Goal: Information Seeking & Learning: Learn about a topic

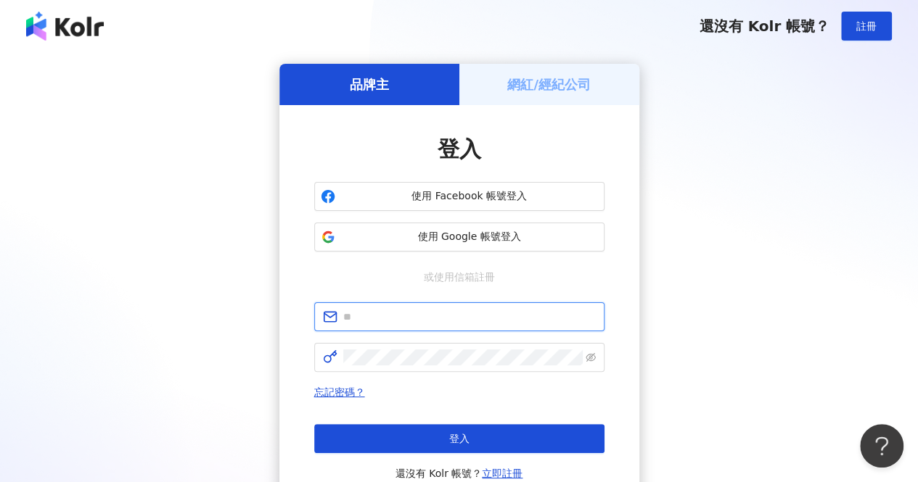
click at [477, 316] on input "text" at bounding box center [469, 317] width 252 height 16
type input "**********"
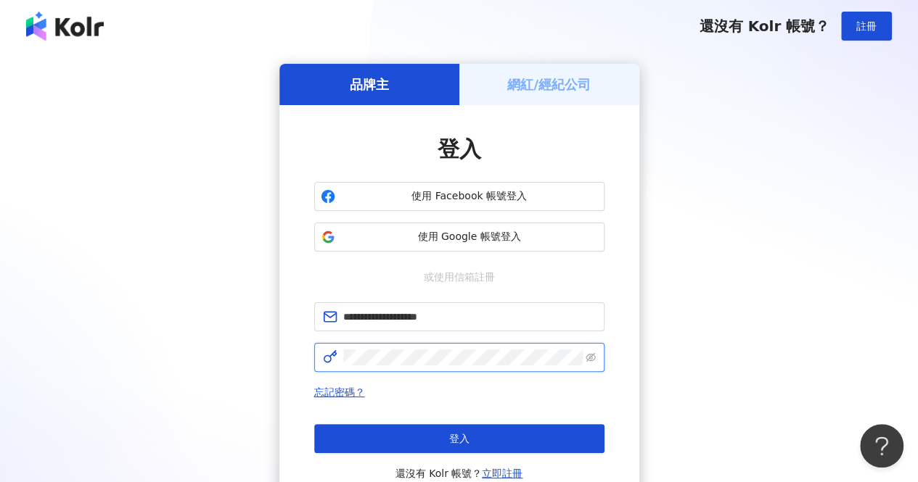
click button "登入" at bounding box center [459, 438] width 290 height 29
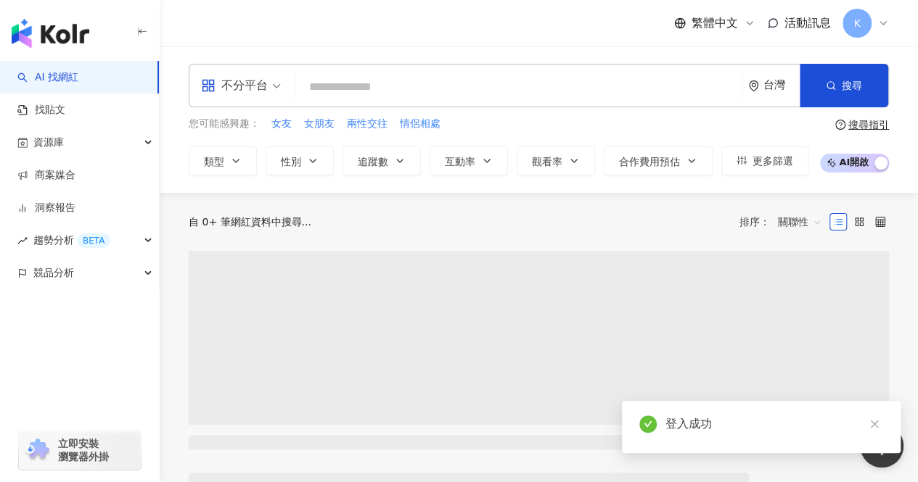
click at [348, 88] on input "search" at bounding box center [518, 87] width 434 height 28
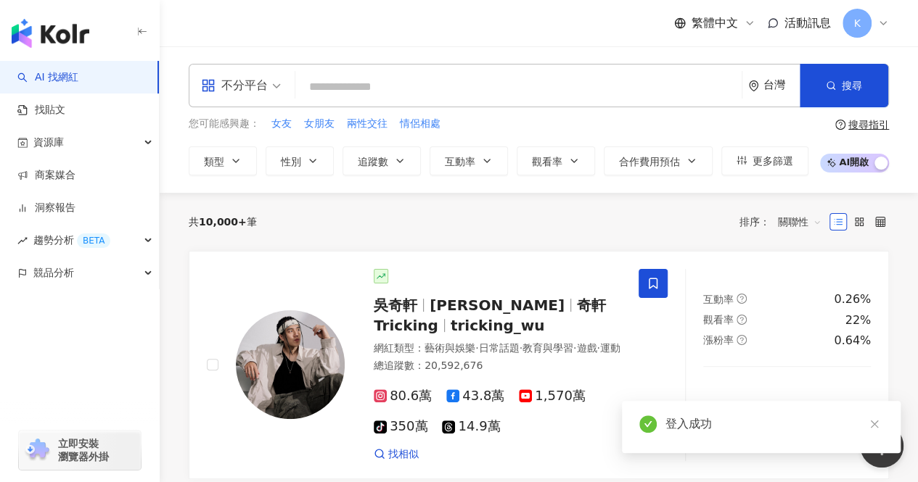
type input "**********"
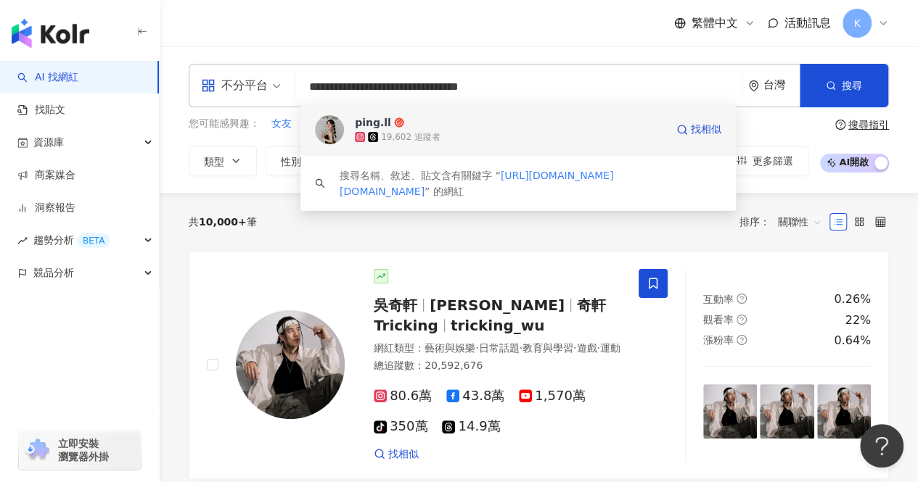
click at [506, 145] on div "ping.ll 19,602 追蹤者 找相似" at bounding box center [517, 130] width 435 height 52
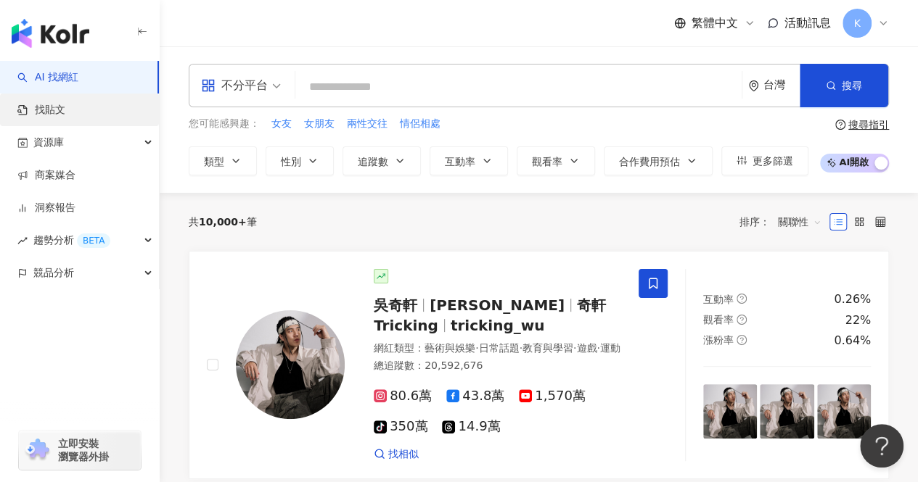
click at [65, 118] on link "找貼文" at bounding box center [41, 110] width 48 height 15
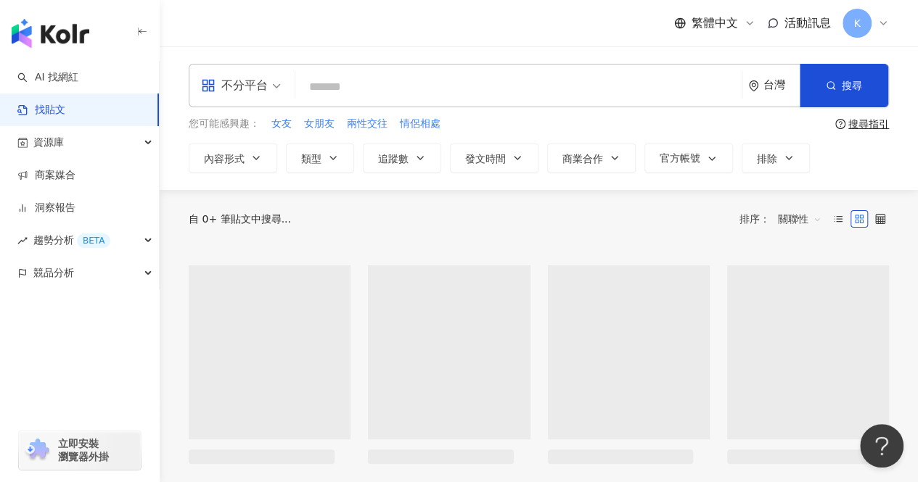
click at [418, 91] on input "search" at bounding box center [518, 86] width 434 height 31
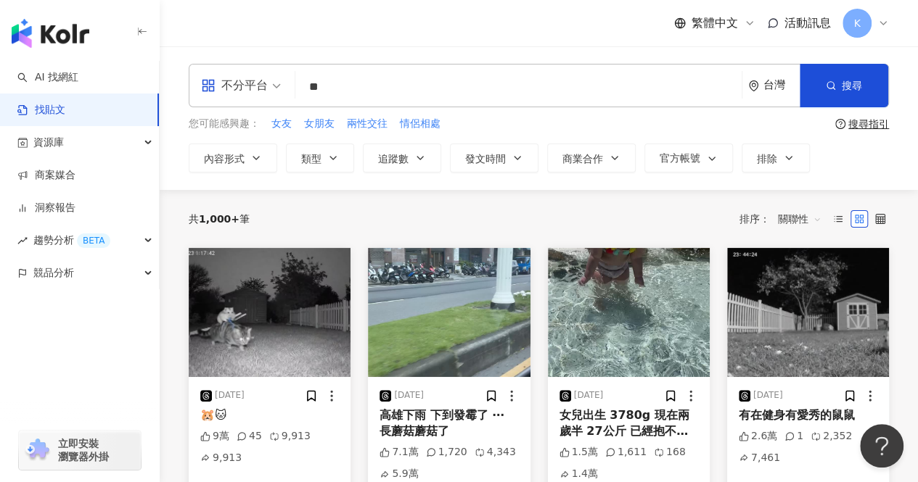
type input "*"
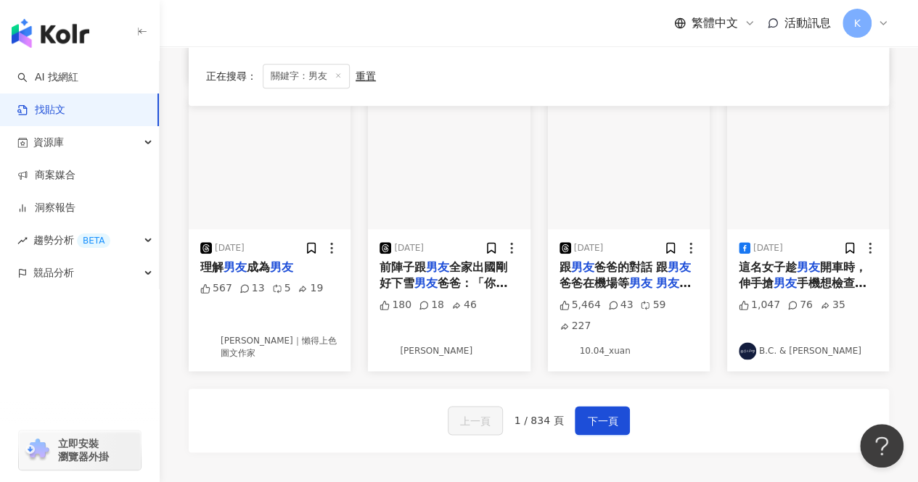
scroll to position [870, 0]
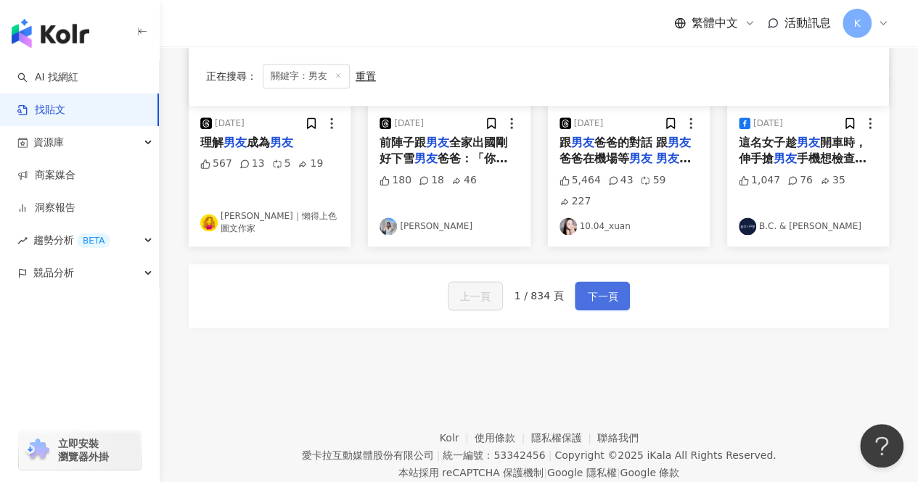
click at [611, 281] on button "下一頁" at bounding box center [601, 295] width 55 height 29
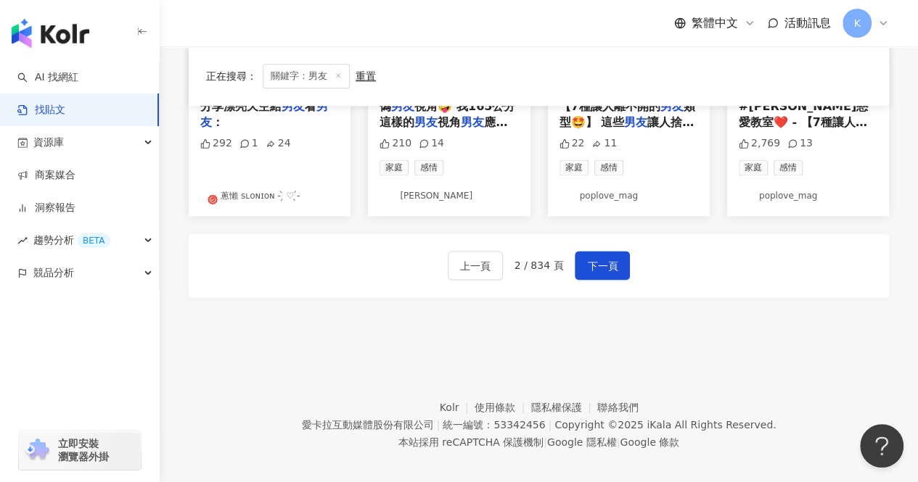
scroll to position [917, 0]
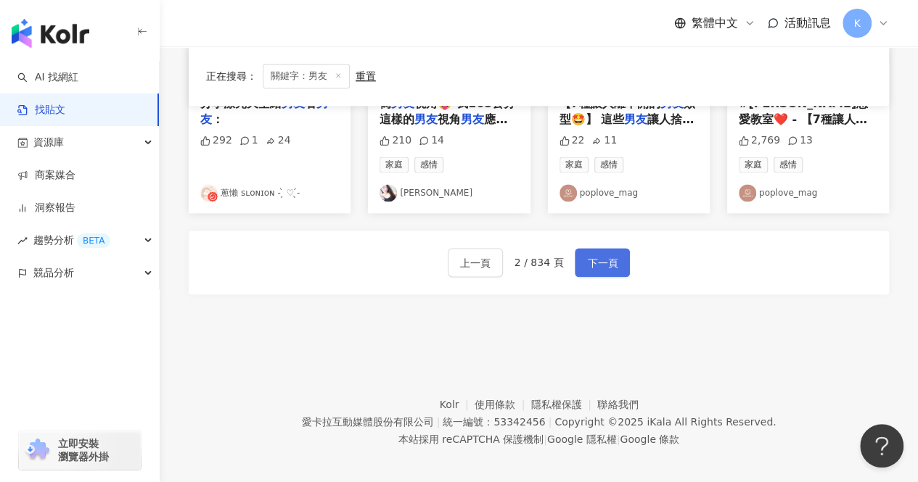
click at [606, 255] on span "下一頁" at bounding box center [602, 263] width 30 height 17
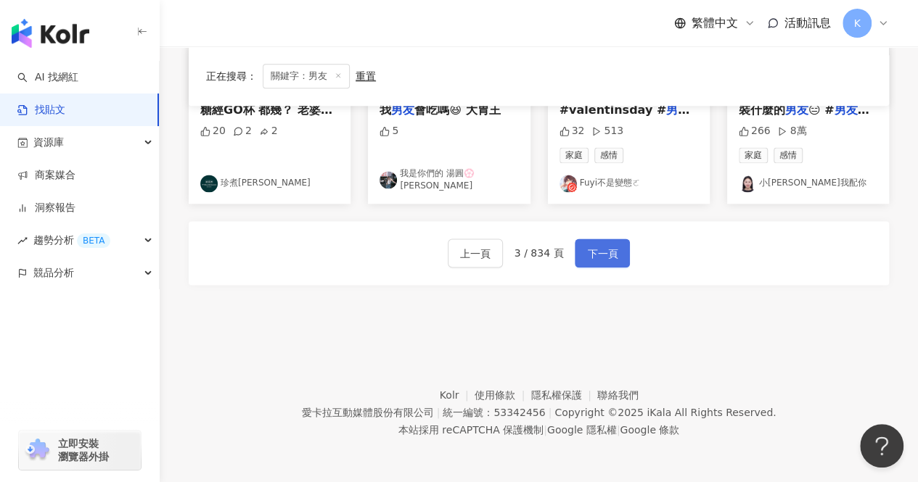
scroll to position [910, 0]
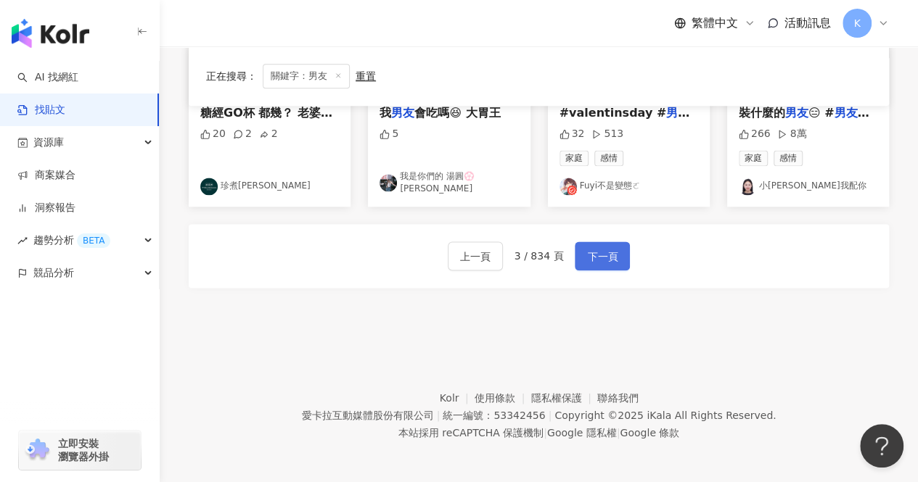
click at [606, 257] on span "下一頁" at bounding box center [602, 256] width 30 height 17
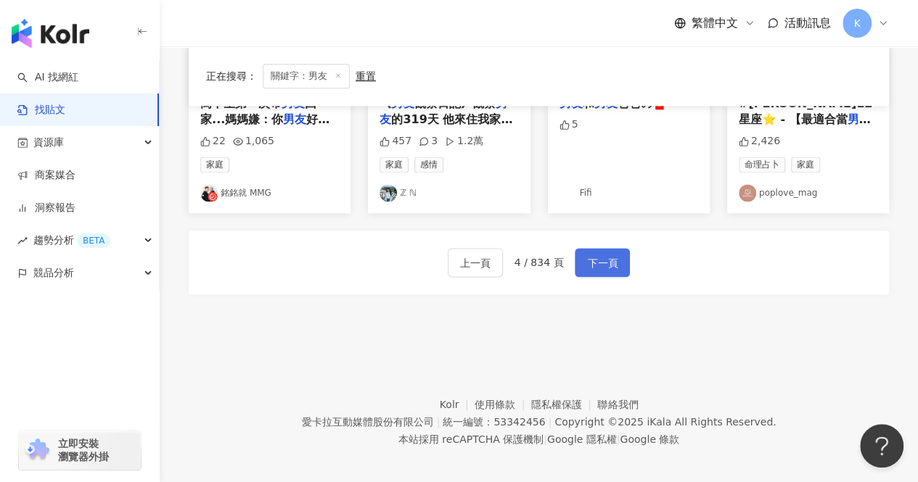
click at [606, 257] on span "下一頁" at bounding box center [602, 263] width 30 height 17
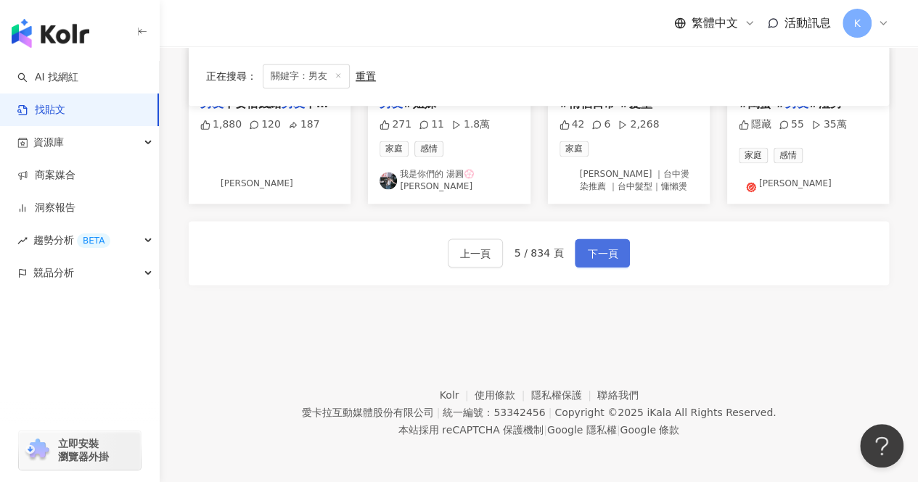
scroll to position [917, 0]
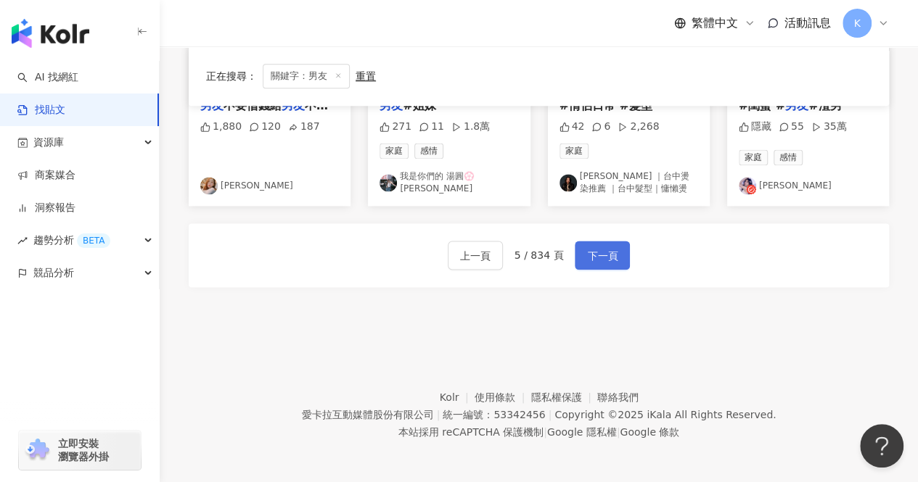
click at [606, 257] on span "下一頁" at bounding box center [602, 255] width 30 height 17
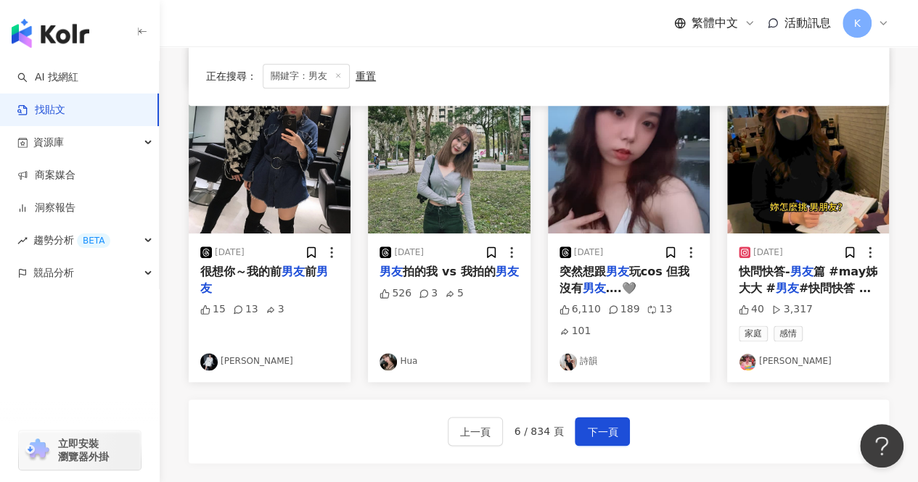
scroll to position [765, 0]
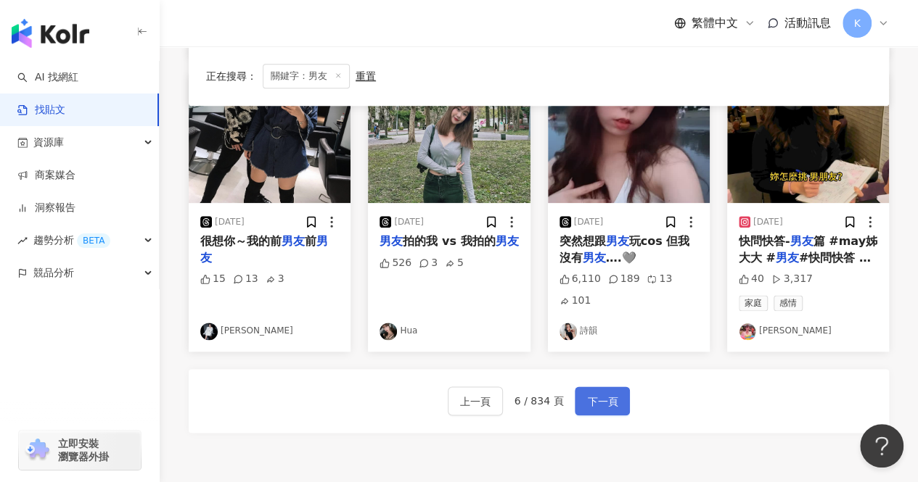
click at [608, 394] on span "下一頁" at bounding box center [602, 401] width 30 height 17
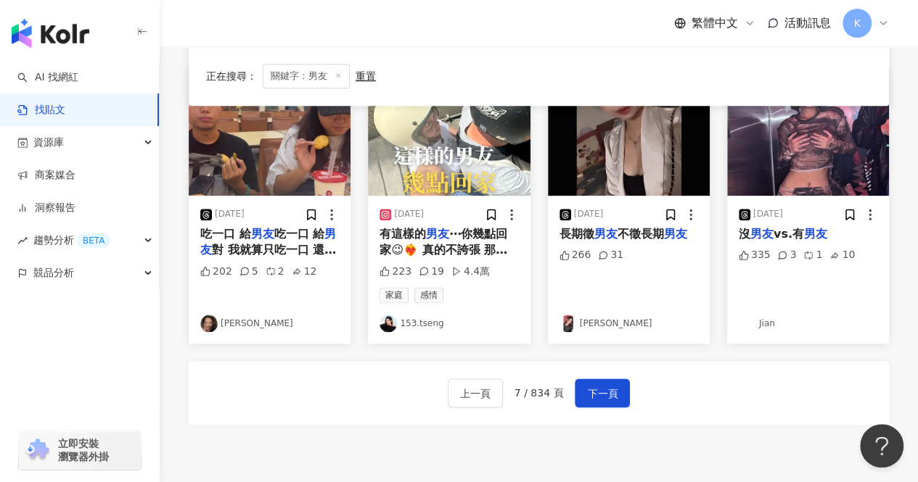
scroll to position [798, 0]
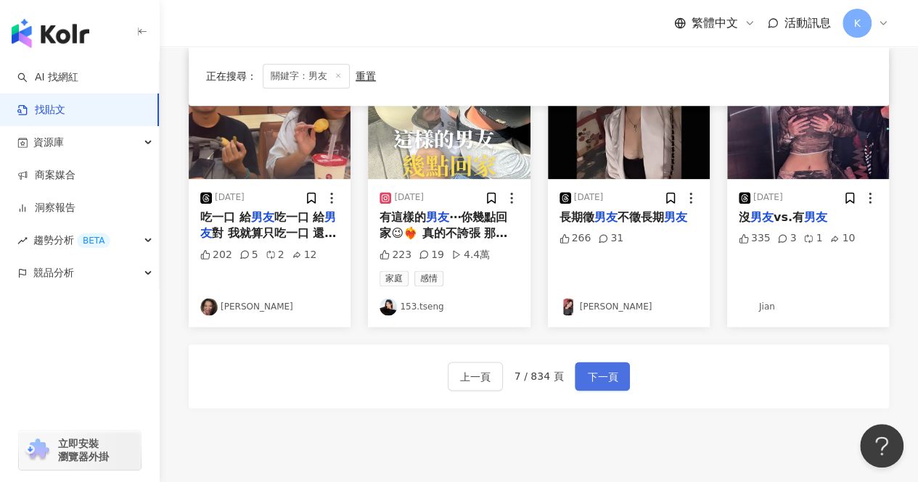
click at [590, 368] on span "下一頁" at bounding box center [602, 376] width 30 height 17
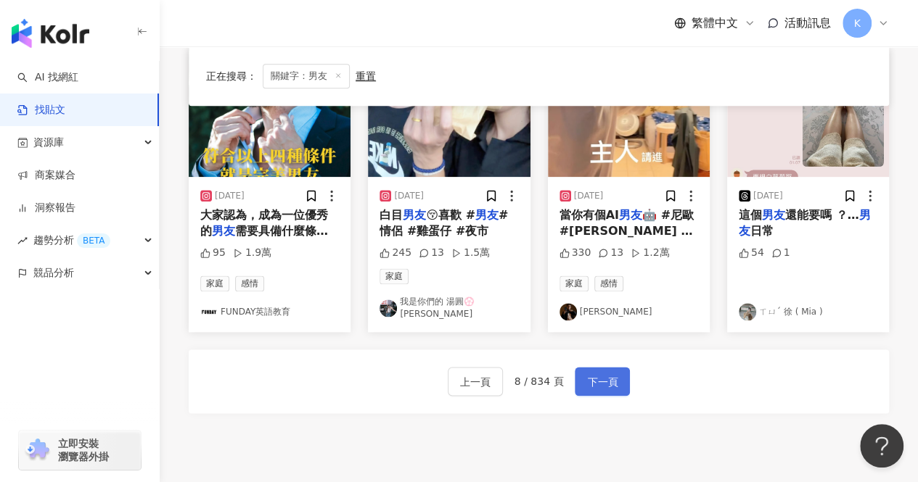
click at [605, 376] on span "下一頁" at bounding box center [602, 382] width 30 height 17
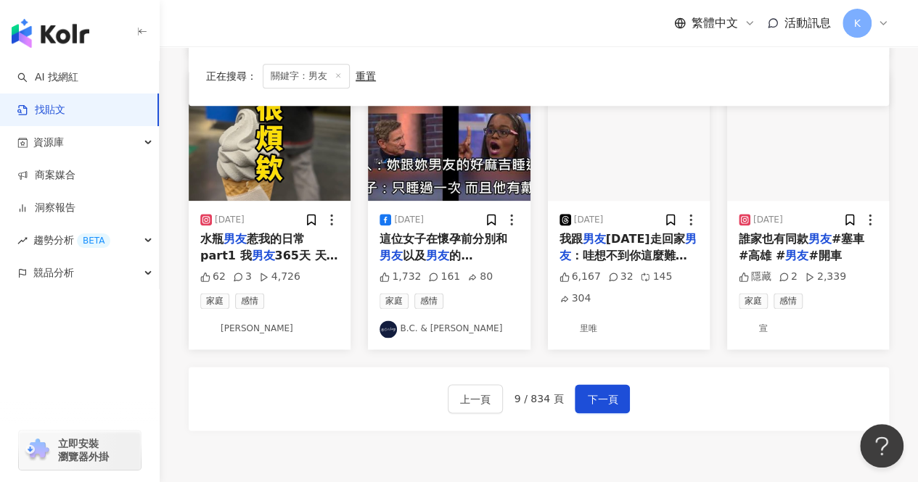
scroll to position [812, 0]
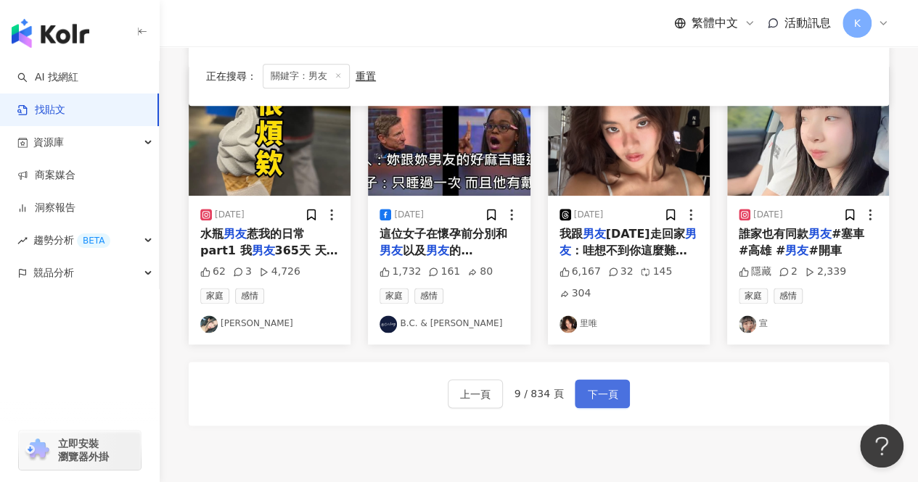
click at [611, 386] on span "下一頁" at bounding box center [602, 394] width 30 height 17
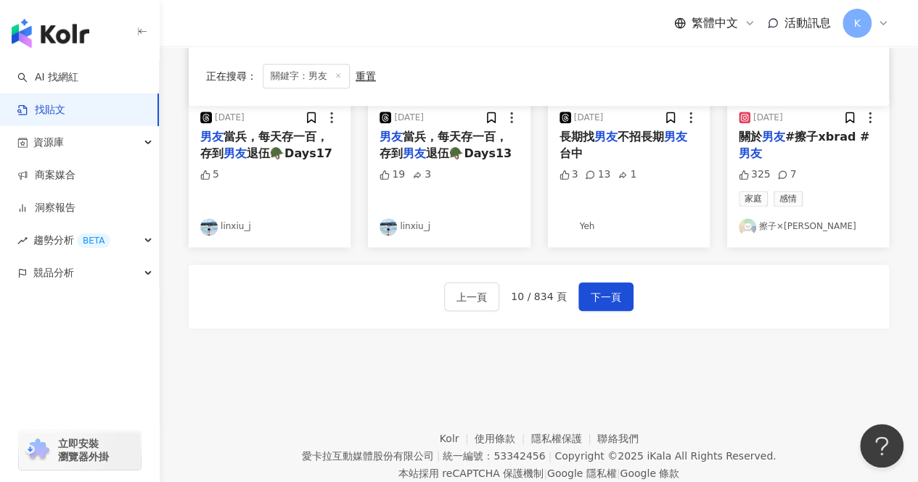
scroll to position [870, 0]
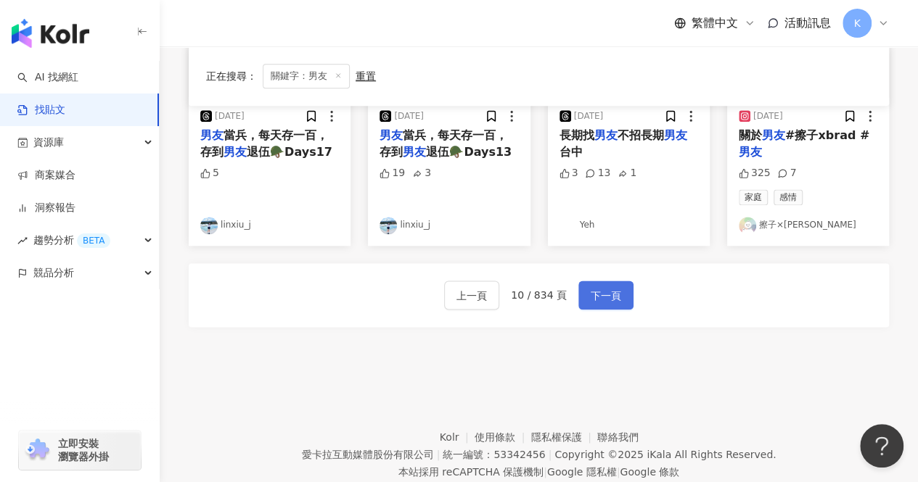
click at [612, 295] on span "下一頁" at bounding box center [605, 295] width 30 height 17
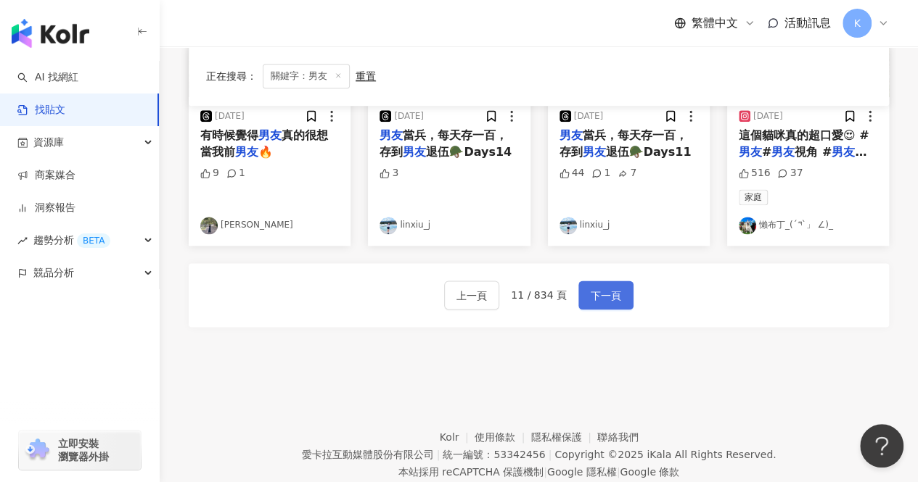
click at [612, 290] on span "下一頁" at bounding box center [605, 295] width 30 height 17
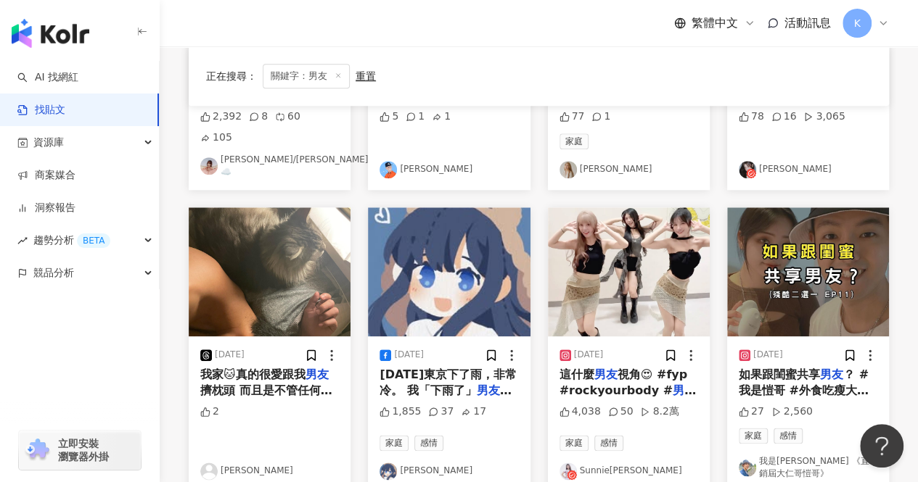
scroll to position [805, 0]
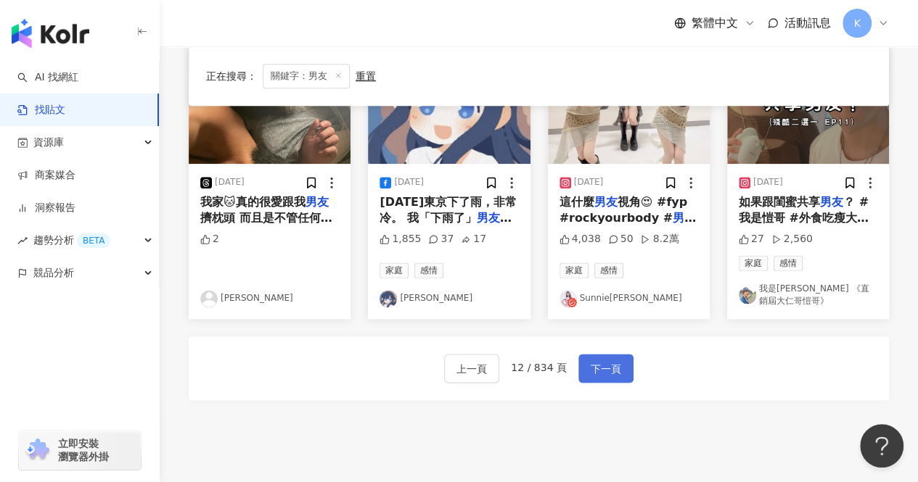
click at [614, 361] on span "下一頁" at bounding box center [605, 369] width 30 height 17
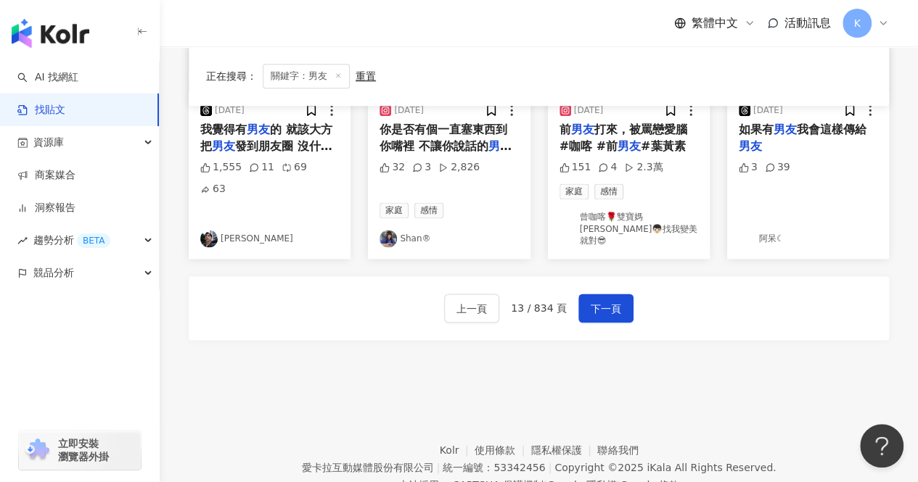
scroll to position [878, 0]
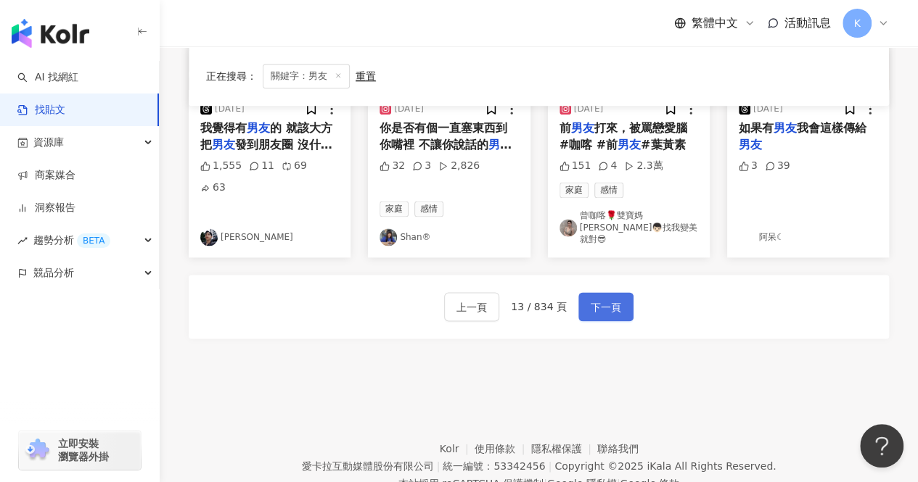
click at [599, 299] on span "下一頁" at bounding box center [605, 307] width 30 height 17
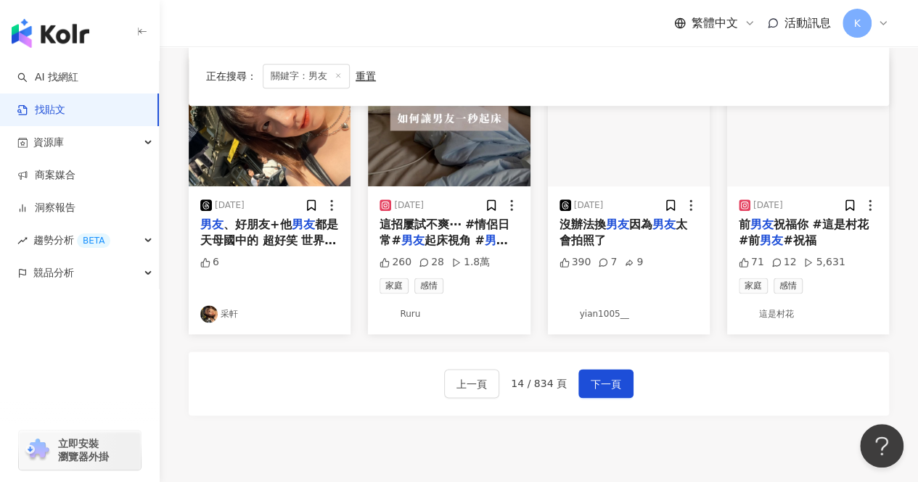
scroll to position [778, 0]
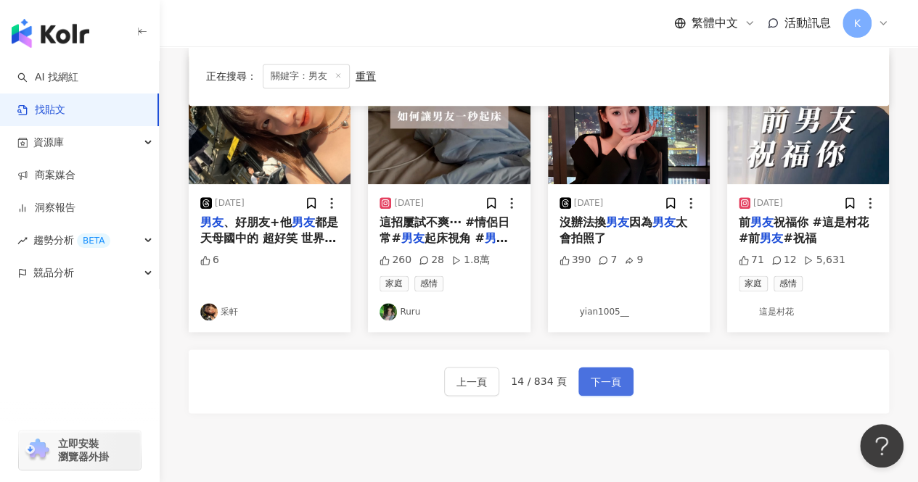
click at [599, 374] on span "下一頁" at bounding box center [605, 382] width 30 height 17
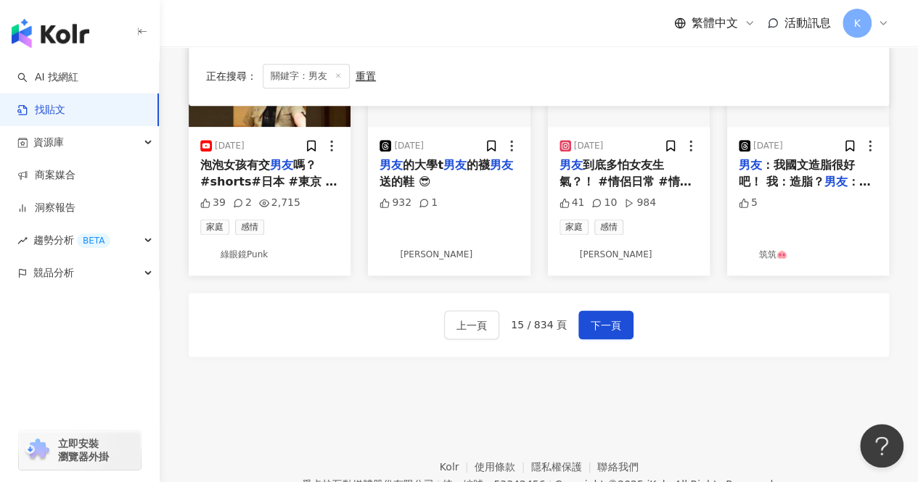
scroll to position [870, 0]
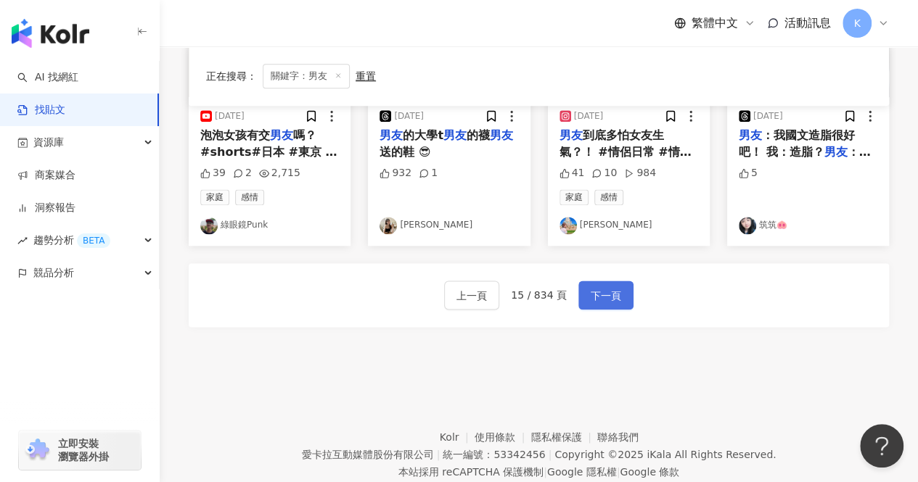
click at [597, 302] on button "下一頁" at bounding box center [605, 295] width 55 height 29
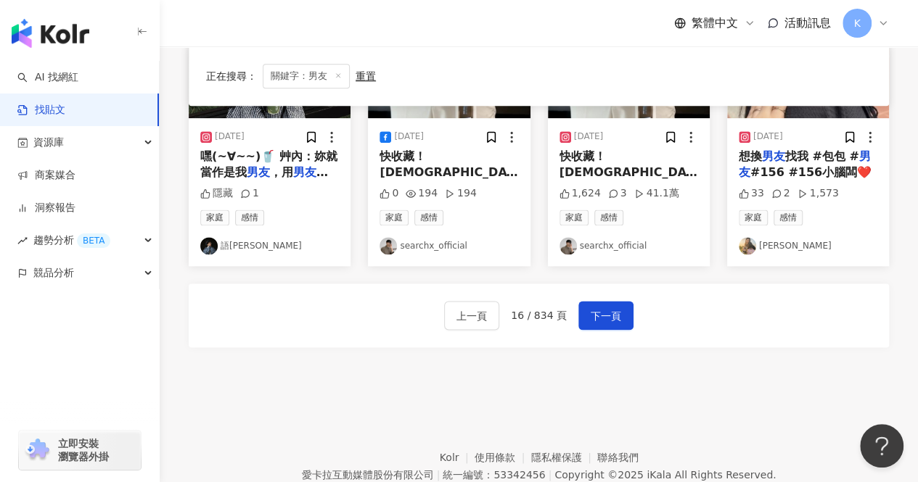
scroll to position [917, 0]
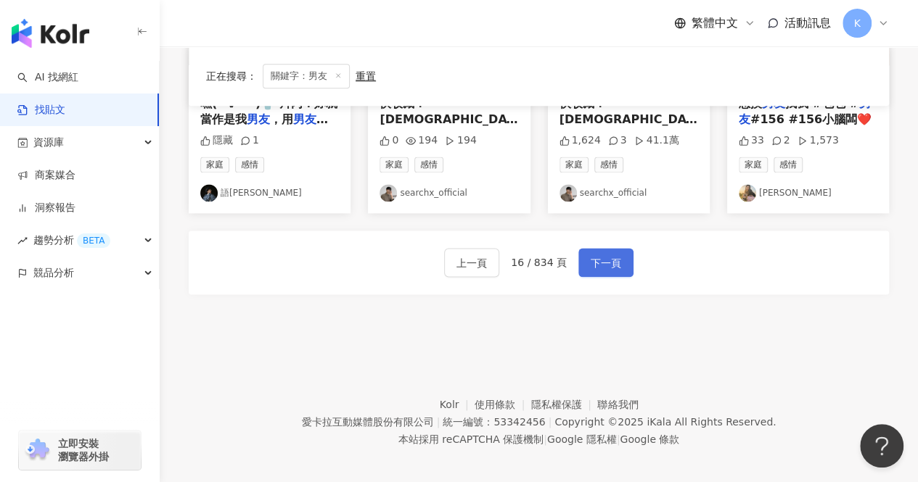
click at [609, 260] on span "下一頁" at bounding box center [605, 263] width 30 height 17
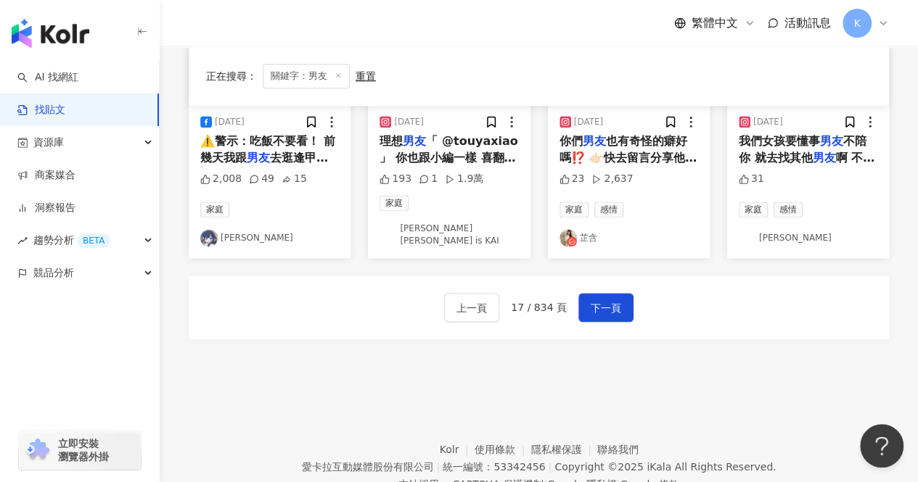
scroll to position [910, 0]
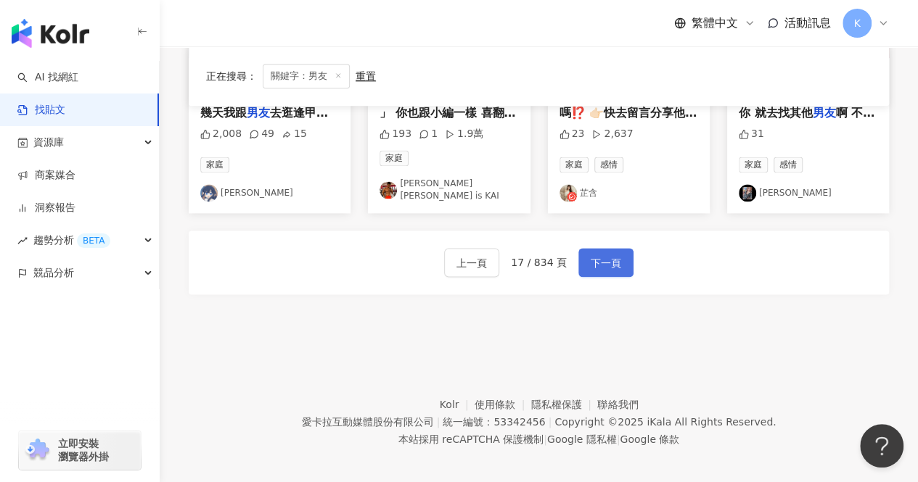
click at [606, 259] on span "下一頁" at bounding box center [605, 263] width 30 height 17
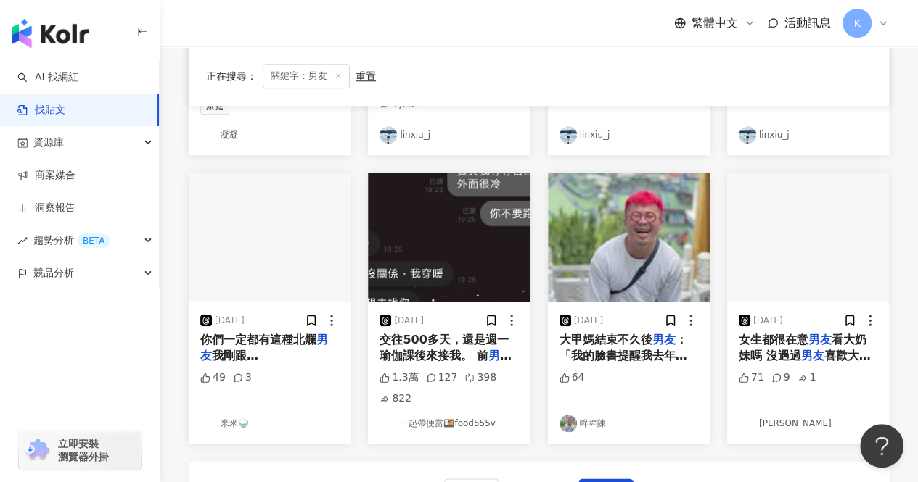
scroll to position [870, 0]
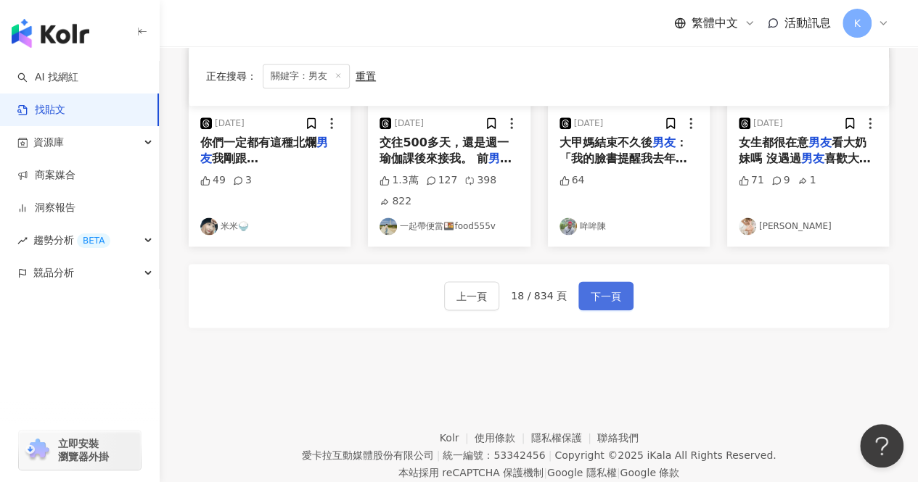
click at [622, 288] on button "下一頁" at bounding box center [605, 295] width 55 height 29
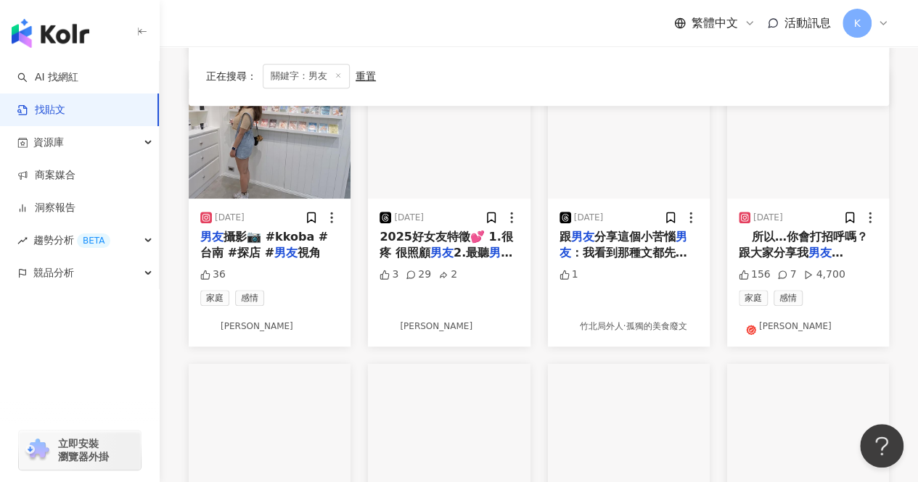
scroll to position [910, 0]
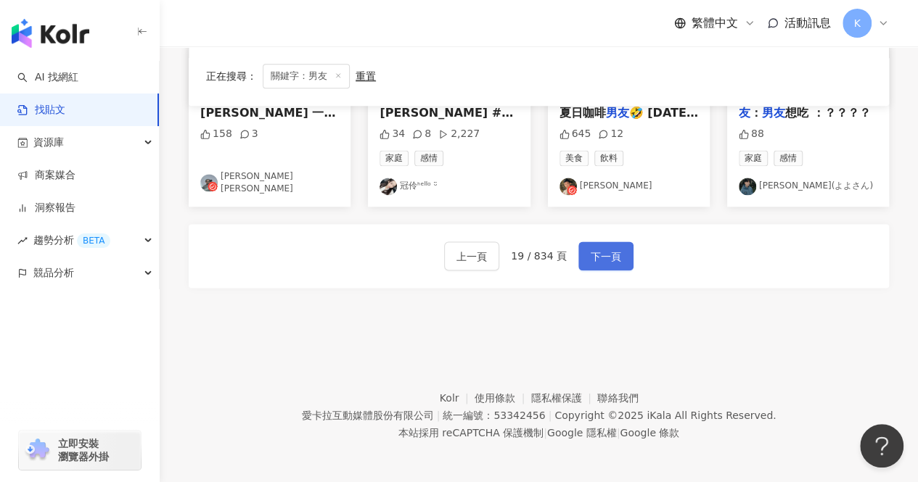
click at [614, 256] on span "下一頁" at bounding box center [605, 256] width 30 height 17
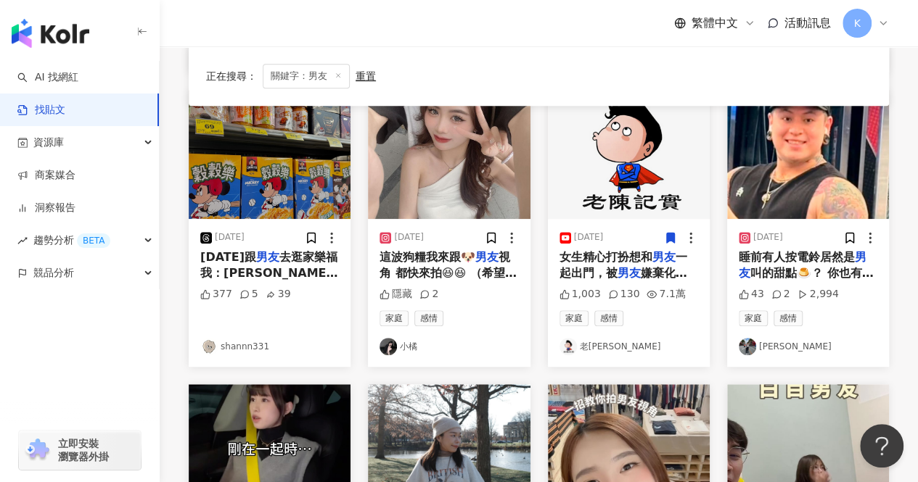
scroll to position [692, 0]
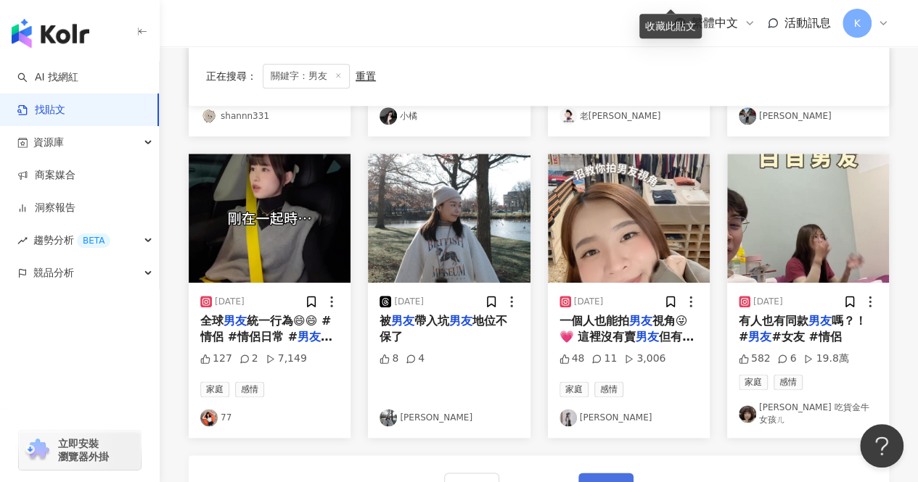
click at [611, 479] on span "下一頁" at bounding box center [605, 487] width 30 height 17
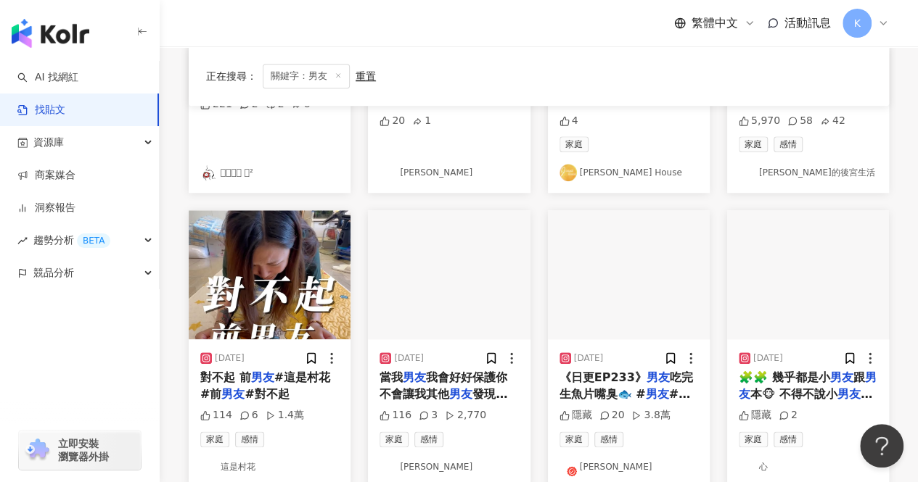
scroll to position [870, 0]
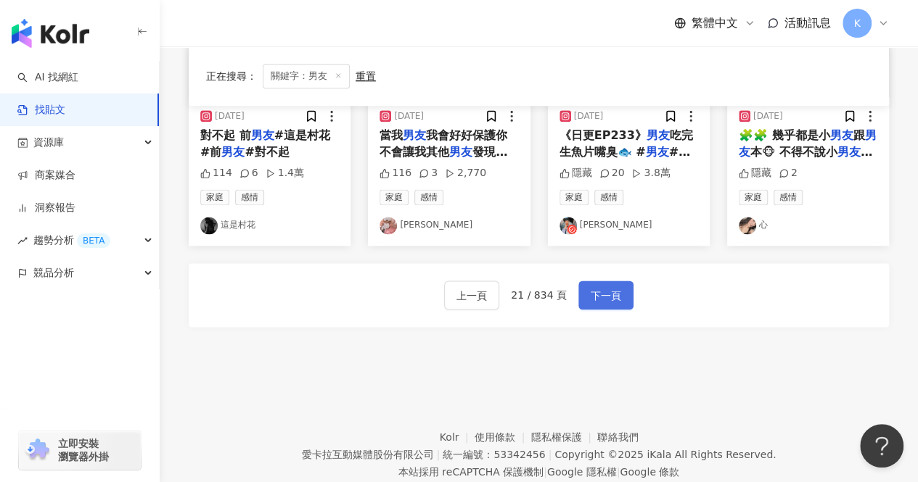
click at [590, 301] on span "下一頁" at bounding box center [605, 295] width 30 height 17
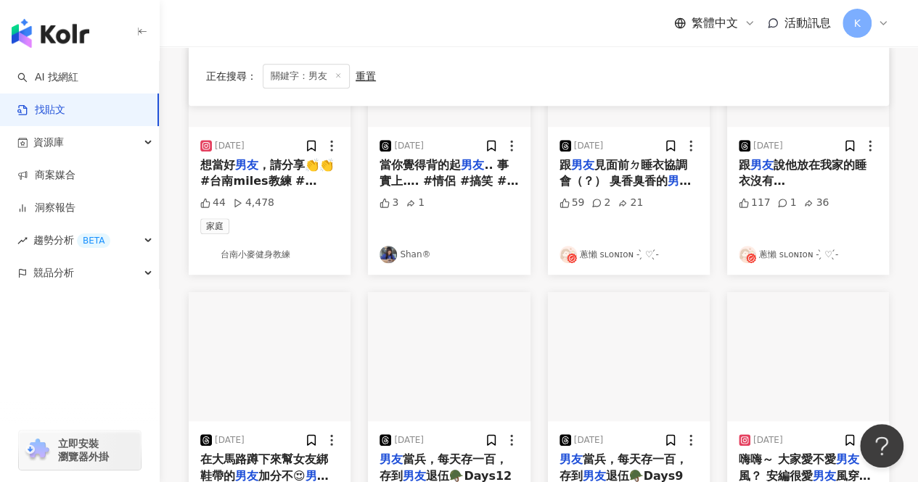
scroll to position [770, 0]
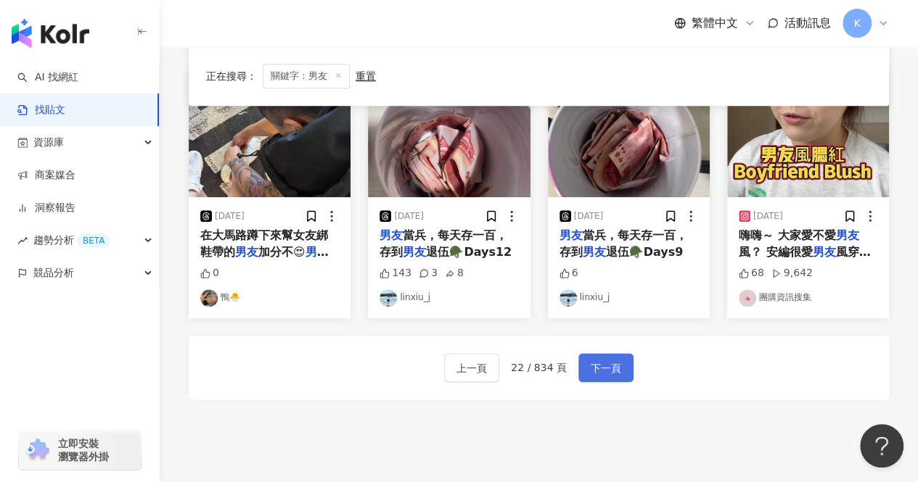
click at [605, 368] on span "下一頁" at bounding box center [605, 368] width 30 height 17
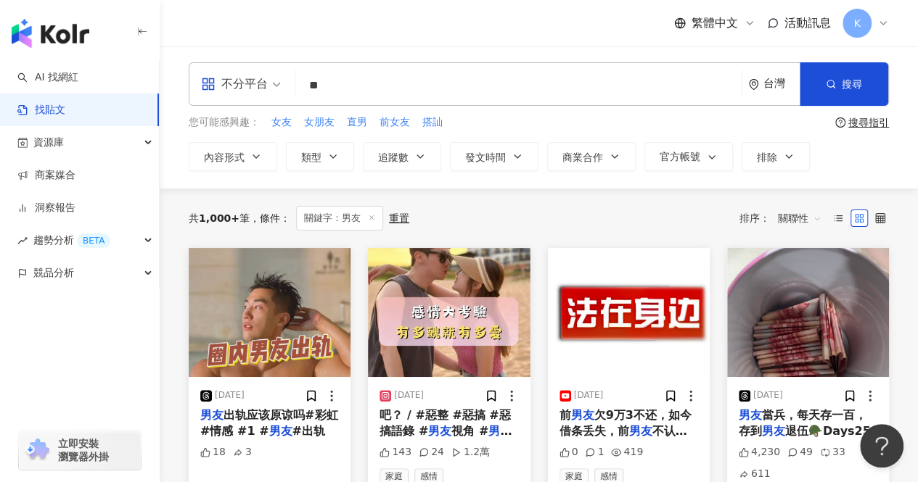
scroll to position [0, 0]
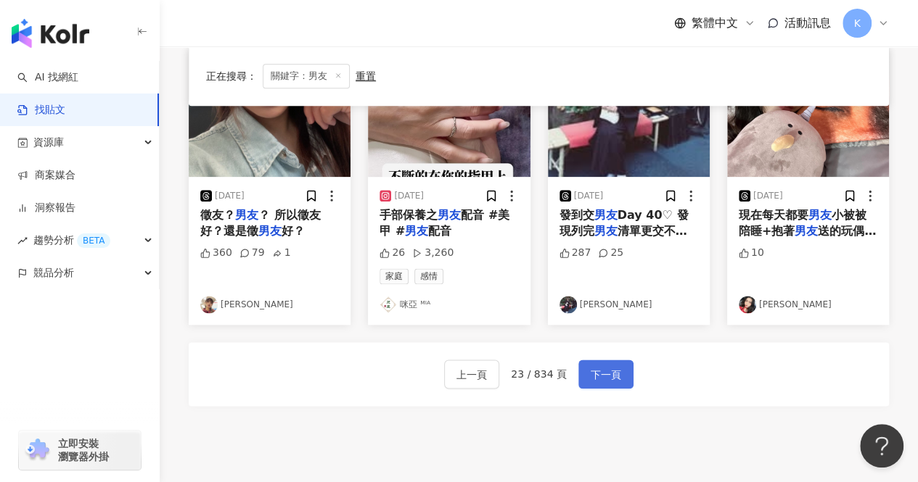
click at [605, 368] on span "下一頁" at bounding box center [605, 374] width 30 height 17
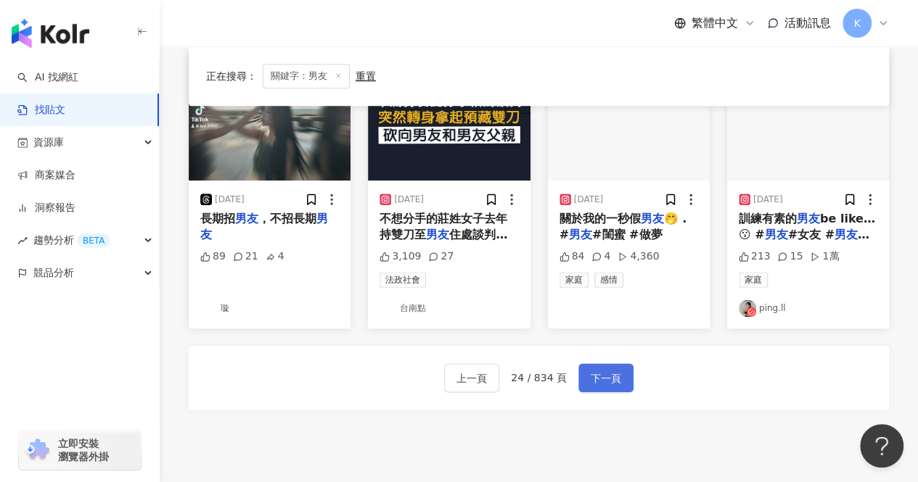
scroll to position [894, 0]
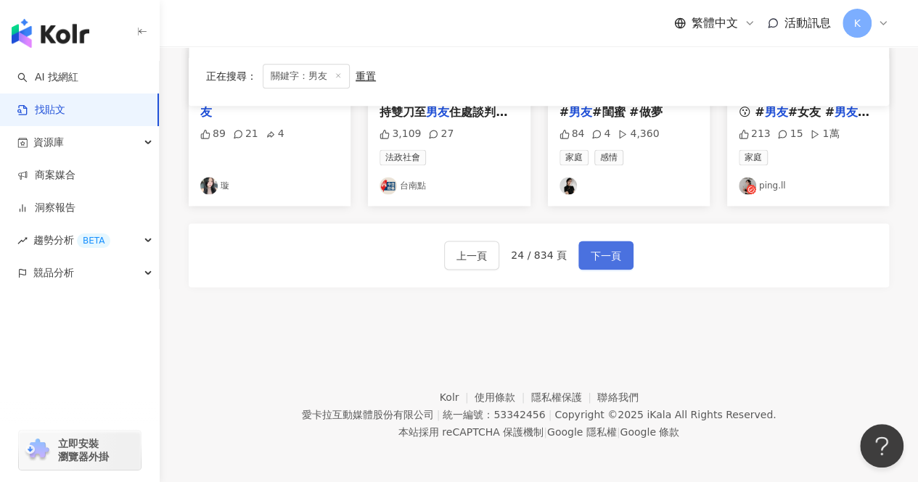
click at [616, 259] on span "下一頁" at bounding box center [605, 255] width 30 height 17
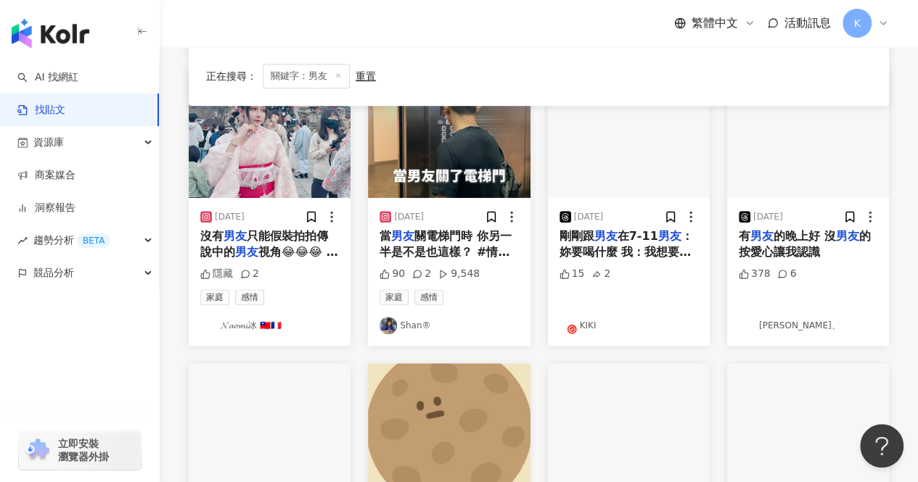
scroll to position [910, 0]
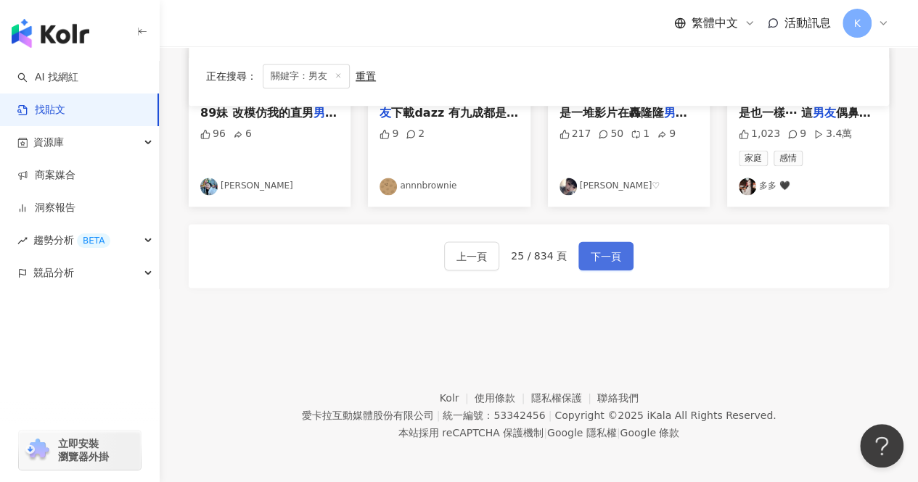
click at [614, 265] on button "下一頁" at bounding box center [605, 256] width 55 height 29
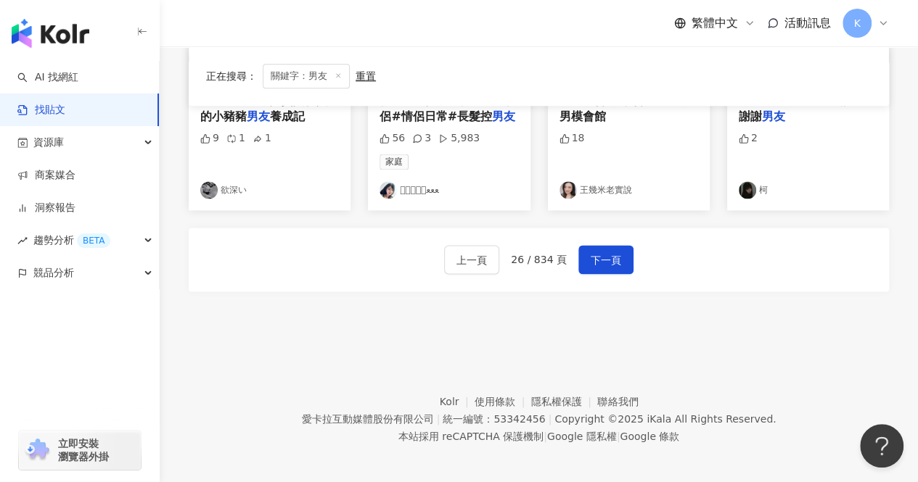
scroll to position [917, 0]
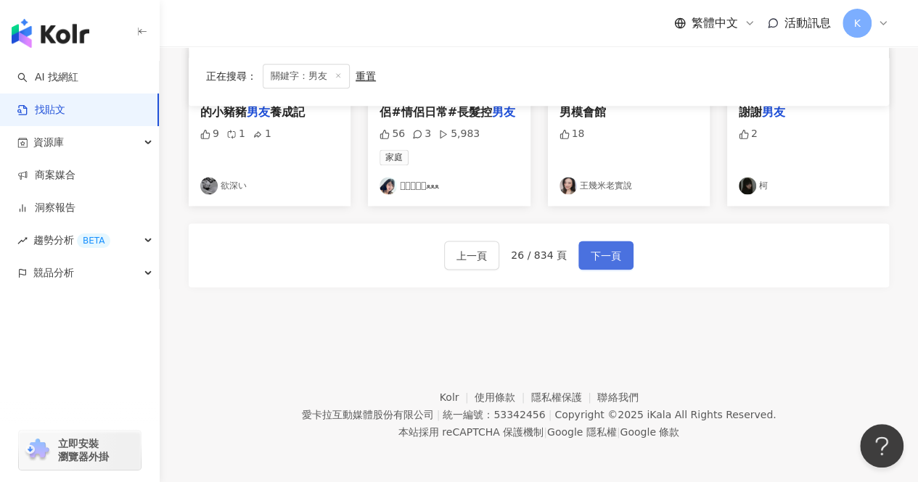
click at [623, 253] on button "下一頁" at bounding box center [605, 255] width 55 height 29
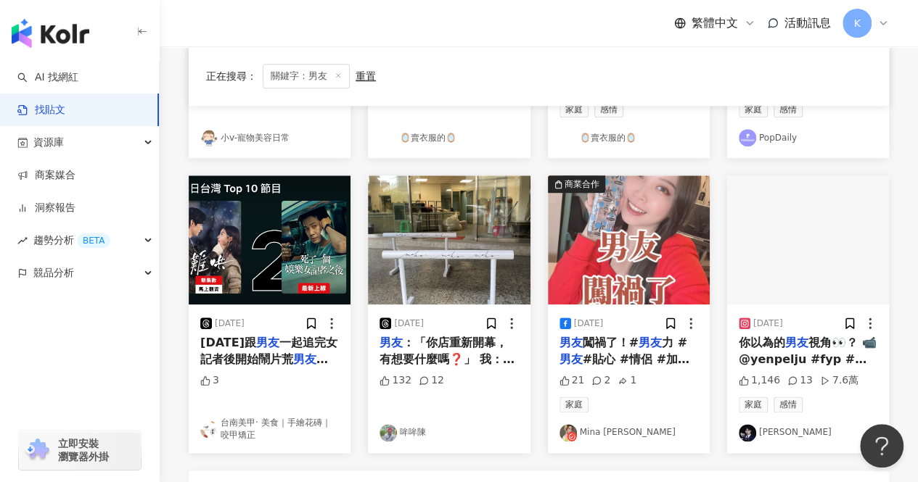
scroll to position [910, 0]
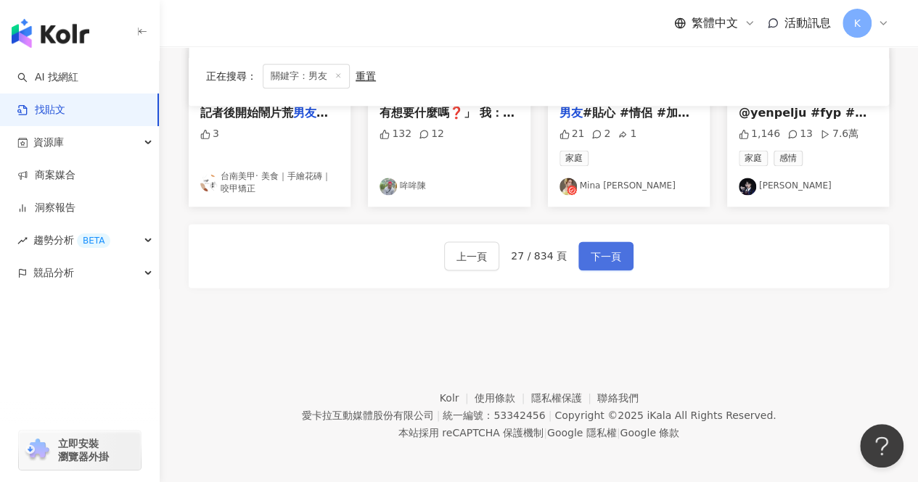
click at [598, 251] on span "下一頁" at bounding box center [605, 256] width 30 height 17
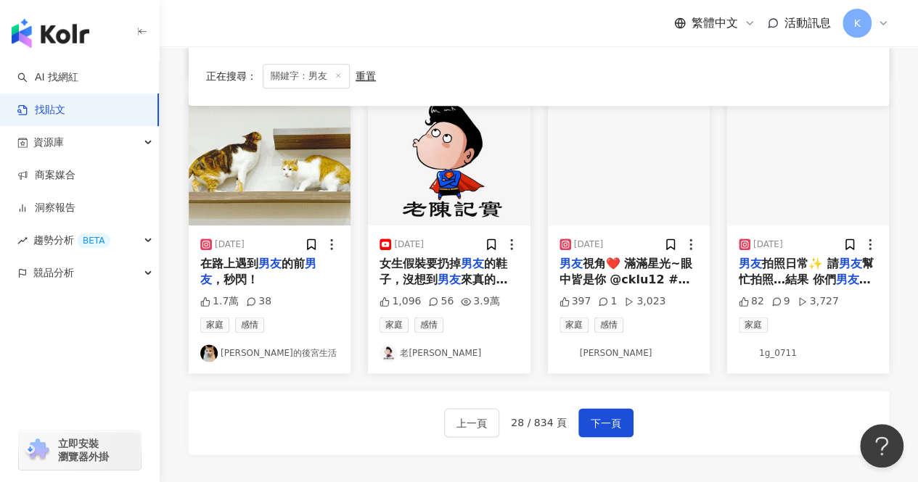
scroll to position [904, 0]
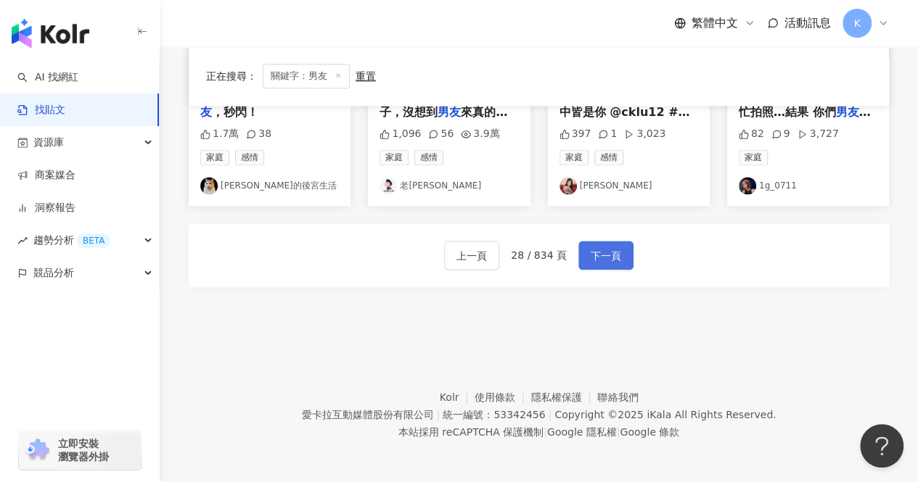
click at [590, 255] on span "下一頁" at bounding box center [605, 255] width 30 height 17
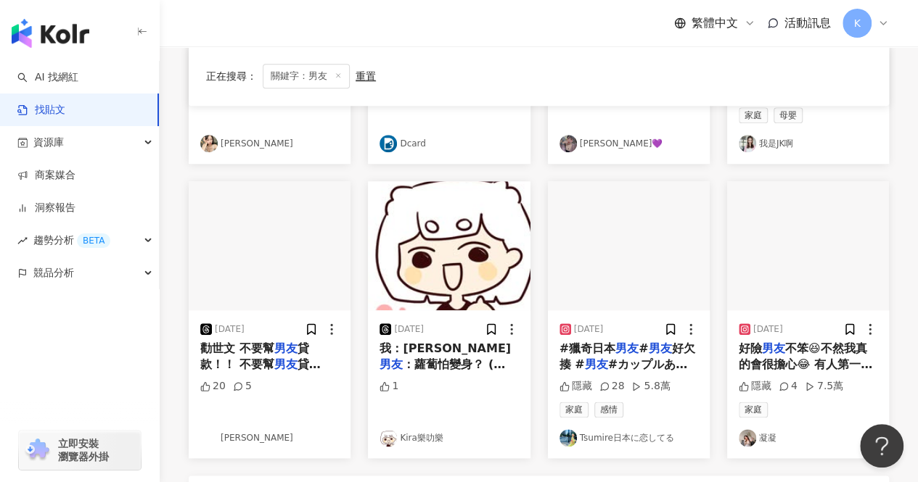
scroll to position [859, 0]
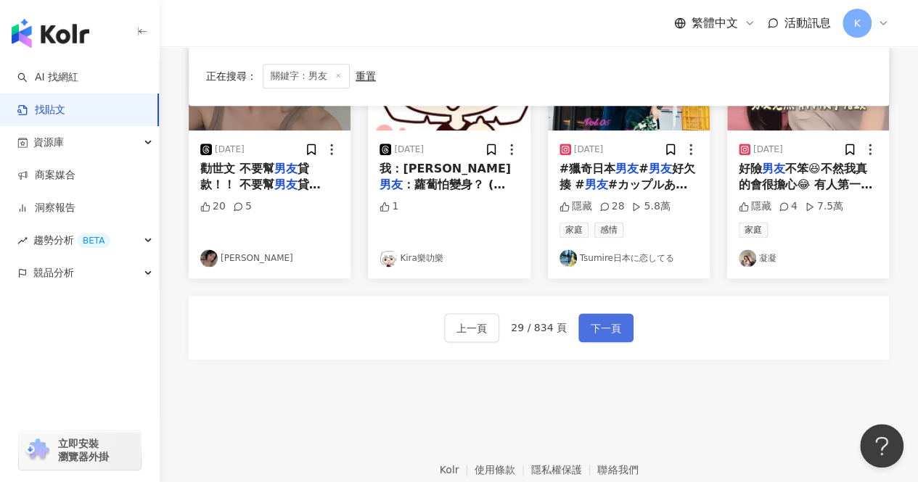
click at [590, 327] on span "下一頁" at bounding box center [605, 328] width 30 height 17
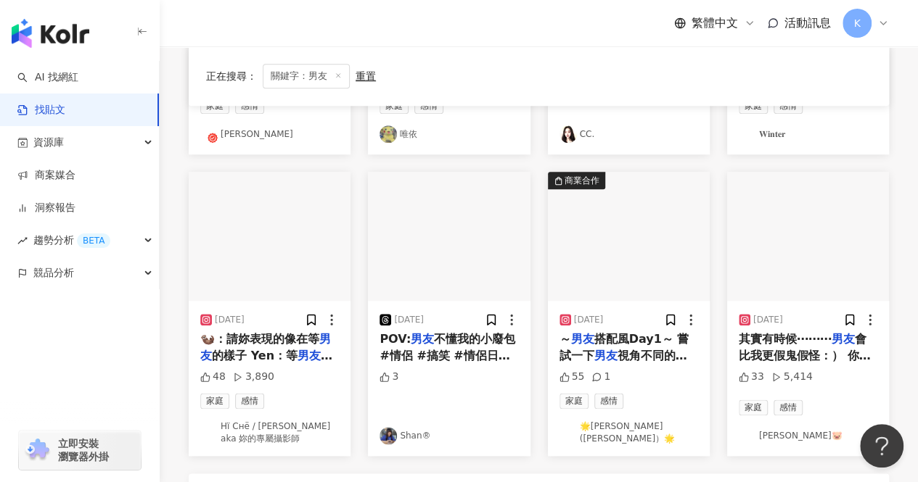
scroll to position [699, 0]
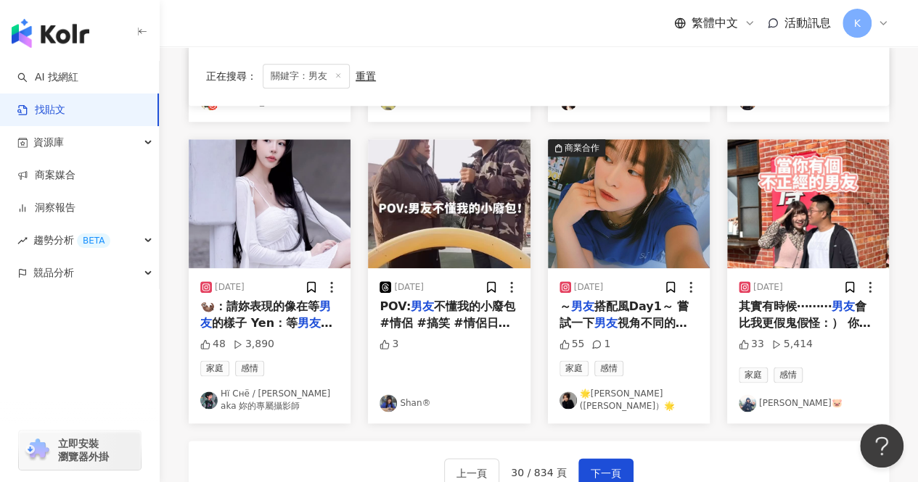
drag, startPoint x: 572, startPoint y: 401, endPoint x: 901, endPoint y: 367, distance: 331.1
click at [901, 367] on div "正在搜尋 ： 關鍵字：男友 重置 排序： 關聯性 2025/4/22 【去 男友 家煮飯，全家住院】 第一次在 男友 家煮飯給他的家人吃， 過程中我都是看Yo…" at bounding box center [539, 16] width 758 height 1051
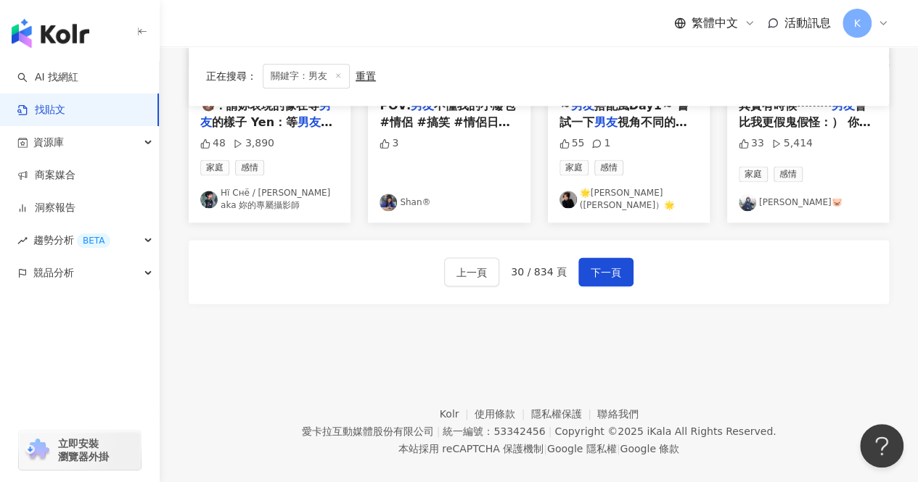
scroll to position [917, 0]
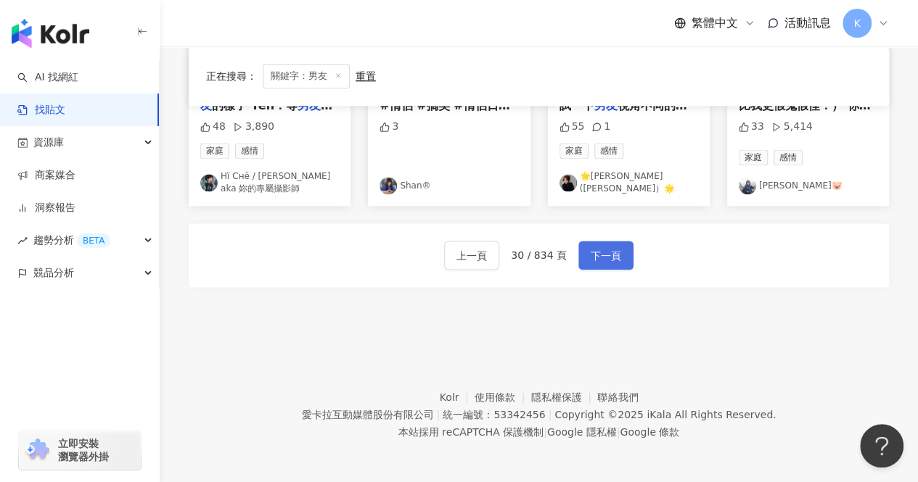
click at [615, 260] on span "下一頁" at bounding box center [605, 255] width 30 height 17
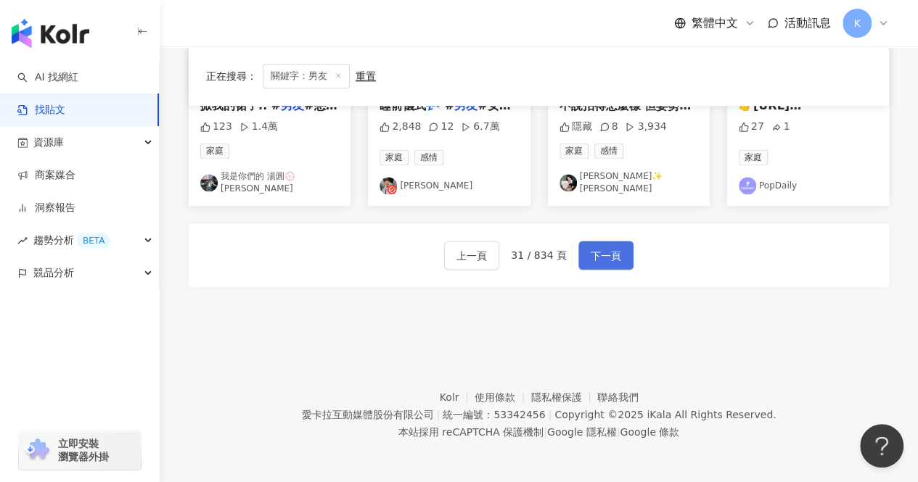
drag, startPoint x: 601, startPoint y: 233, endPoint x: 601, endPoint y: 255, distance: 21.8
click at [601, 251] on div "上一頁 31 / 834 頁 下一頁" at bounding box center [539, 255] width 700 height 64
click at [601, 255] on span "下一頁" at bounding box center [605, 255] width 30 height 17
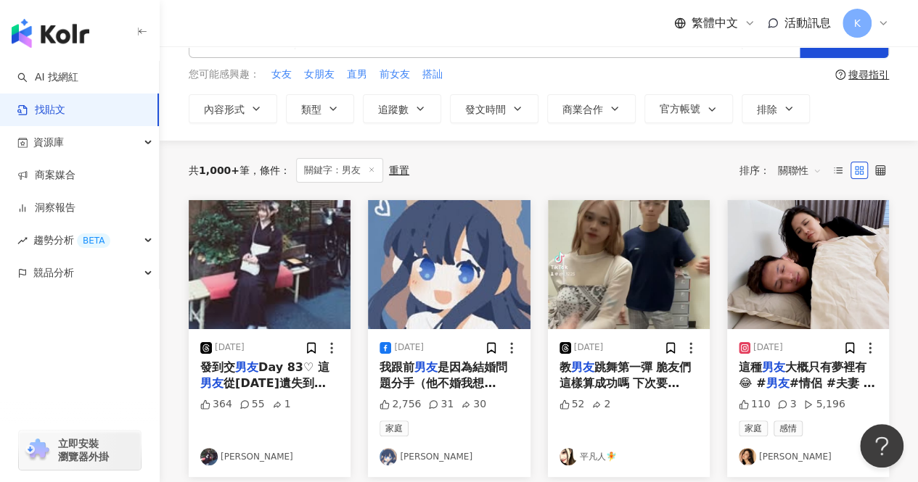
scroll to position [0, 0]
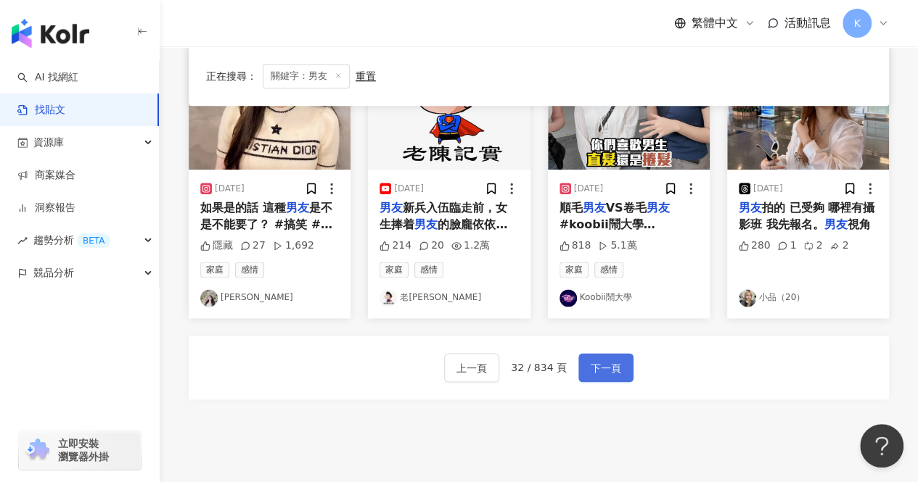
click at [607, 367] on span "下一頁" at bounding box center [605, 368] width 30 height 17
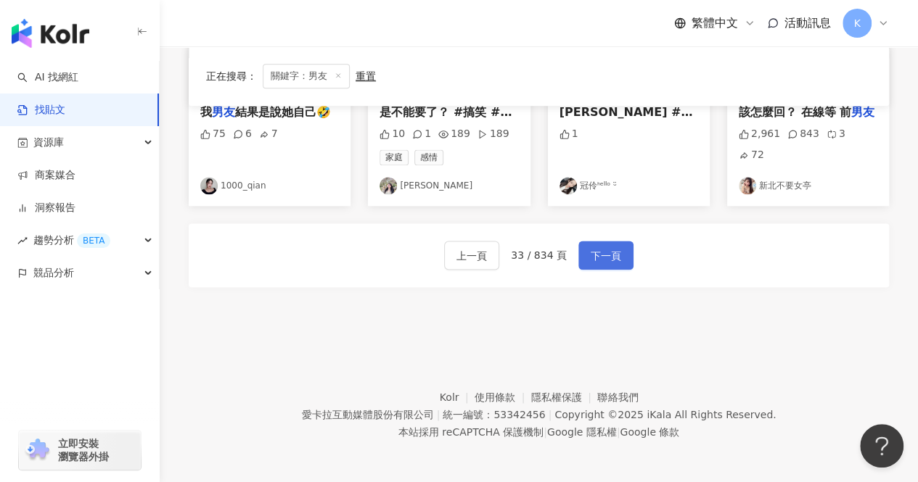
click at [606, 249] on span "下一頁" at bounding box center [605, 255] width 30 height 17
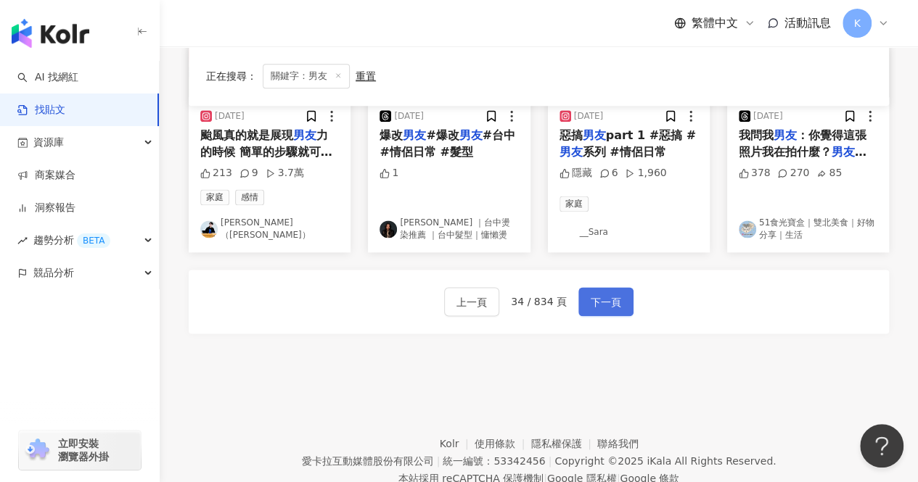
click at [596, 300] on span "下一頁" at bounding box center [605, 302] width 30 height 17
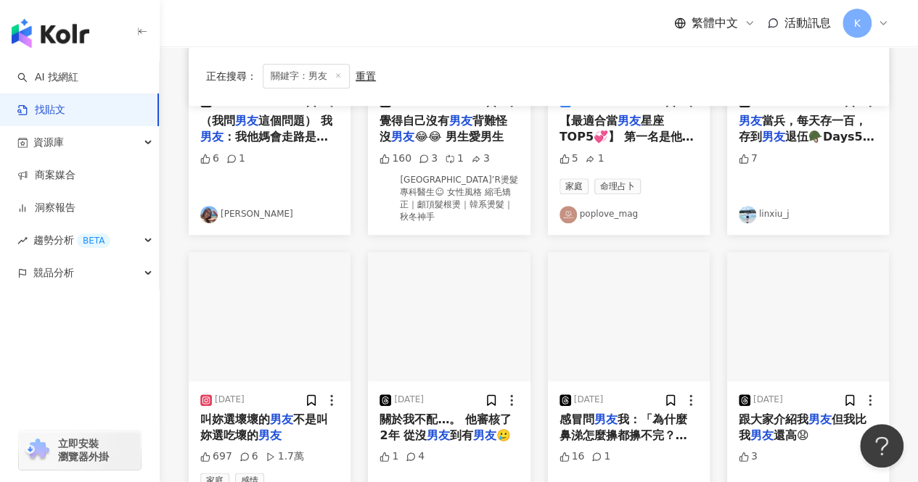
scroll to position [870, 0]
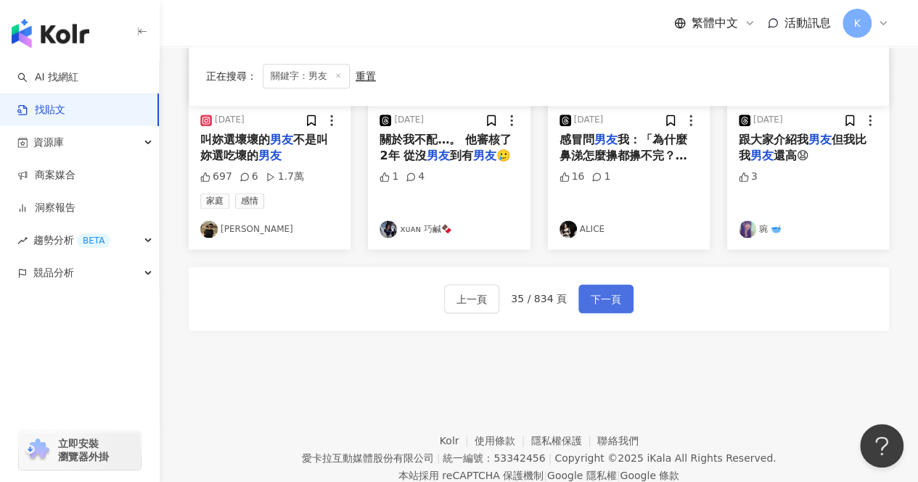
click at [596, 300] on span "下一頁" at bounding box center [605, 299] width 30 height 17
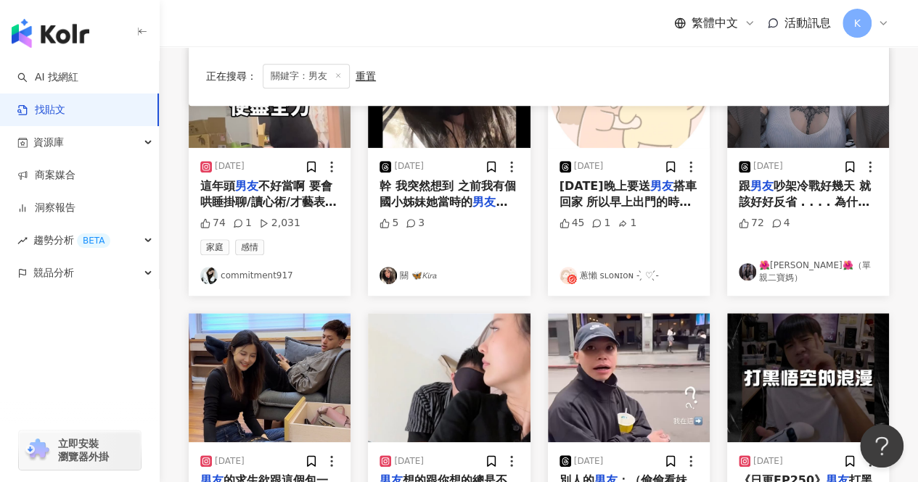
scroll to position [878, 0]
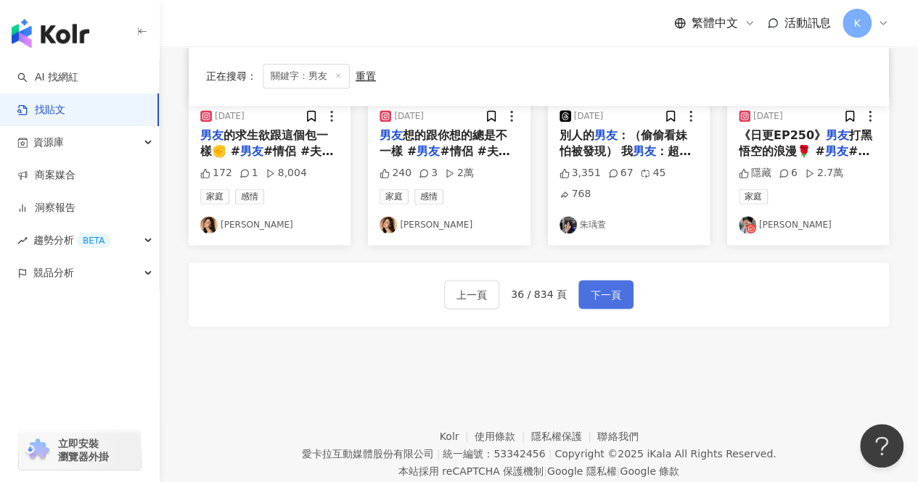
click at [606, 294] on span "下一頁" at bounding box center [605, 295] width 30 height 17
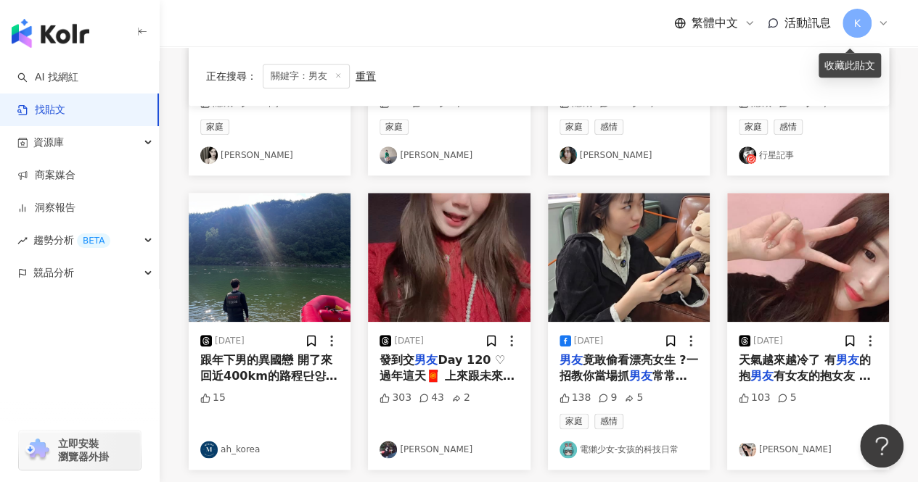
scroll to position [910, 0]
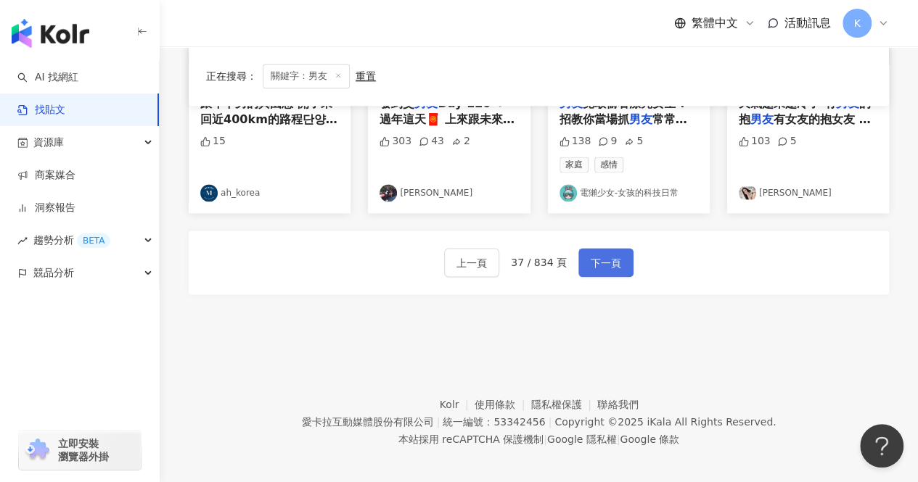
click at [590, 255] on span "下一頁" at bounding box center [605, 263] width 30 height 17
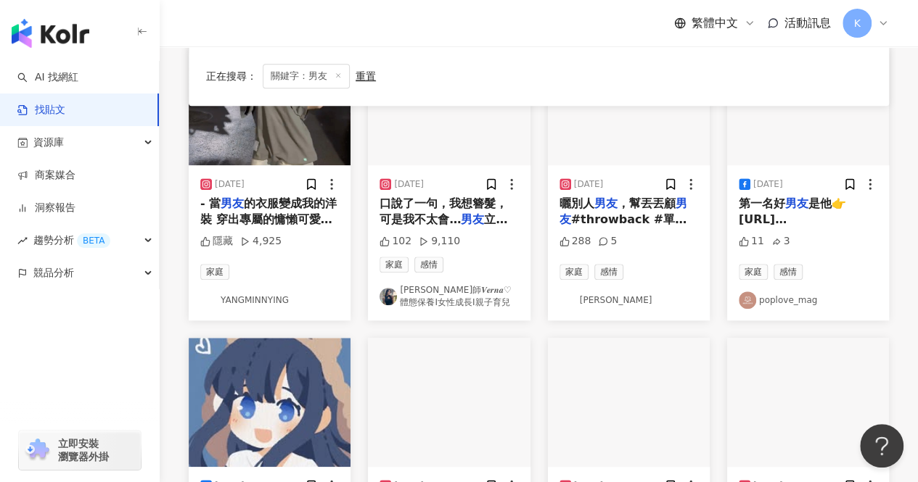
scroll to position [798, 0]
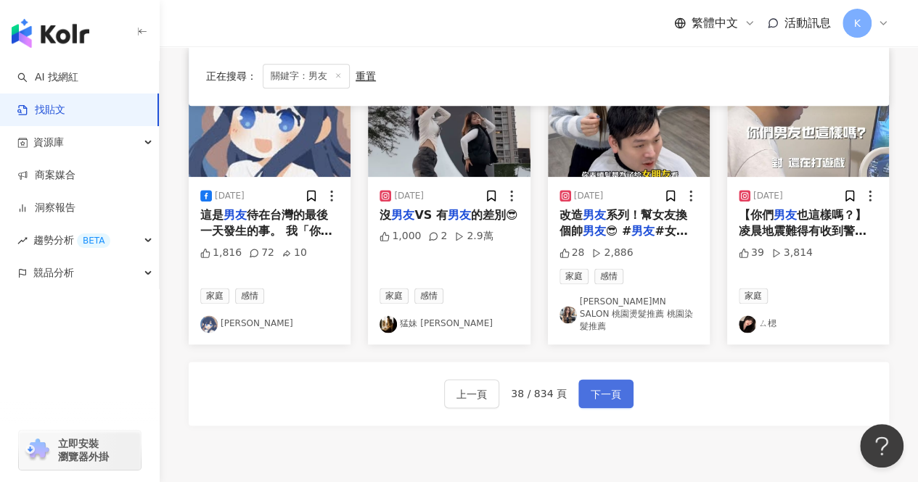
click at [609, 387] on span "下一頁" at bounding box center [605, 394] width 30 height 17
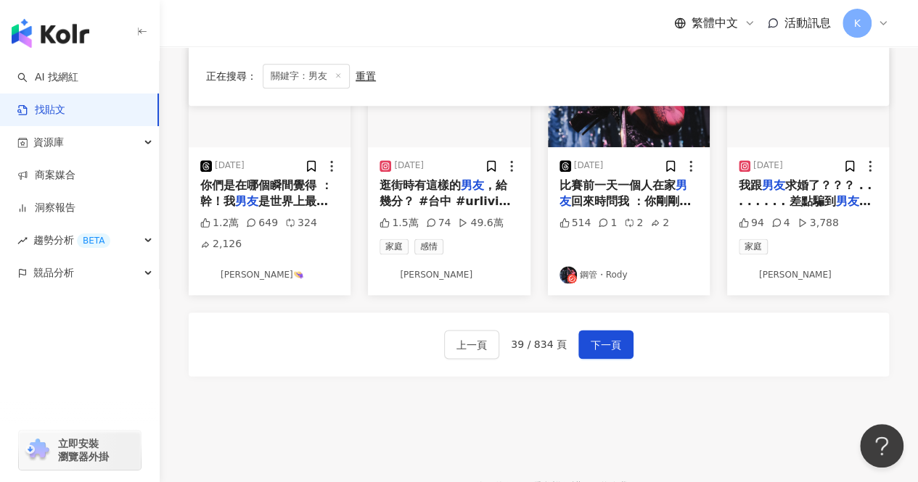
scroll to position [928, 0]
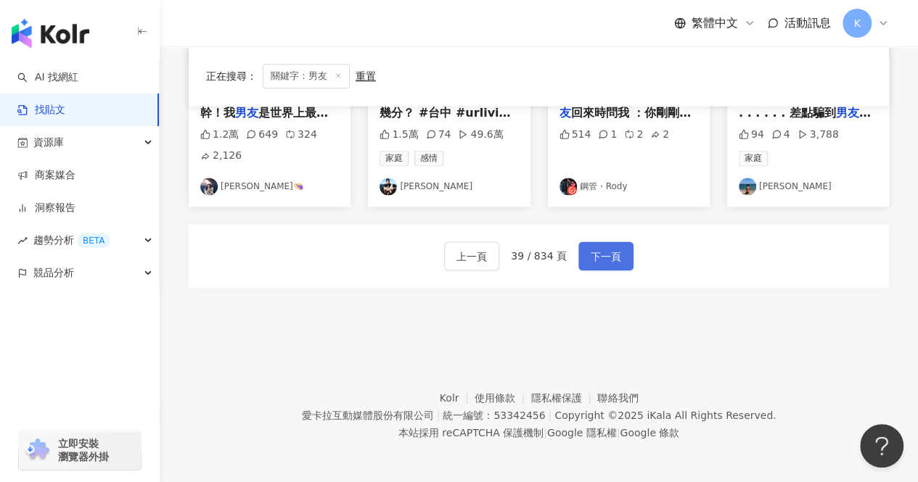
click at [604, 252] on span "下一頁" at bounding box center [605, 256] width 30 height 17
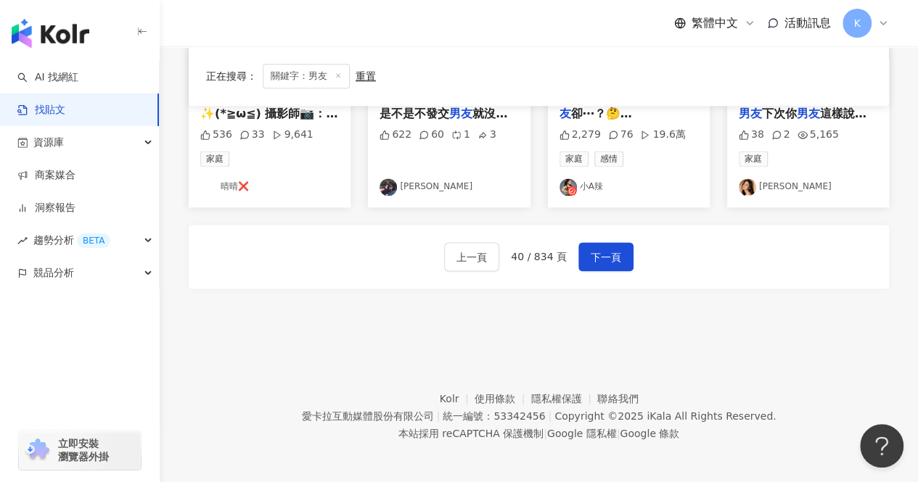
scroll to position [910, 0]
click at [614, 260] on span "下一頁" at bounding box center [605, 256] width 30 height 17
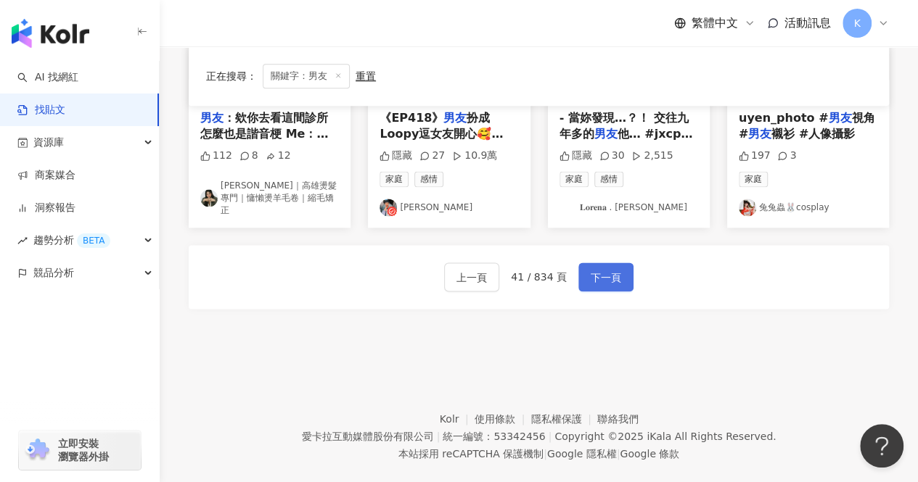
click at [593, 263] on button "下一頁" at bounding box center [605, 277] width 55 height 29
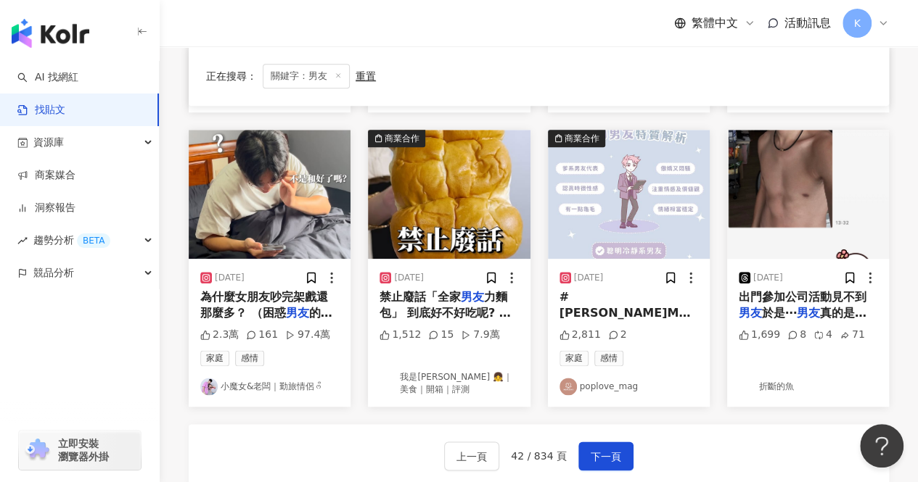
scroll to position [844, 0]
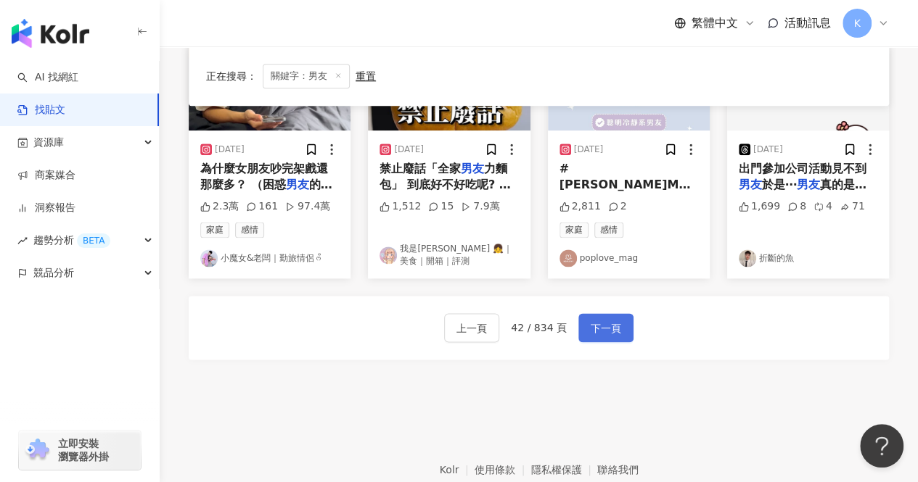
click at [606, 329] on span "下一頁" at bounding box center [605, 328] width 30 height 17
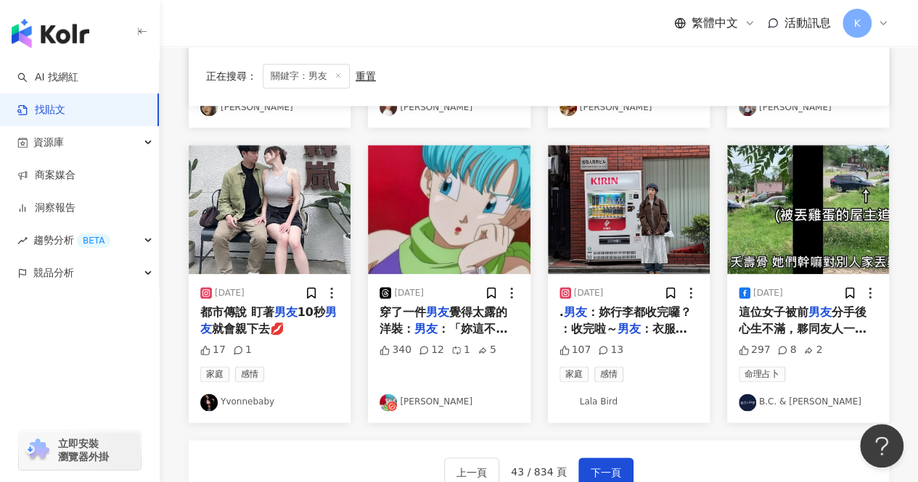
scroll to position [910, 0]
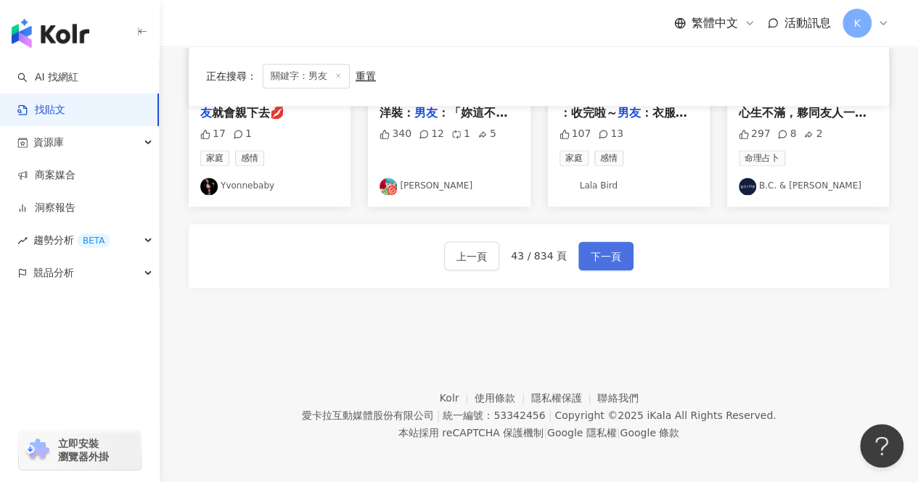
click at [603, 258] on span "下一頁" at bounding box center [605, 256] width 30 height 17
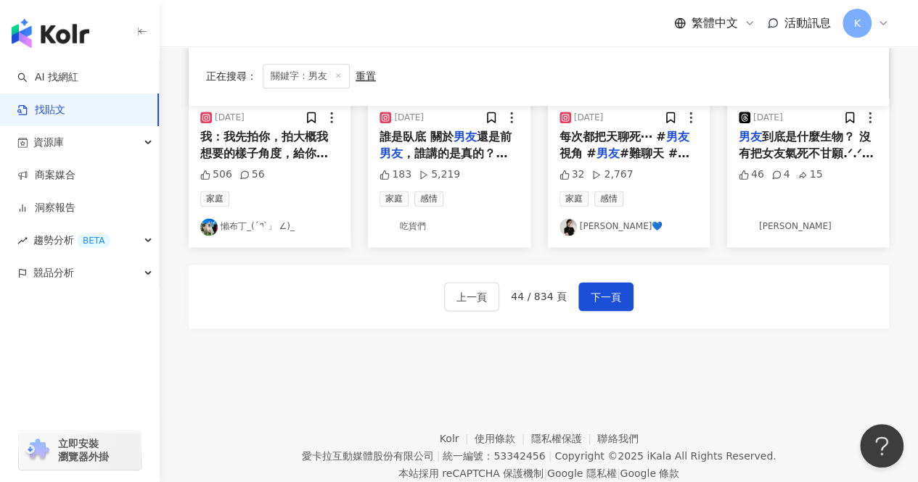
scroll to position [870, 0]
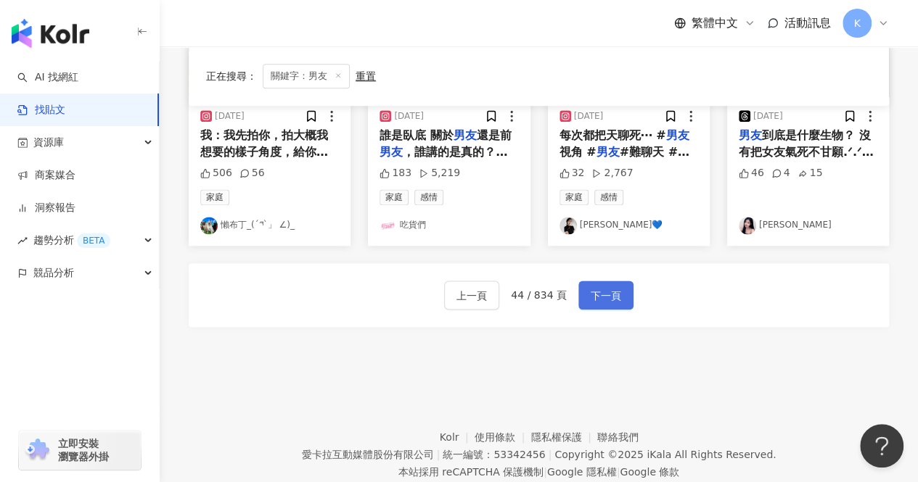
click at [606, 288] on span "下一頁" at bounding box center [605, 295] width 30 height 17
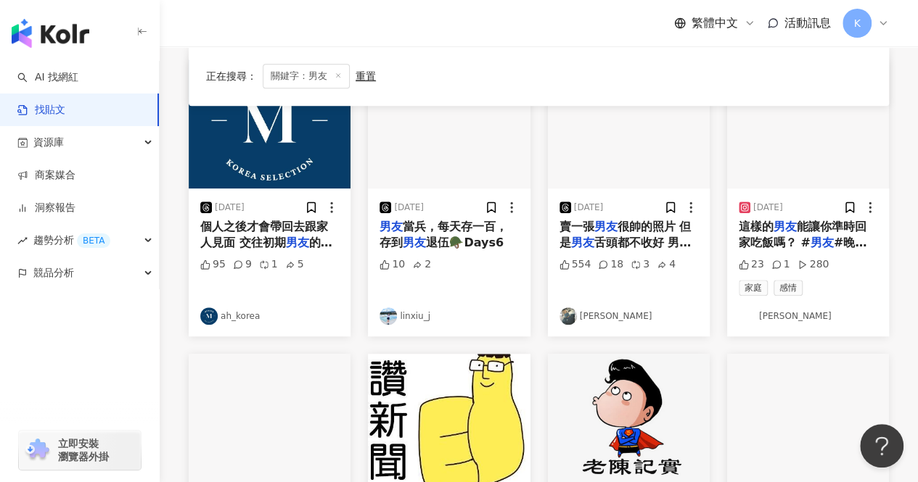
scroll to position [725, 0]
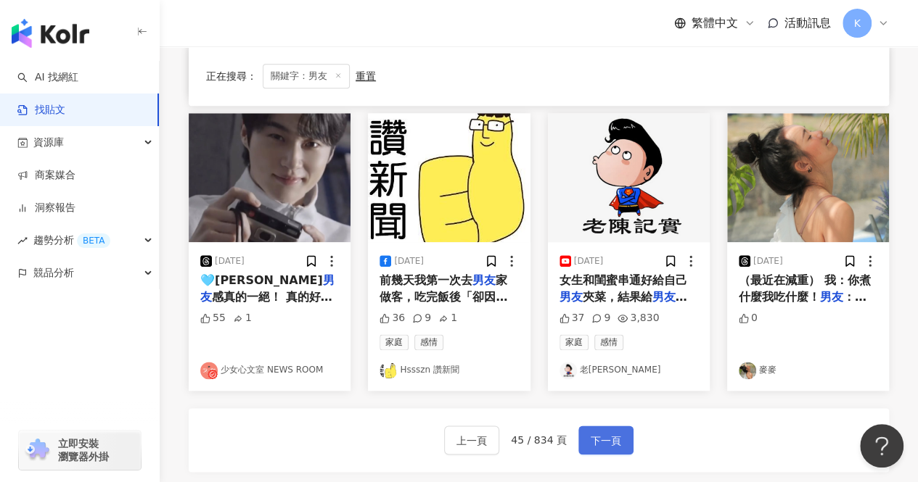
click at [625, 441] on button "下一頁" at bounding box center [605, 440] width 55 height 29
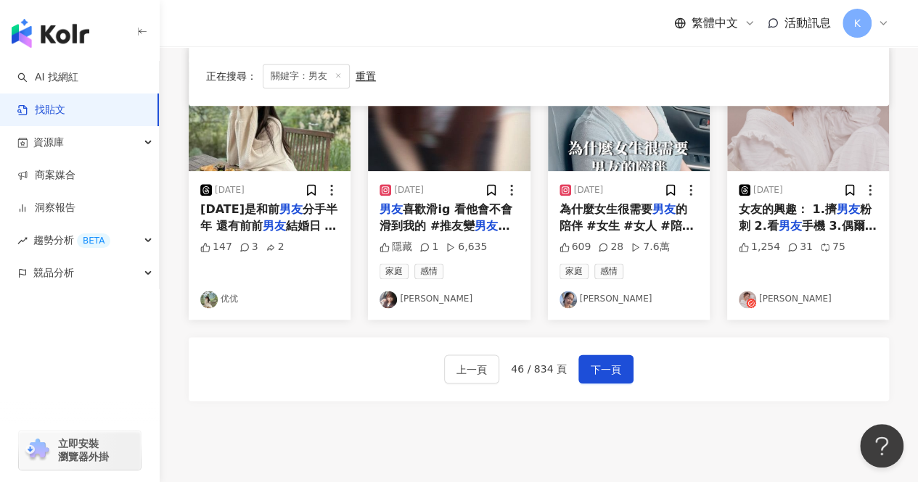
scroll to position [910, 0]
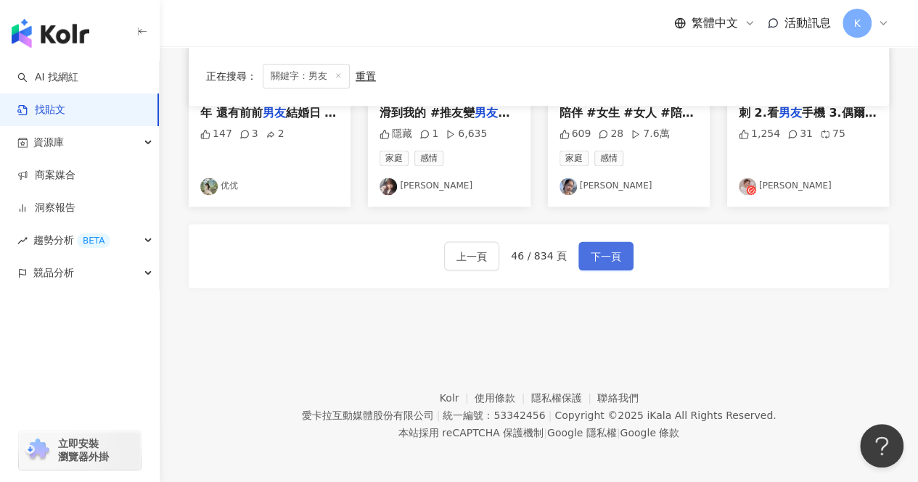
click at [596, 248] on span "下一頁" at bounding box center [605, 256] width 30 height 17
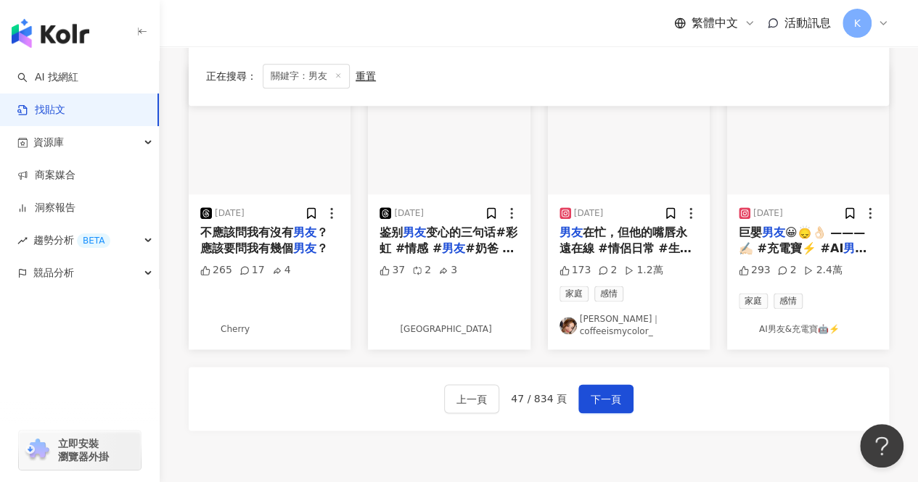
scroll to position [917, 0]
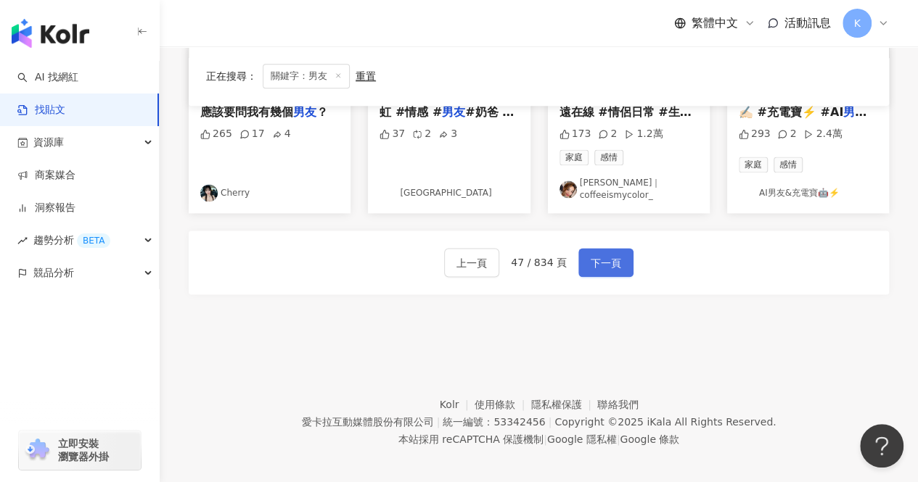
click at [604, 260] on span "下一頁" at bounding box center [605, 263] width 30 height 17
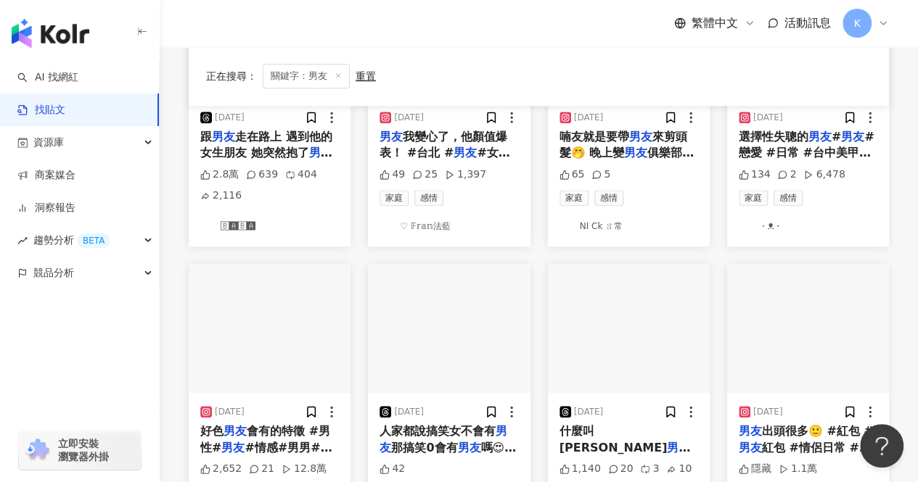
scroll to position [798, 0]
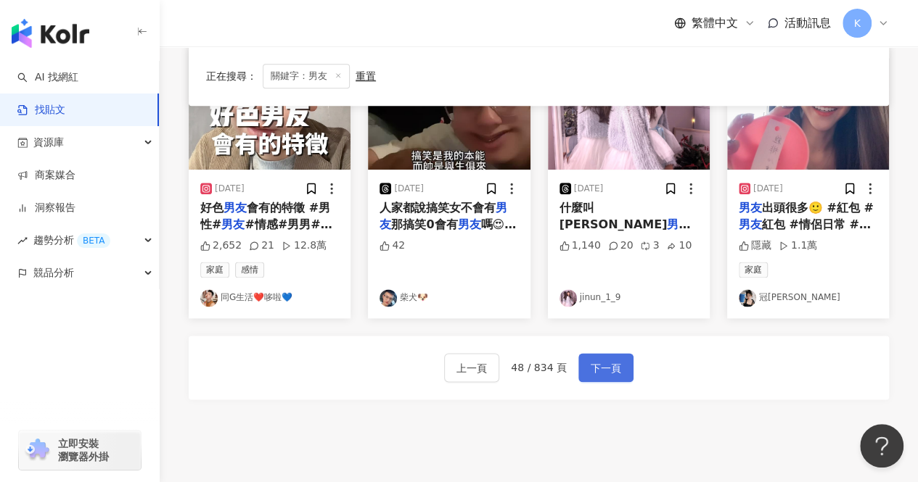
click at [598, 365] on span "下一頁" at bounding box center [605, 368] width 30 height 17
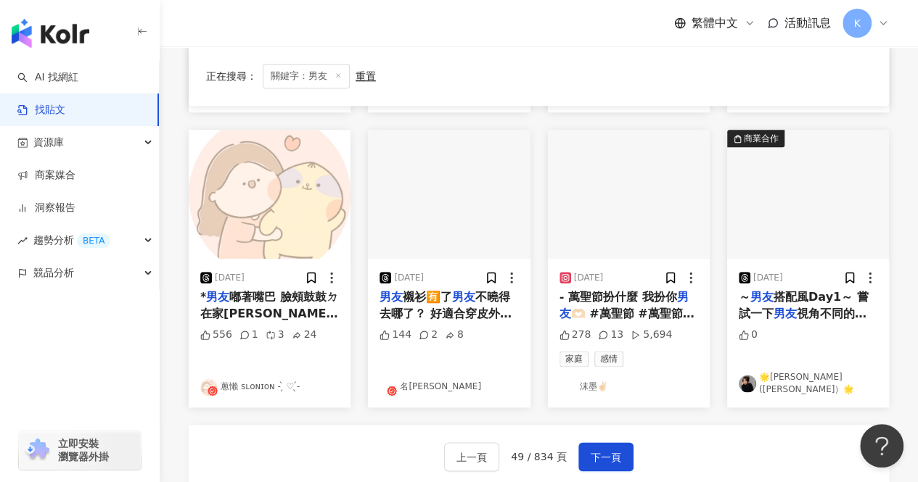
scroll to position [725, 0]
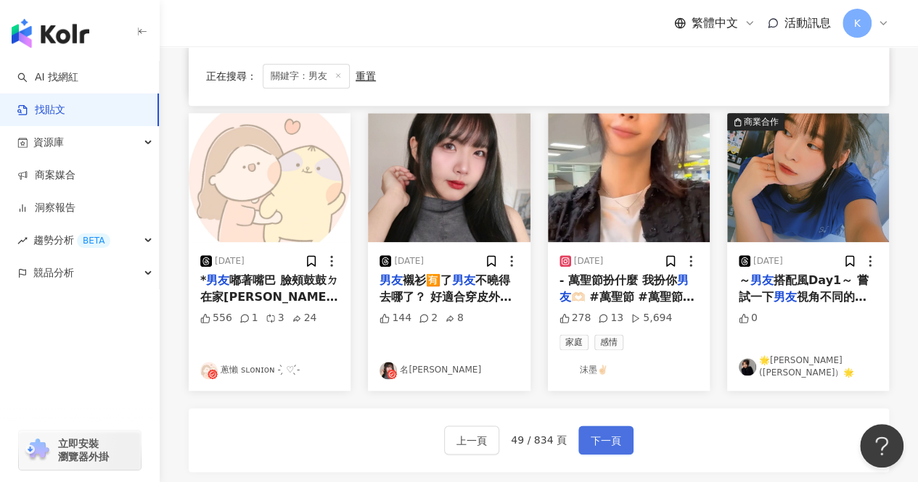
click at [609, 448] on button "下一頁" at bounding box center [605, 440] width 55 height 29
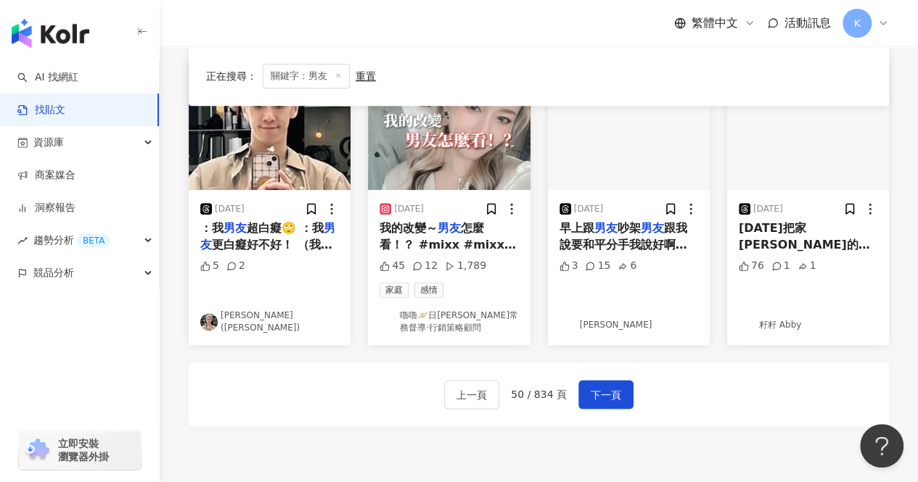
scroll to position [917, 0]
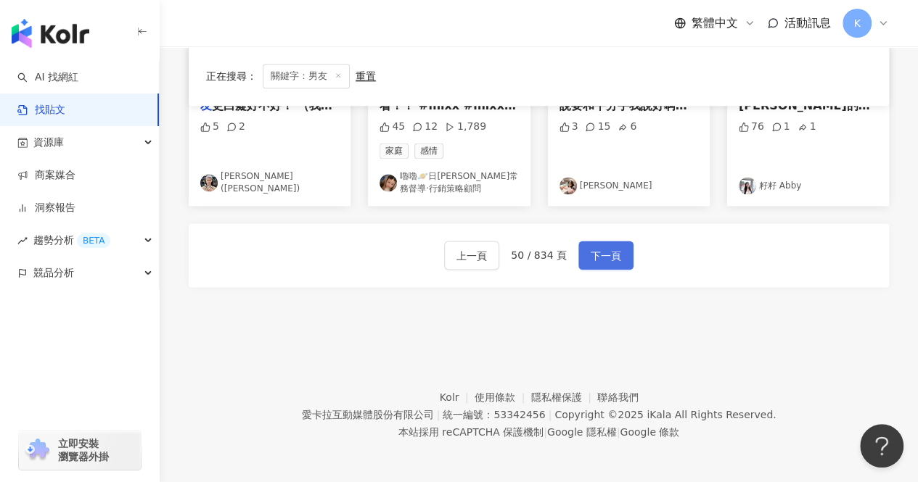
click at [614, 259] on span "下一頁" at bounding box center [605, 255] width 30 height 17
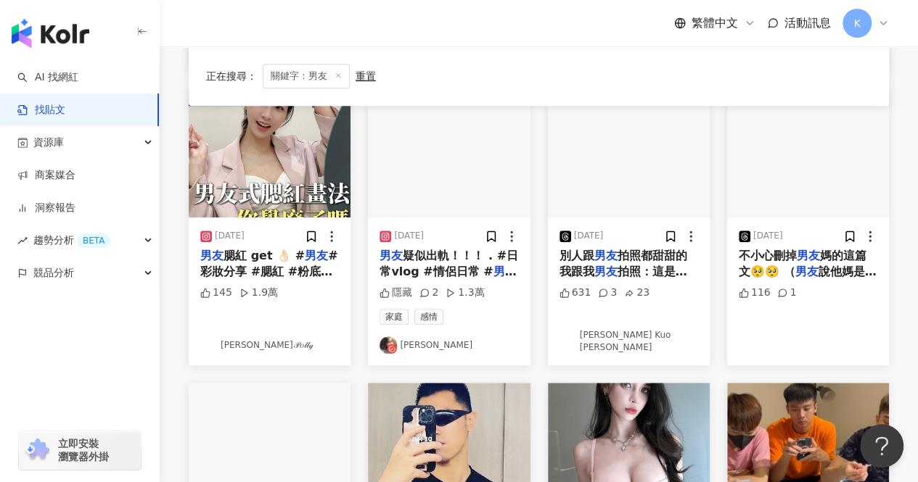
scroll to position [798, 0]
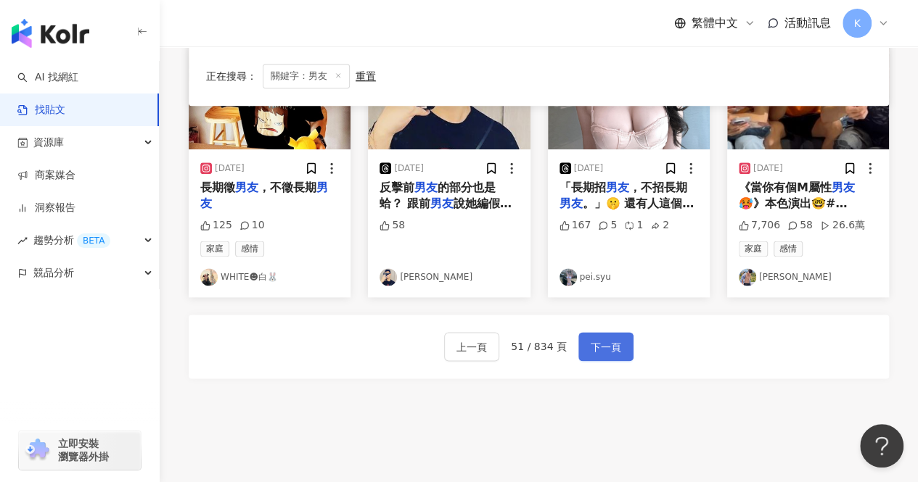
click at [609, 345] on span "下一頁" at bounding box center [605, 347] width 30 height 17
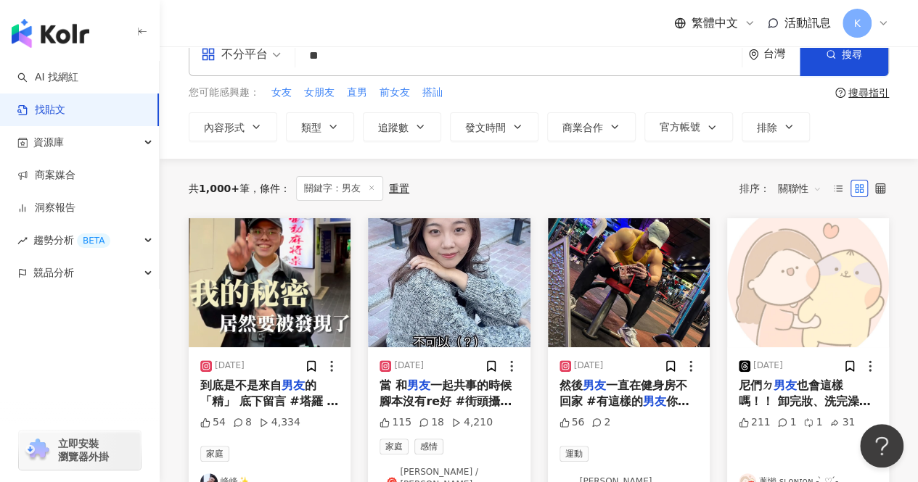
scroll to position [0, 0]
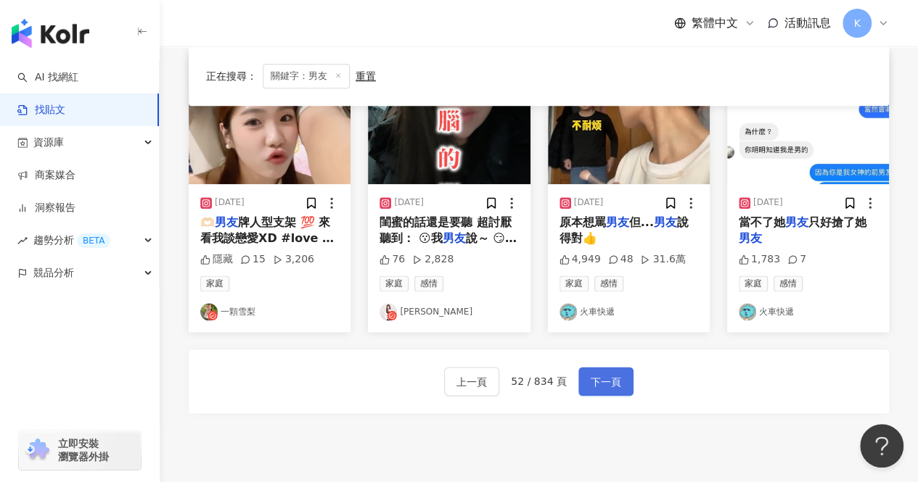
click at [617, 367] on button "下一頁" at bounding box center [605, 381] width 55 height 29
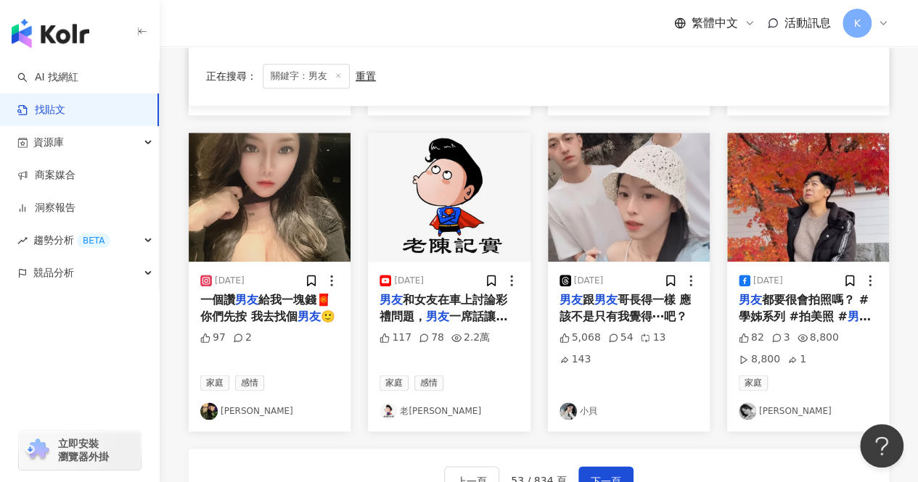
scroll to position [931, 0]
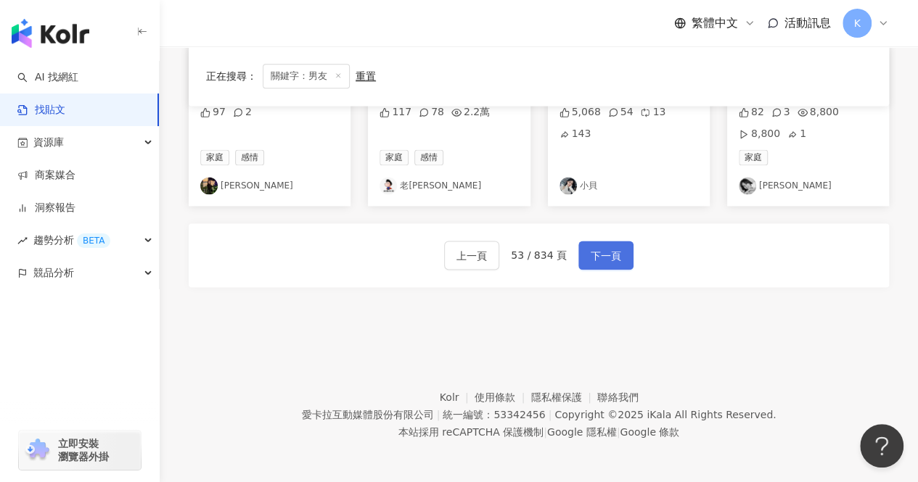
click at [595, 257] on span "下一頁" at bounding box center [605, 255] width 30 height 17
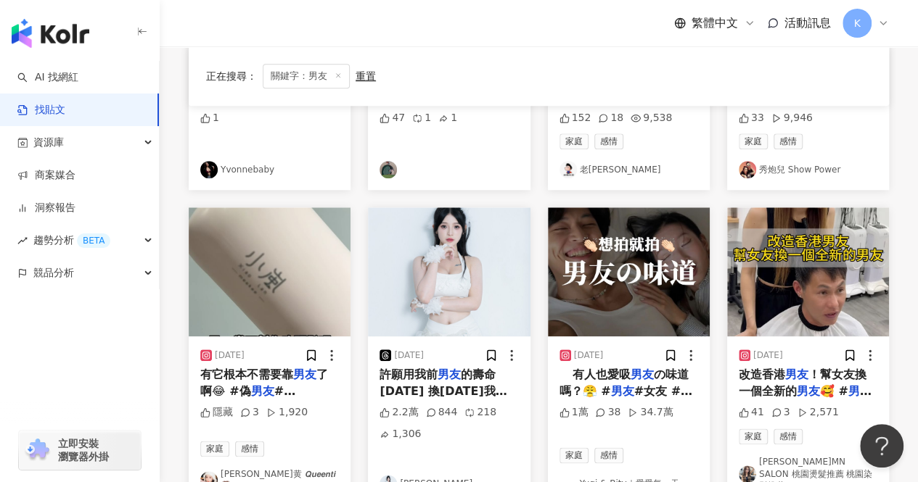
scroll to position [772, 0]
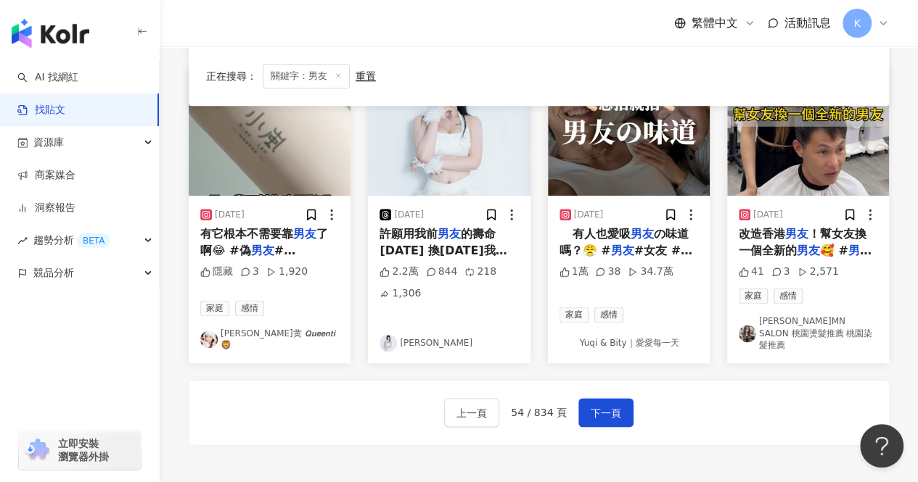
drag, startPoint x: 590, startPoint y: 329, endPoint x: 686, endPoint y: 345, distance: 97.1
drag, startPoint x: 686, startPoint y: 345, endPoint x: 754, endPoint y: 393, distance: 83.7
click at [754, 393] on div "上一頁 54 / 834 頁 下一頁" at bounding box center [539, 413] width 700 height 64
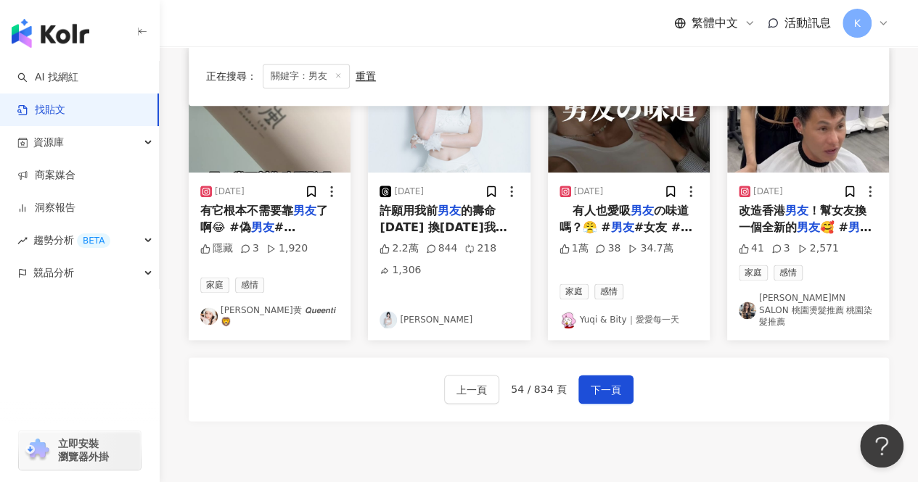
scroll to position [798, 0]
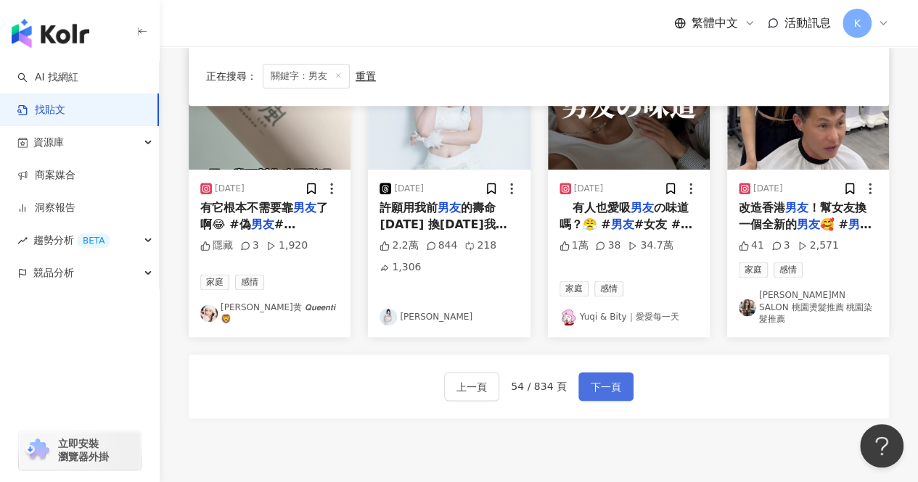
click at [595, 379] on span "下一頁" at bounding box center [605, 387] width 30 height 17
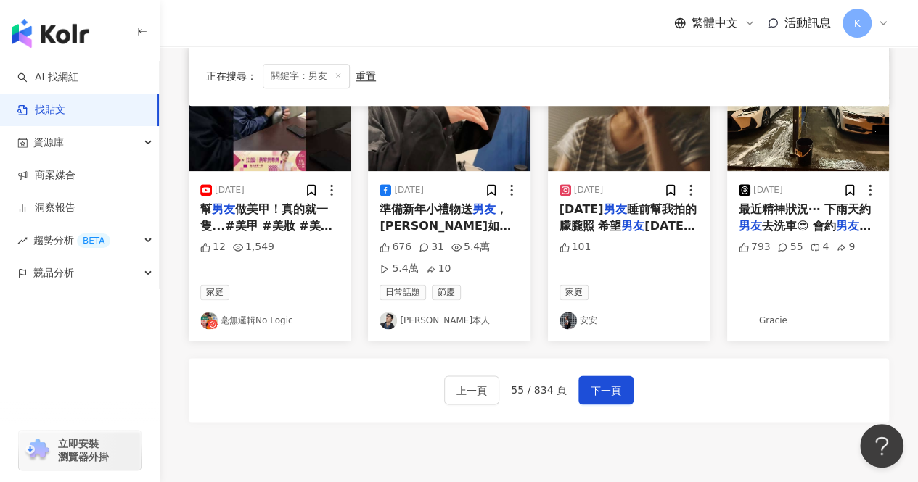
scroll to position [931, 0]
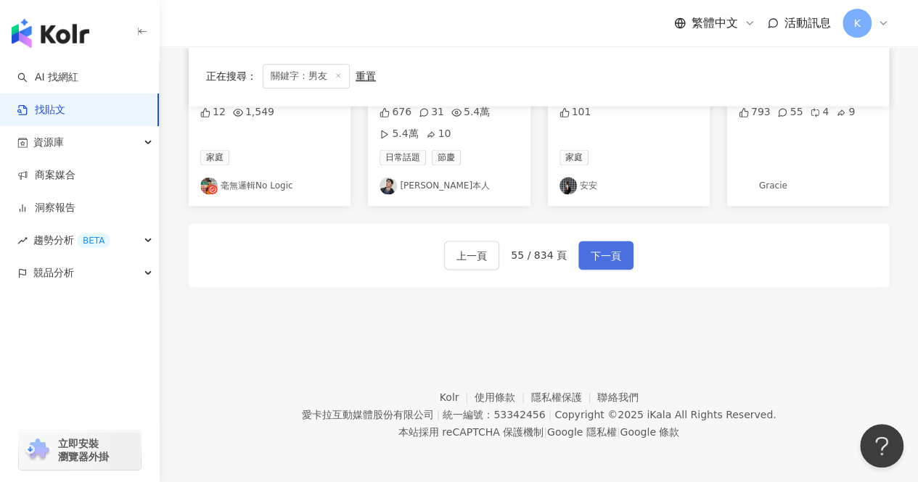
click at [611, 255] on span "下一頁" at bounding box center [605, 255] width 30 height 17
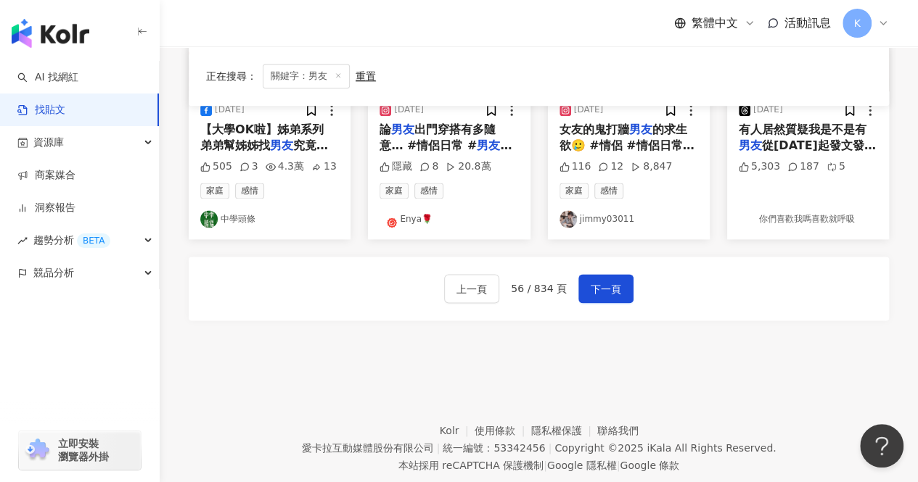
scroll to position [917, 0]
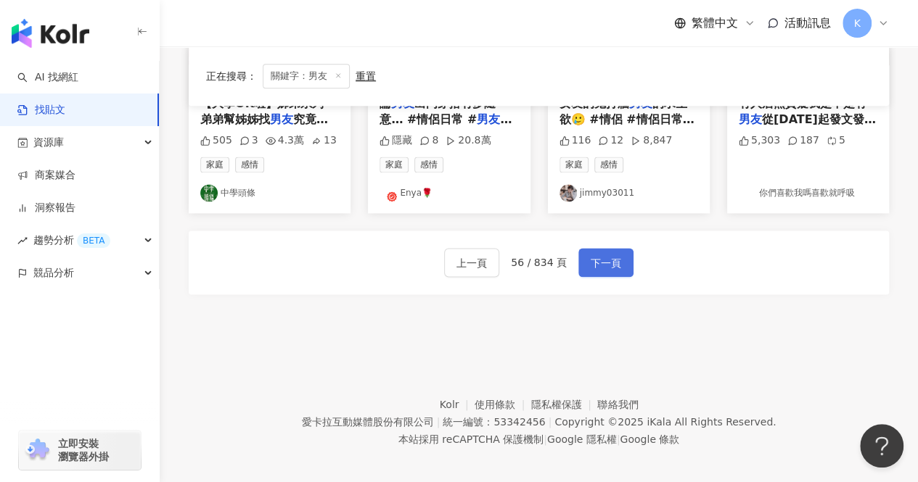
click at [593, 255] on span "下一頁" at bounding box center [605, 263] width 30 height 17
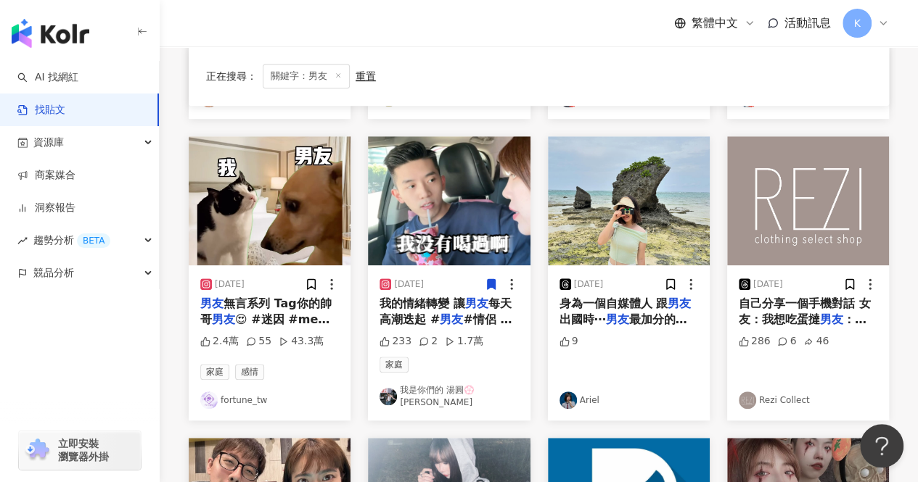
scroll to position [844, 0]
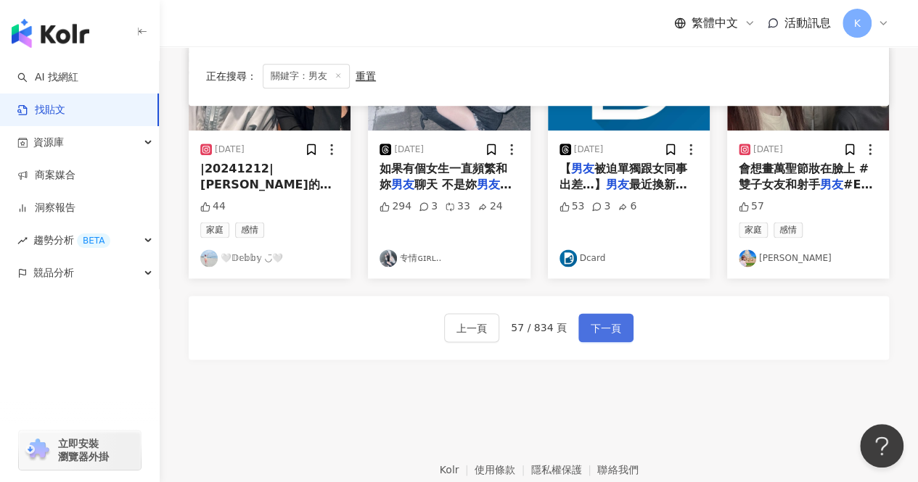
click at [592, 330] on span "下一頁" at bounding box center [605, 328] width 30 height 17
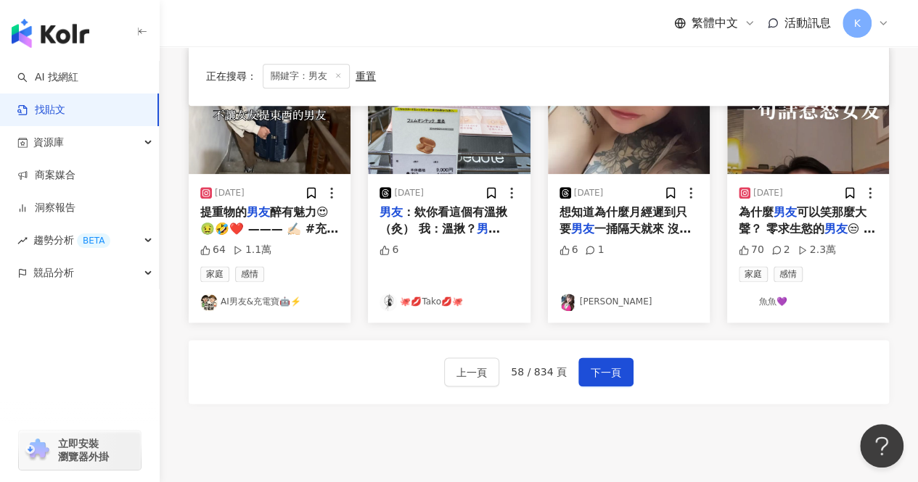
scroll to position [798, 0]
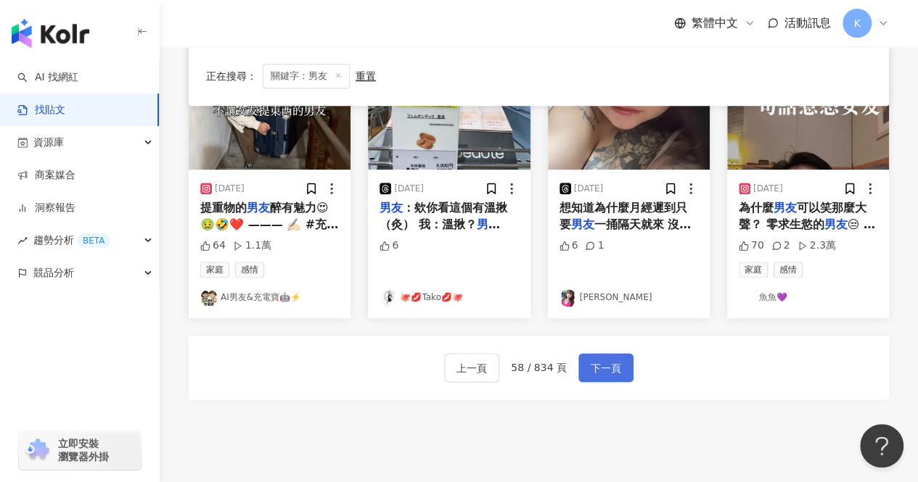
click at [612, 369] on span "下一頁" at bounding box center [605, 368] width 30 height 17
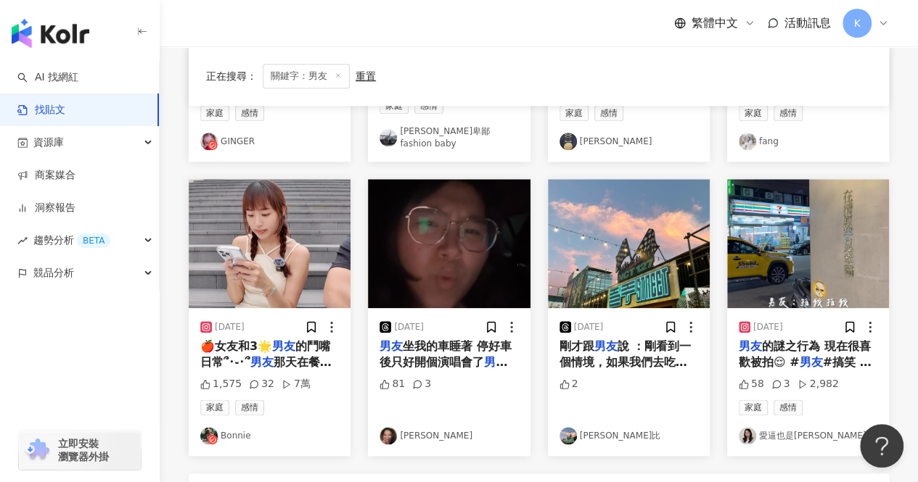
scroll to position [870, 0]
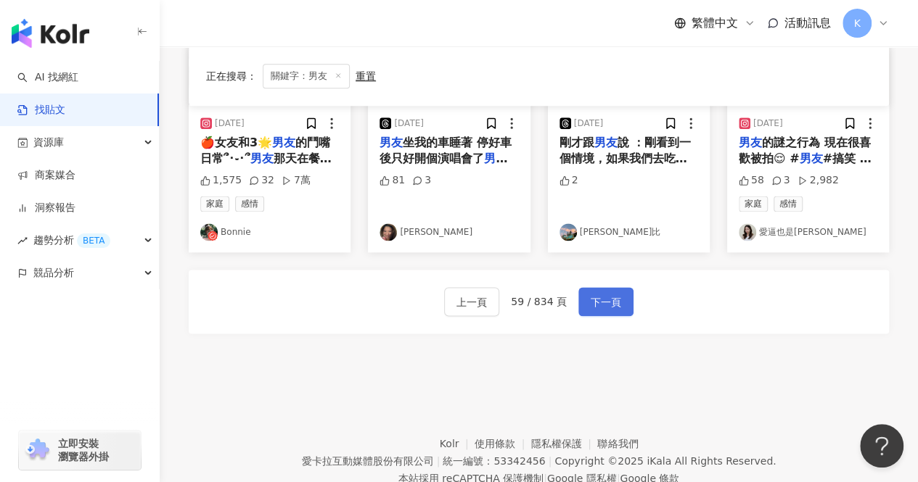
click at [599, 294] on span "下一頁" at bounding box center [605, 302] width 30 height 17
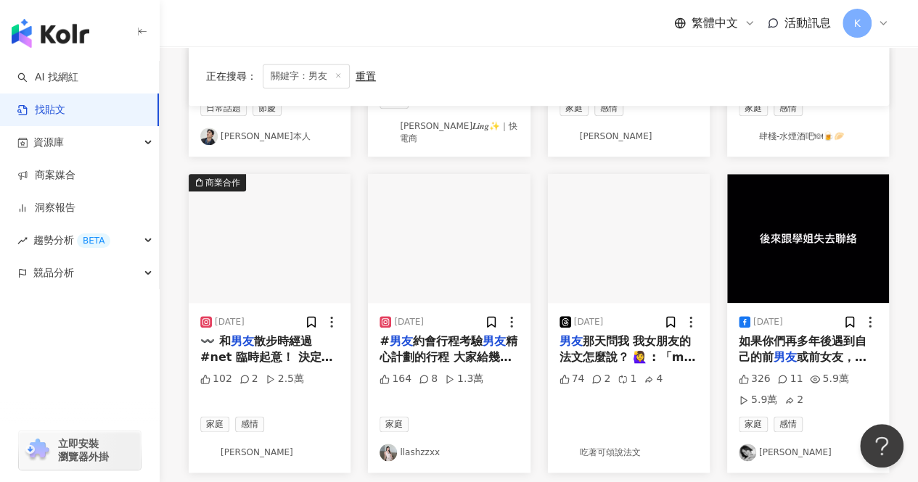
scroll to position [820, 0]
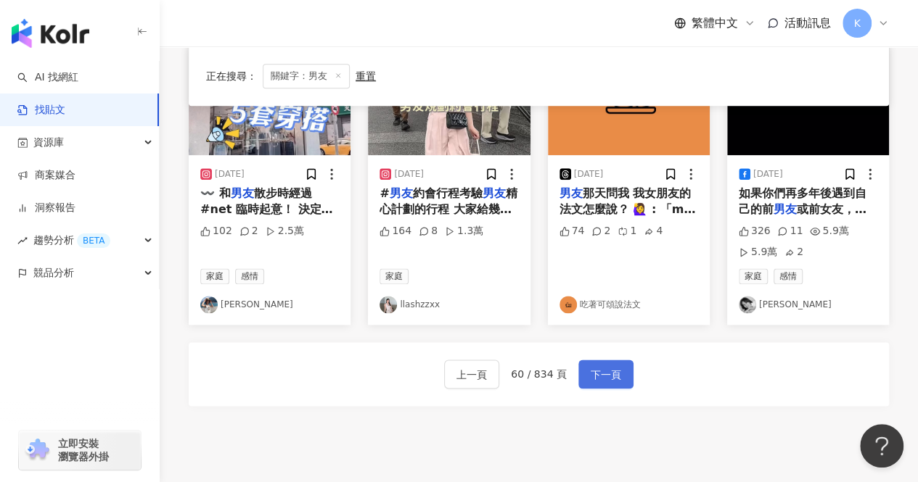
click at [599, 366] on span "下一頁" at bounding box center [605, 374] width 30 height 17
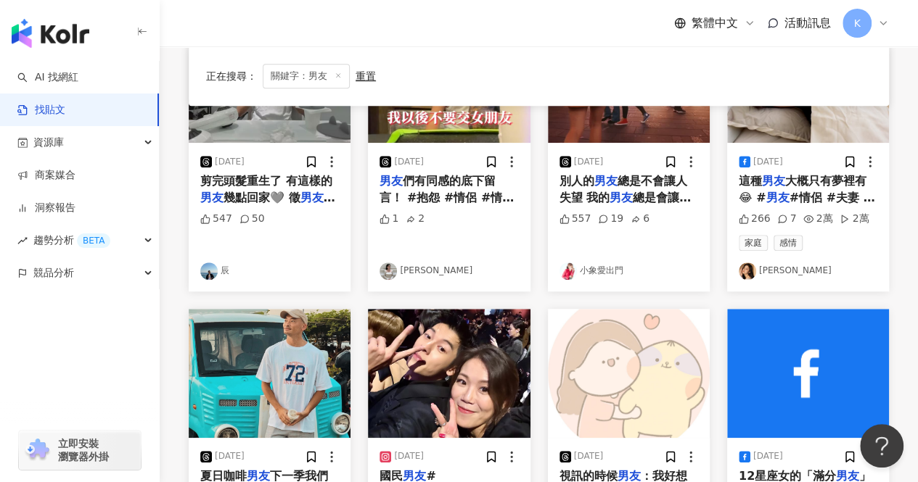
scroll to position [798, 0]
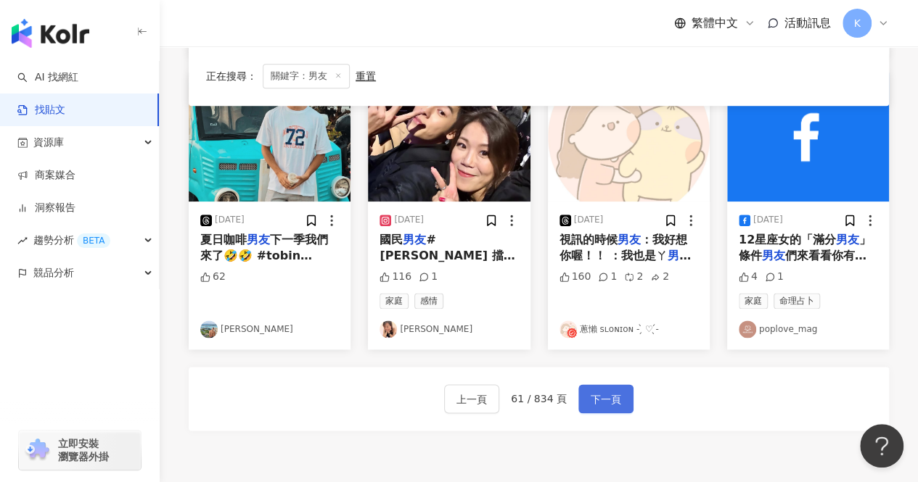
click at [622, 386] on button "下一頁" at bounding box center [605, 398] width 55 height 29
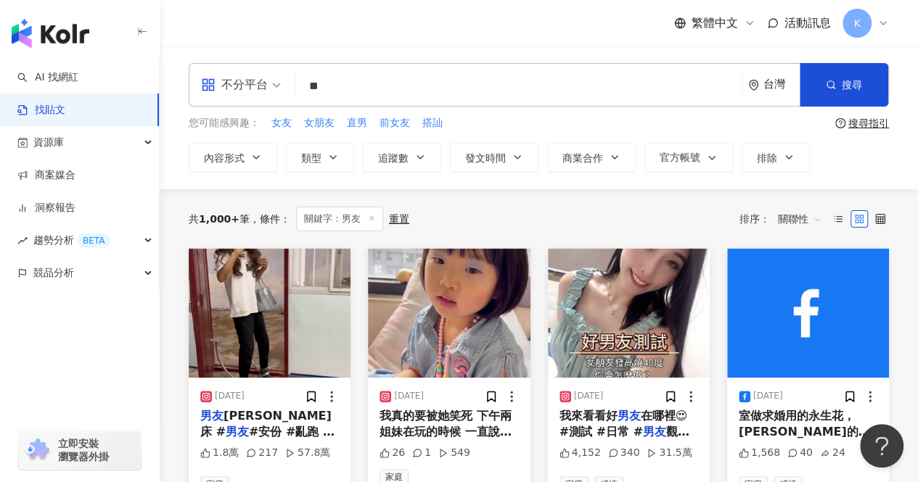
scroll to position [0, 0]
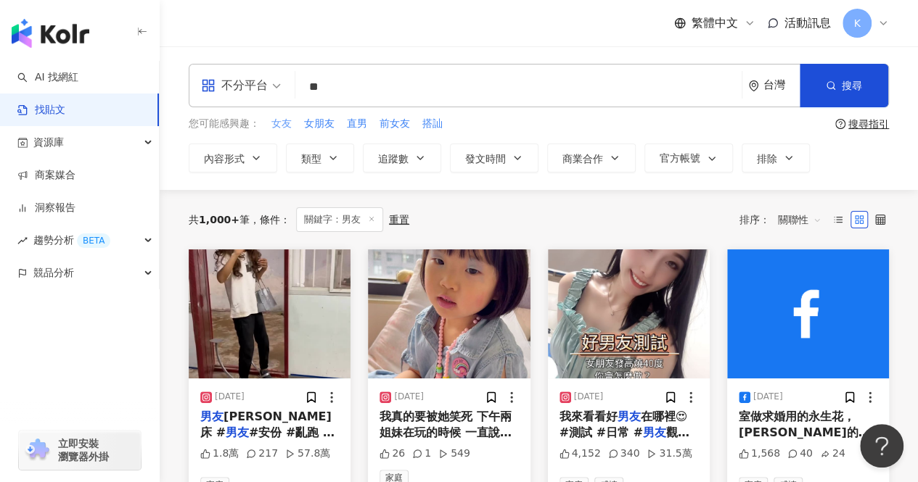
click at [281, 129] on span "女友" at bounding box center [281, 124] width 20 height 15
type input "**"
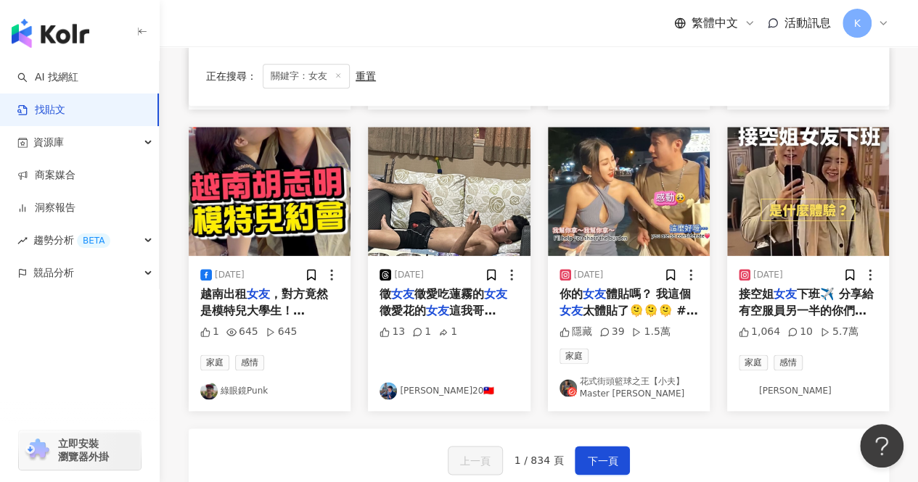
scroll to position [725, 0]
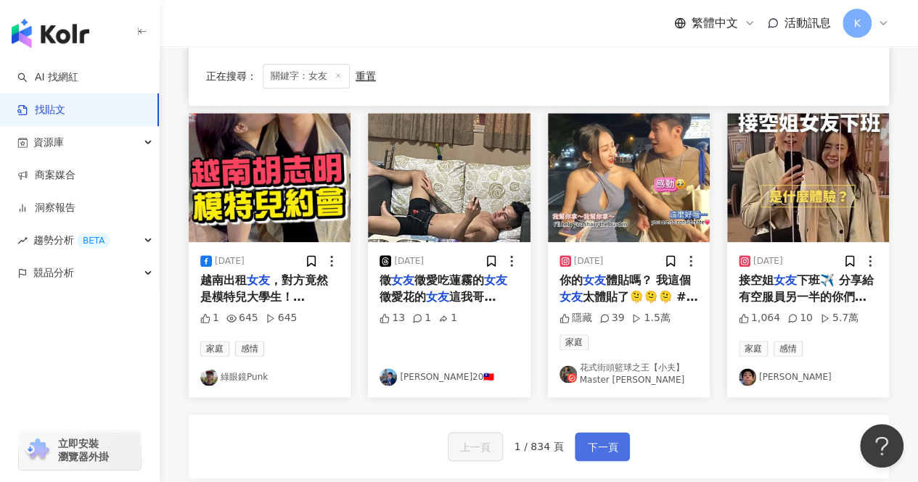
click at [604, 441] on span "下一頁" at bounding box center [602, 447] width 30 height 17
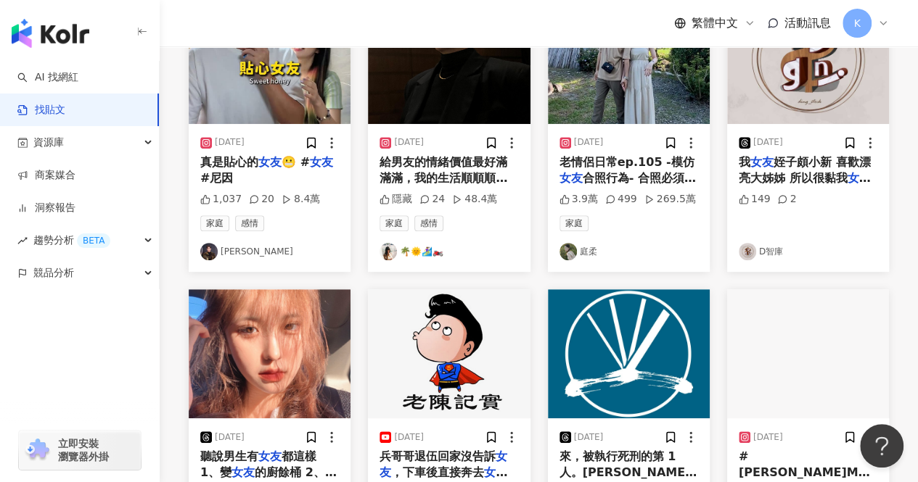
scroll to position [87, 0]
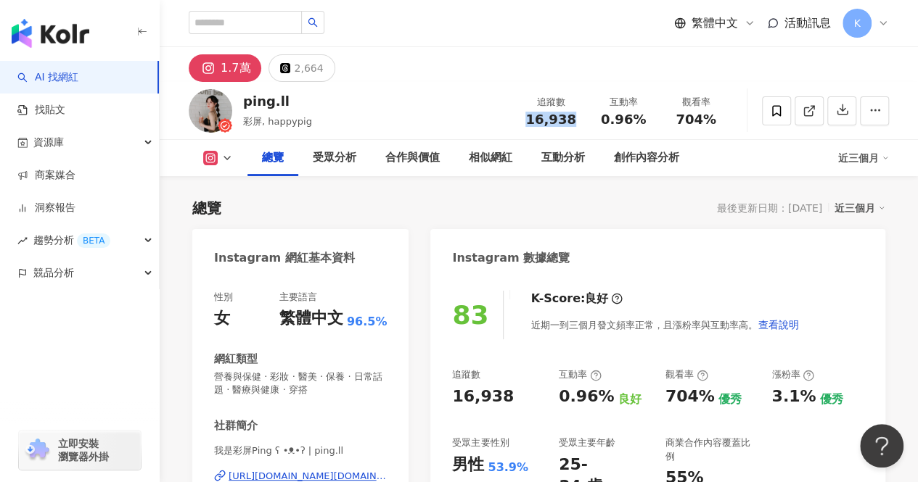
drag, startPoint x: 542, startPoint y: 123, endPoint x: 575, endPoint y: 123, distance: 33.4
click at [575, 123] on div "追蹤數 16,938" at bounding box center [550, 110] width 73 height 31
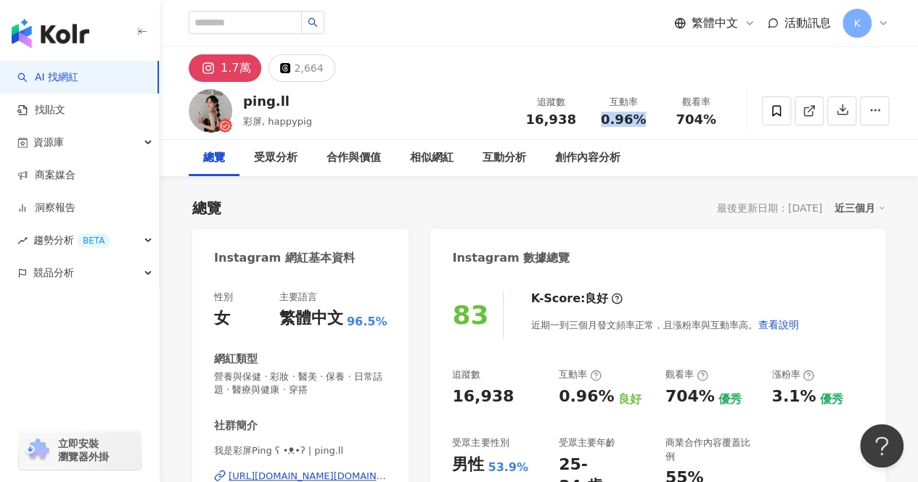
drag, startPoint x: 601, startPoint y: 125, endPoint x: 640, endPoint y: 125, distance: 39.2
click at [640, 125] on div "0.96%" at bounding box center [623, 119] width 55 height 15
copy span "0.96%"
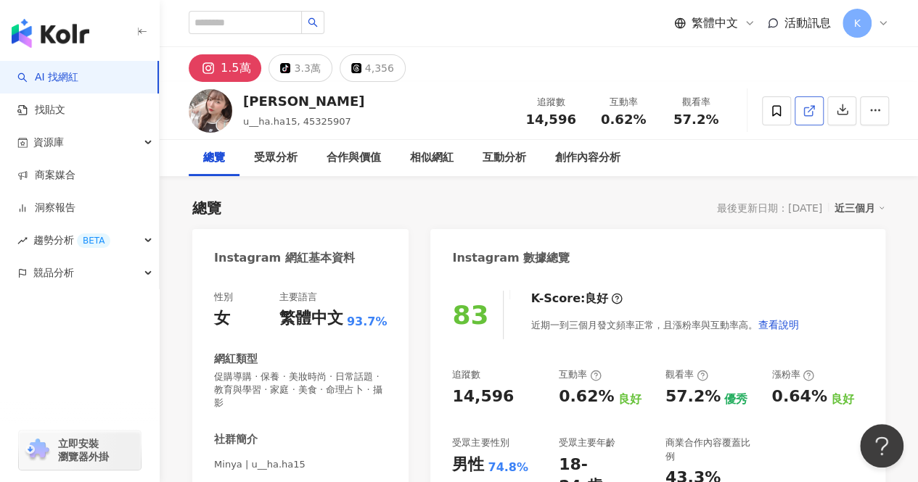
click at [806, 110] on icon at bounding box center [808, 110] width 13 height 13
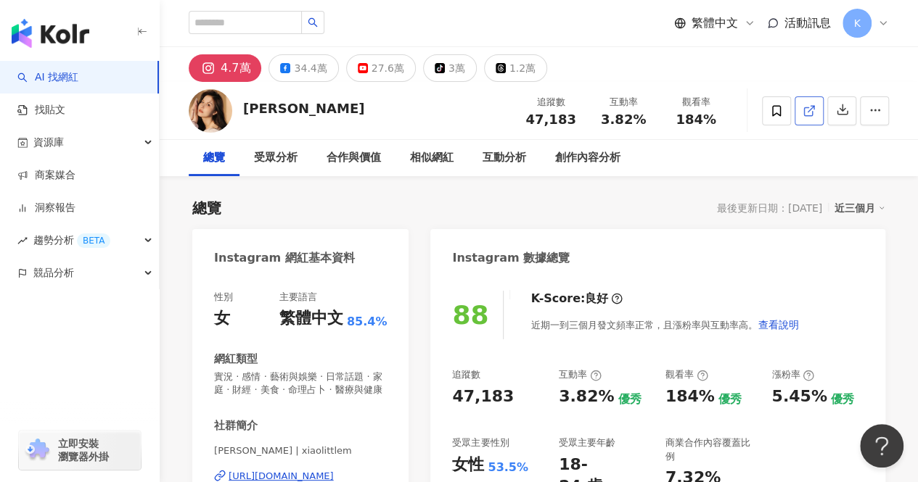
click at [810, 115] on icon at bounding box center [808, 111] width 8 height 8
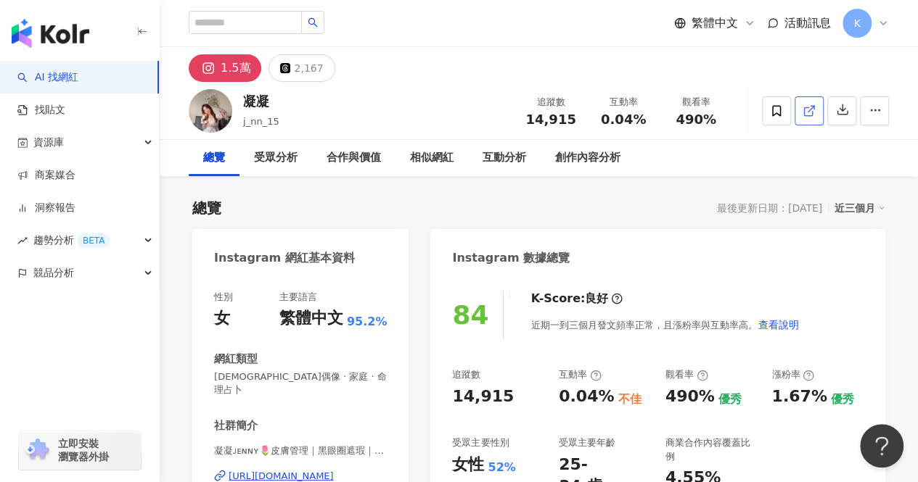
click at [812, 110] on icon at bounding box center [808, 110] width 13 height 13
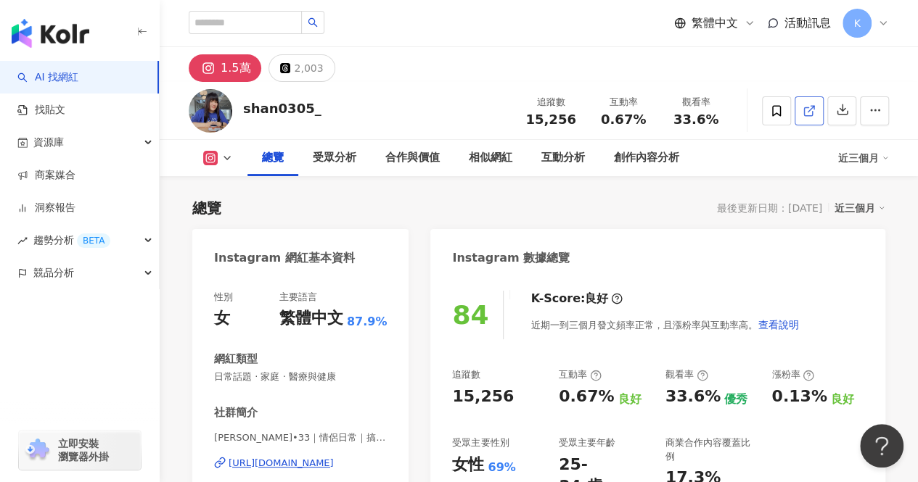
click at [818, 112] on link at bounding box center [808, 110] width 29 height 29
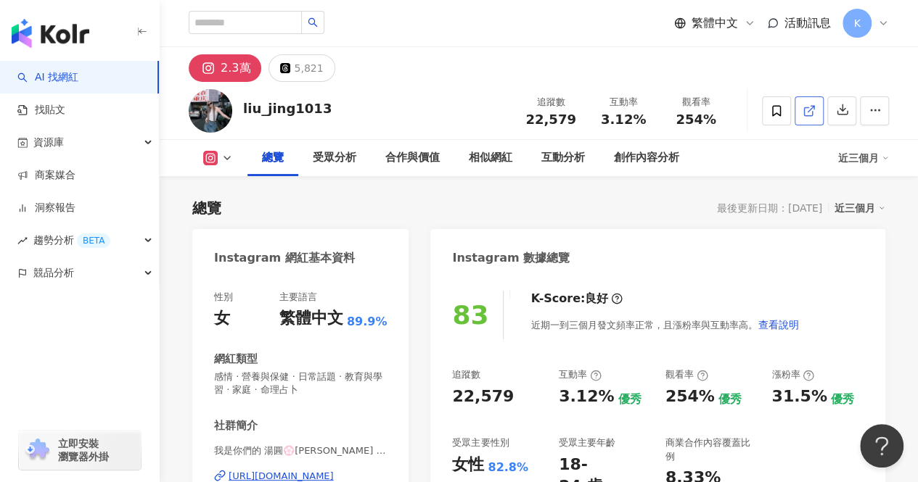
click at [817, 112] on link at bounding box center [808, 110] width 29 height 29
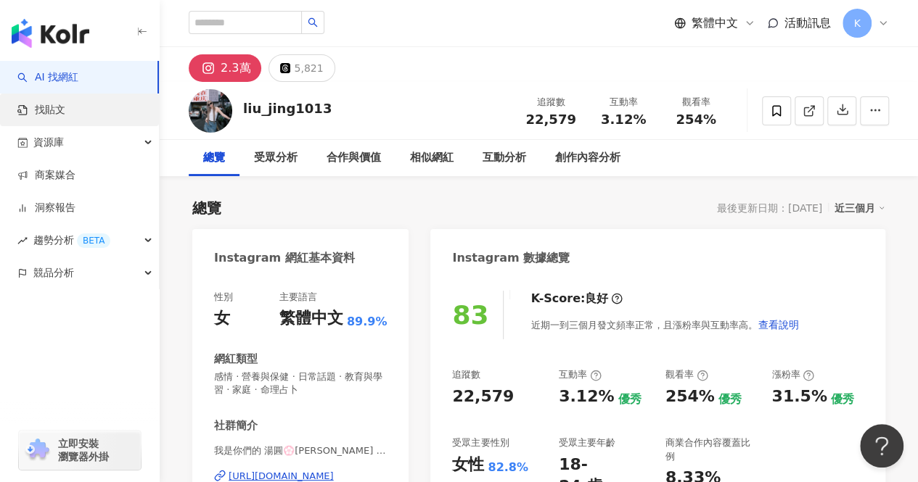
click at [65, 115] on link "找貼文" at bounding box center [41, 110] width 48 height 15
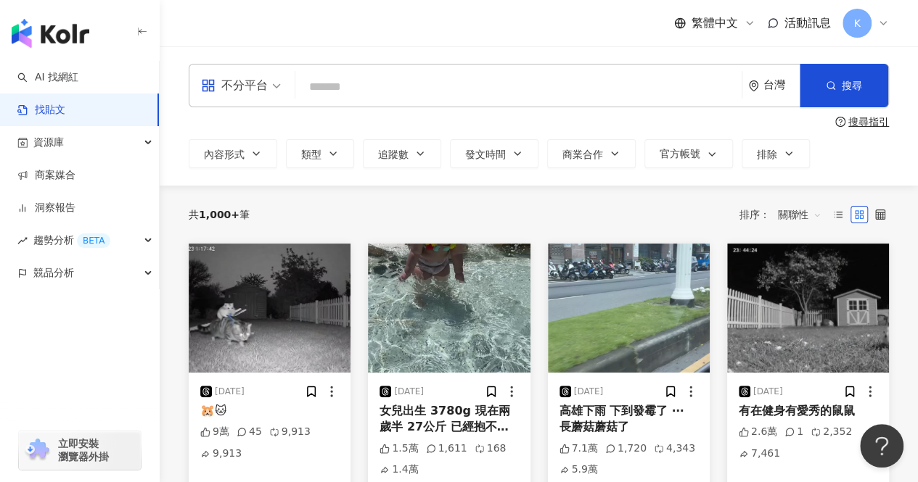
click at [329, 85] on input "search" at bounding box center [518, 86] width 434 height 31
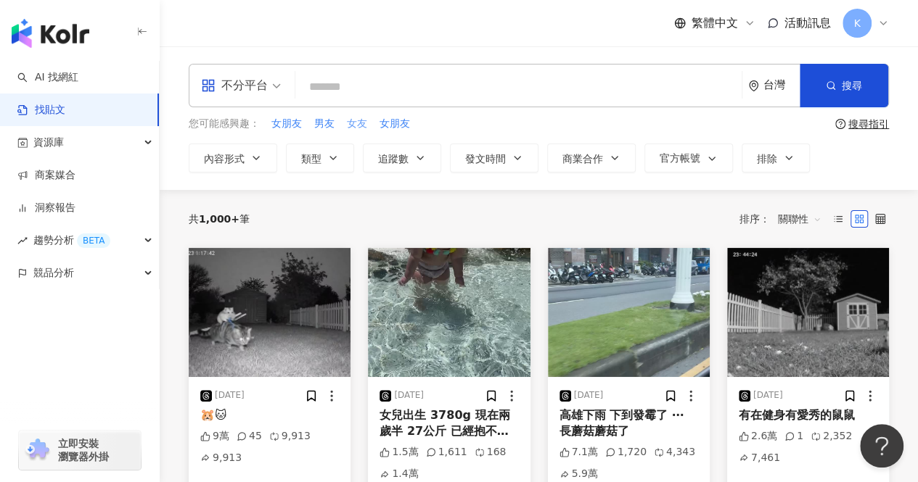
click at [353, 123] on span "女友" at bounding box center [357, 124] width 20 height 15
type input "**"
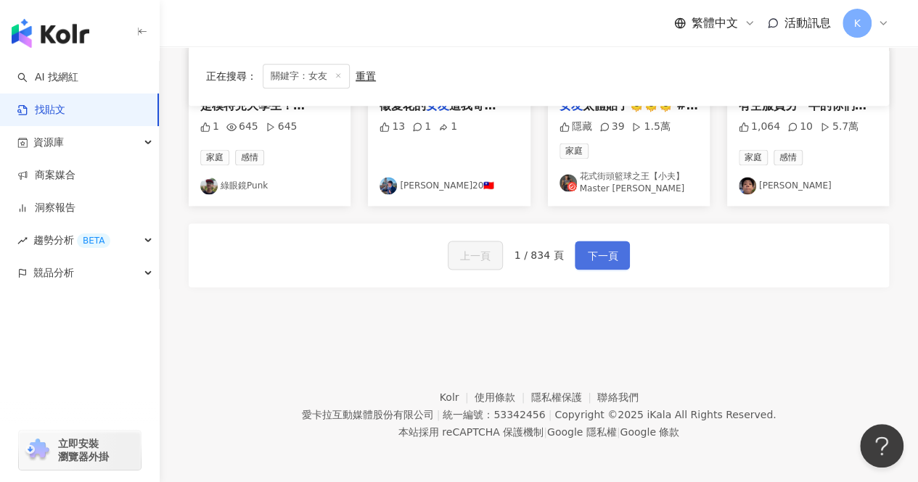
click at [611, 250] on span "下一頁" at bounding box center [602, 255] width 30 height 17
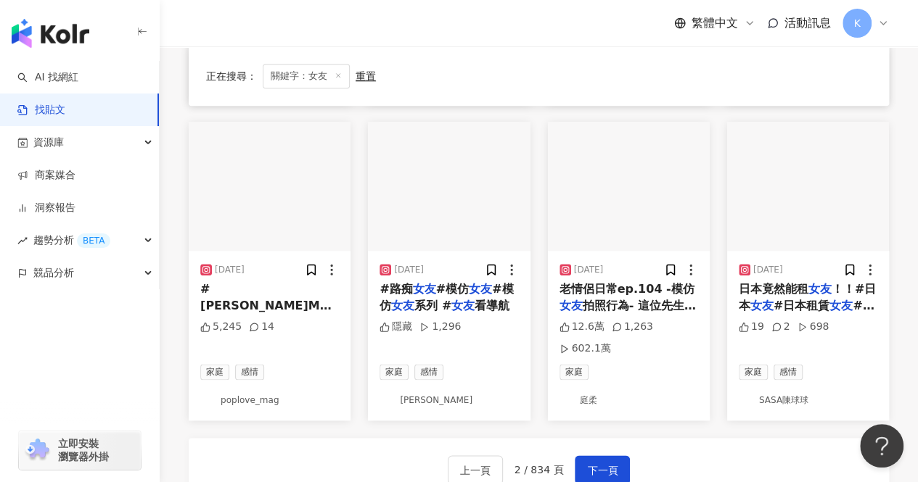
scroll to position [931, 0]
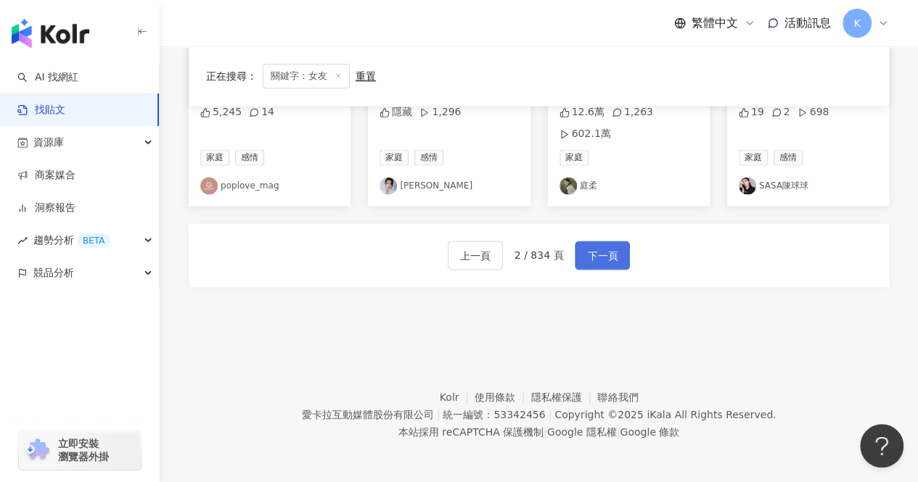
click at [601, 251] on span "下一頁" at bounding box center [602, 255] width 30 height 17
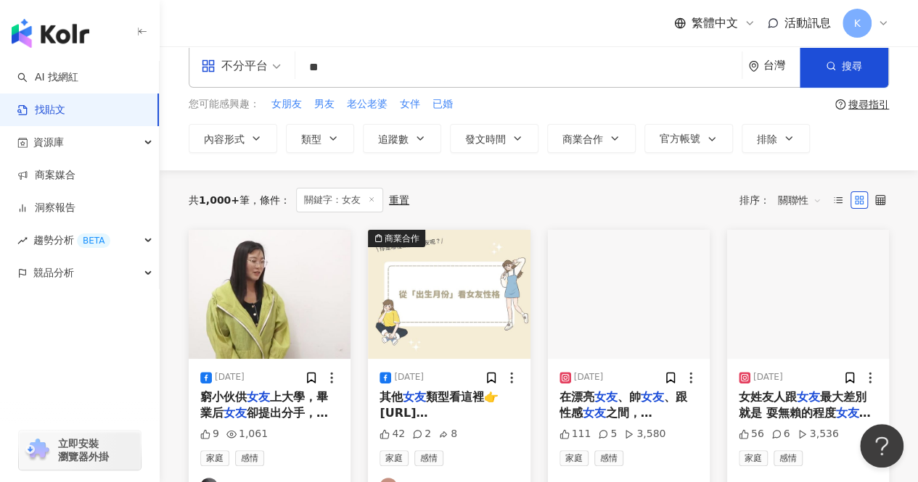
scroll to position [0, 0]
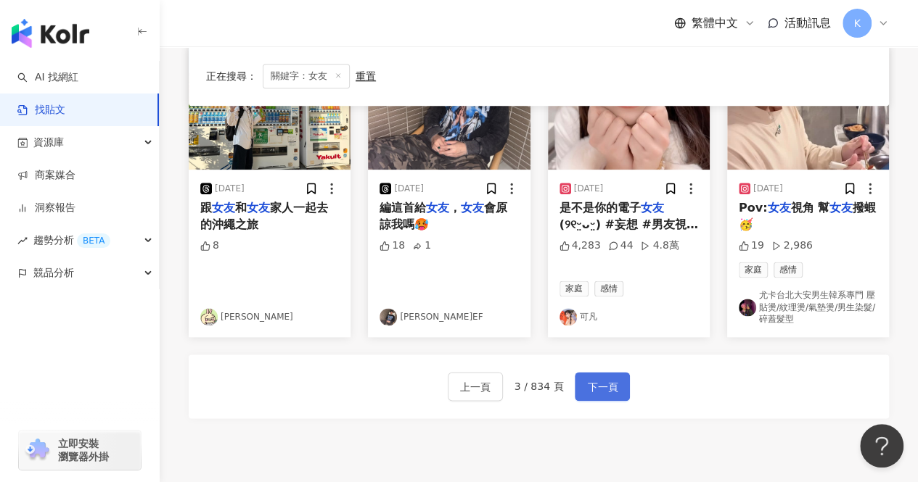
click at [601, 397] on button "下一頁" at bounding box center [601, 386] width 55 height 29
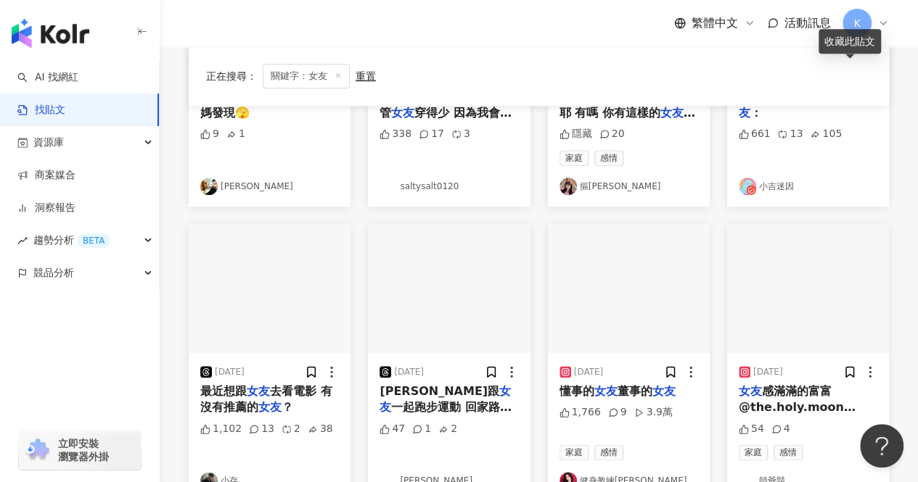
scroll to position [798, 0]
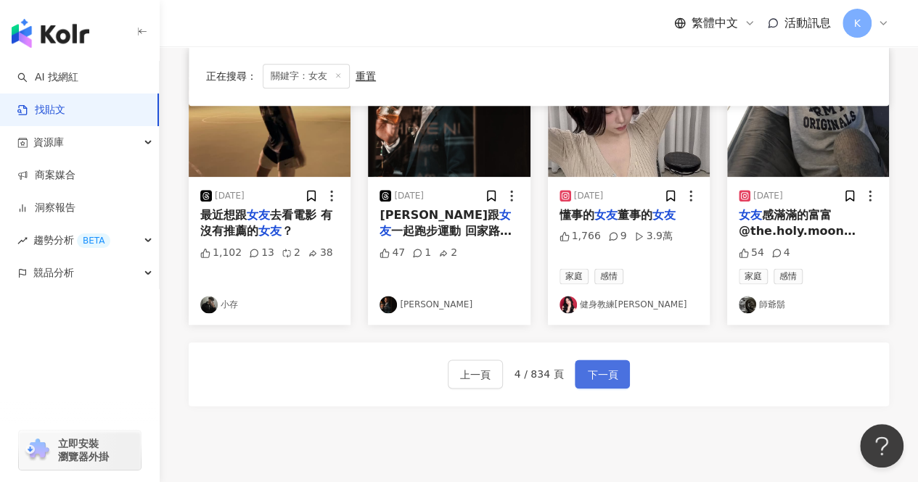
click at [587, 372] on span "下一頁" at bounding box center [602, 374] width 30 height 17
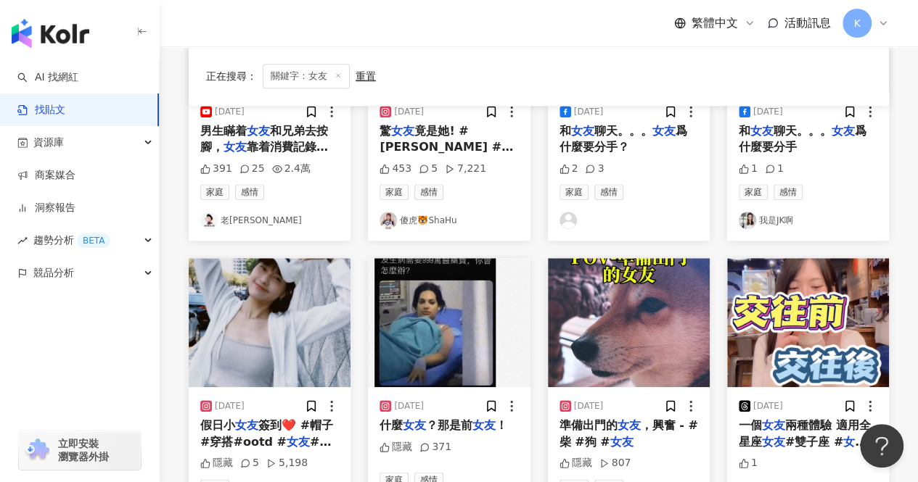
scroll to position [653, 0]
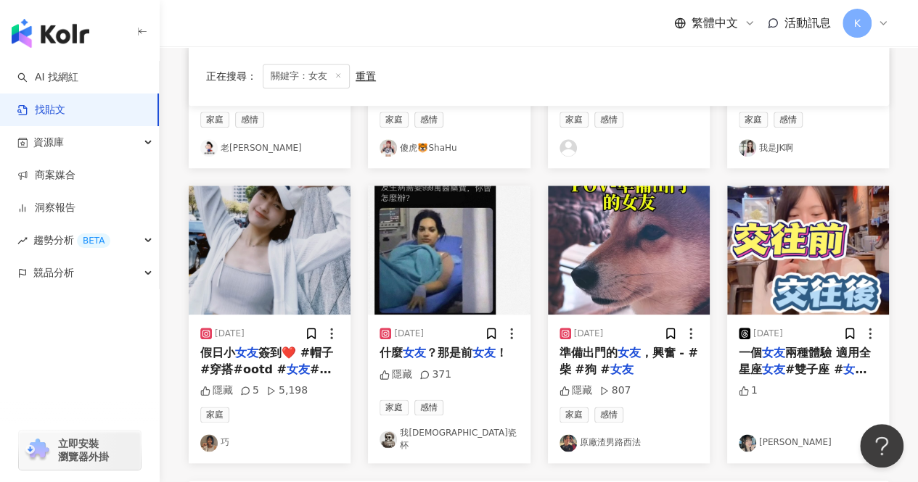
drag, startPoint x: 305, startPoint y: 353, endPoint x: 222, endPoint y: 440, distance: 120.1
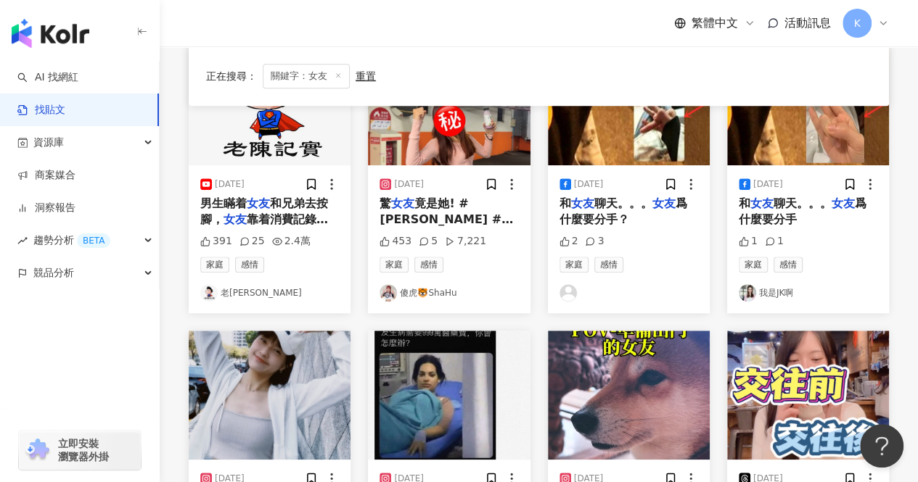
scroll to position [870, 0]
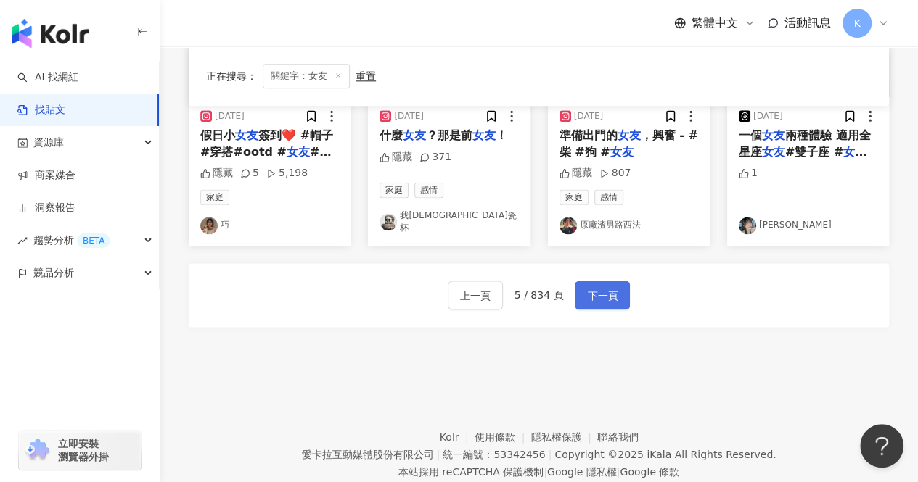
click at [611, 297] on span "下一頁" at bounding box center [602, 295] width 30 height 17
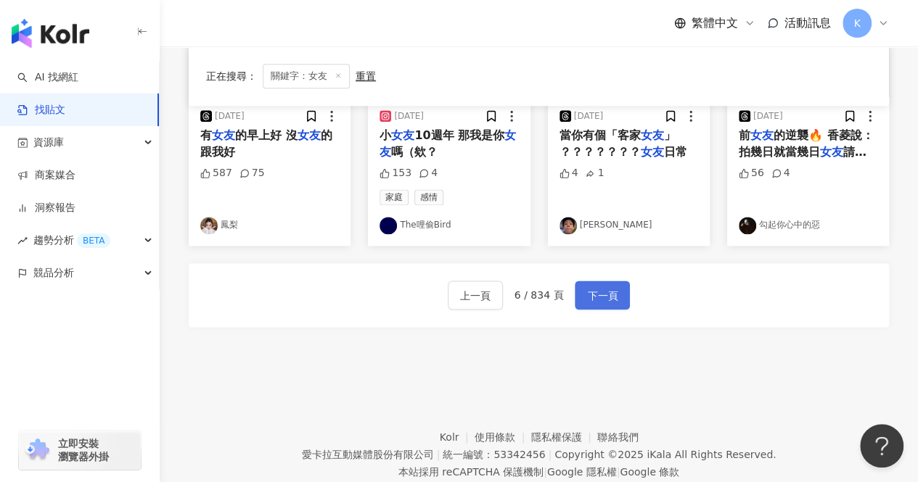
click at [614, 291] on span "下一頁" at bounding box center [602, 295] width 30 height 17
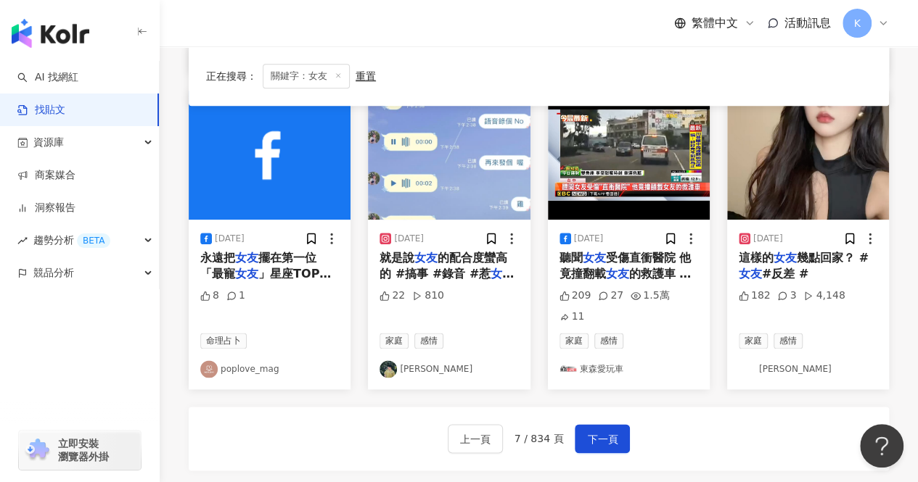
scroll to position [910, 0]
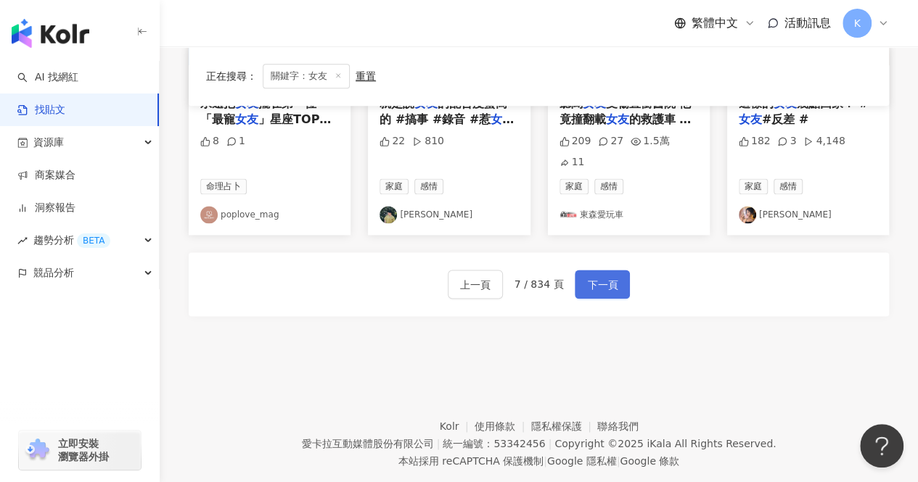
click at [613, 276] on span "下一頁" at bounding box center [602, 284] width 30 height 17
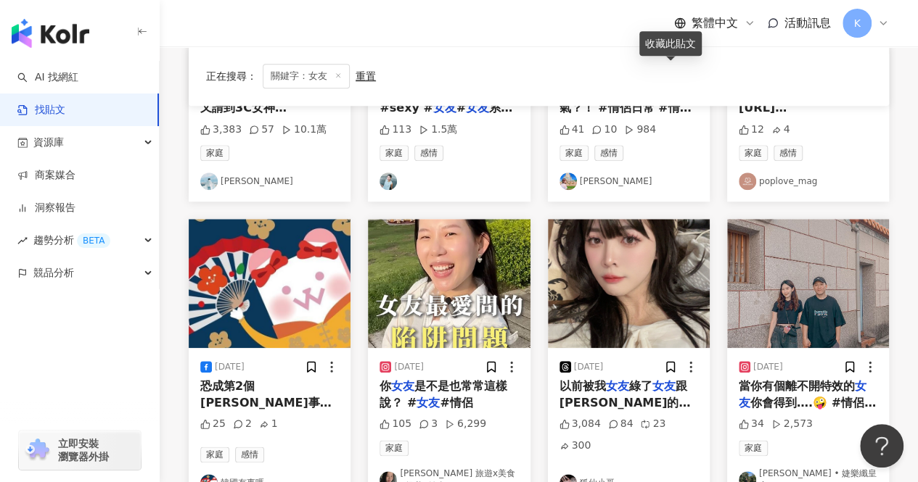
scroll to position [692, 0]
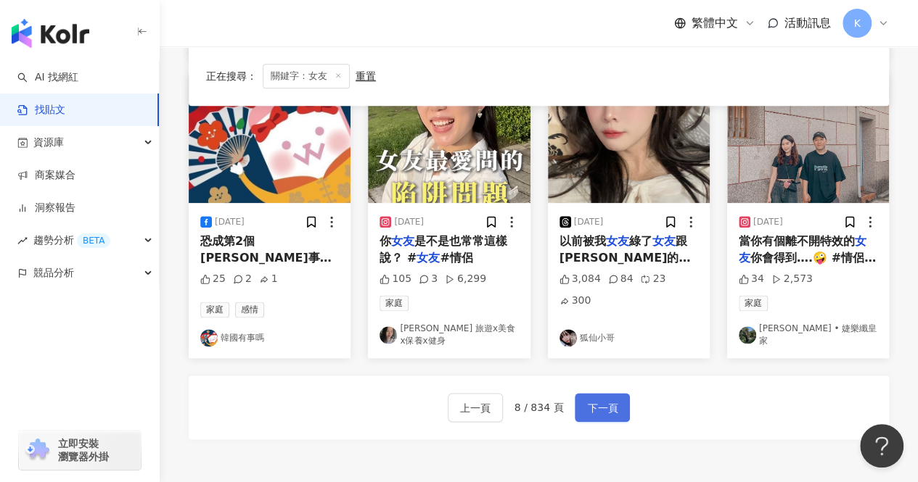
click at [608, 411] on button "下一頁" at bounding box center [601, 407] width 55 height 29
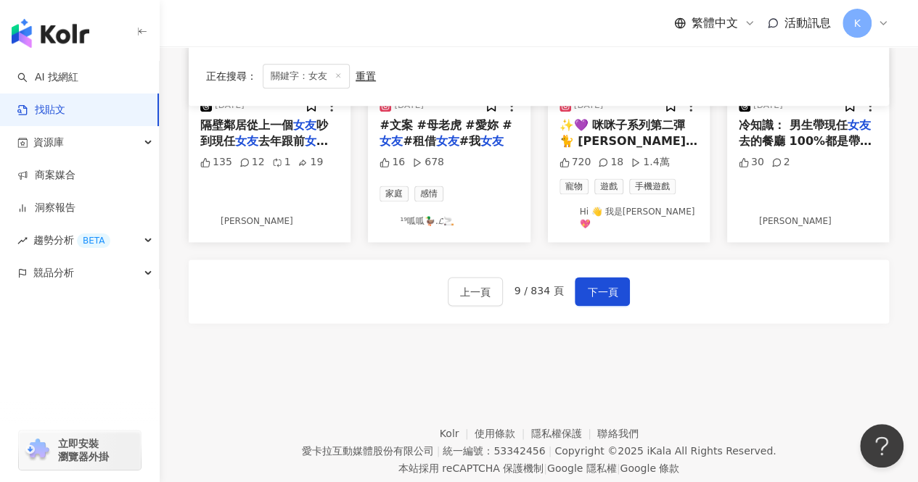
scroll to position [910, 0]
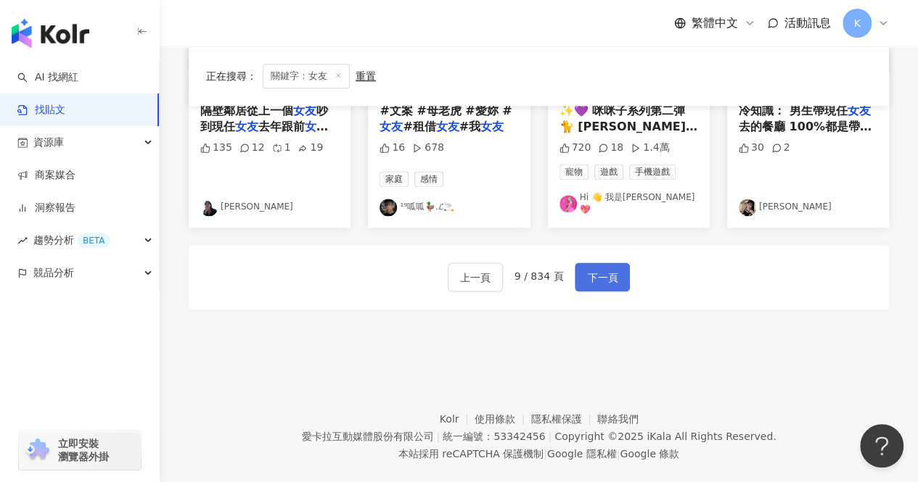
click at [606, 263] on button "下一頁" at bounding box center [601, 277] width 55 height 29
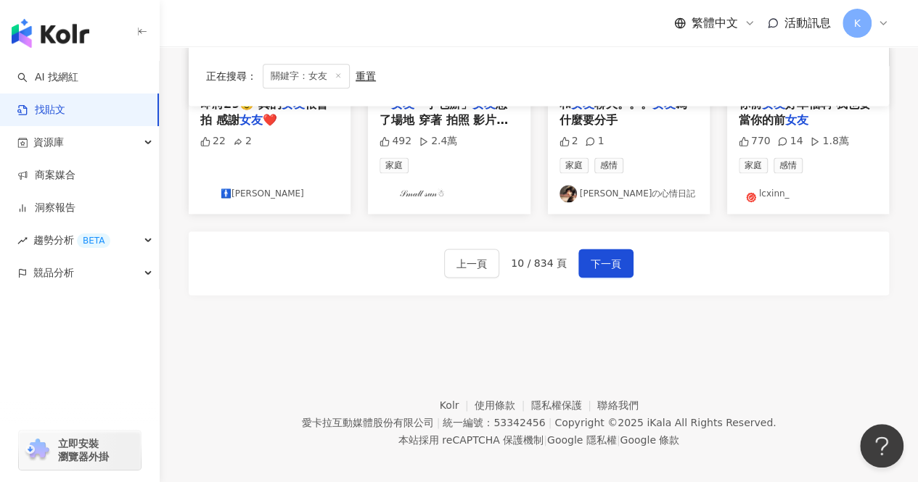
scroll to position [931, 0]
click at [593, 255] on span "下一頁" at bounding box center [605, 263] width 30 height 17
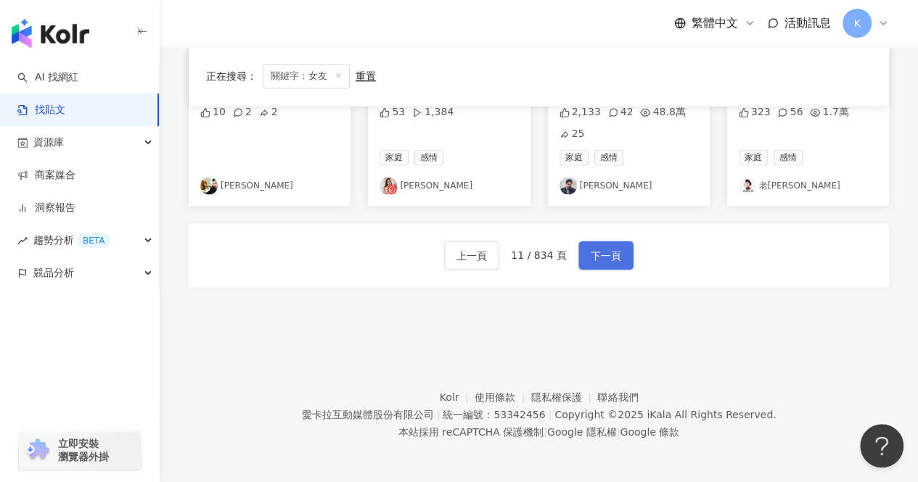
click at [599, 247] on span "下一頁" at bounding box center [605, 255] width 30 height 17
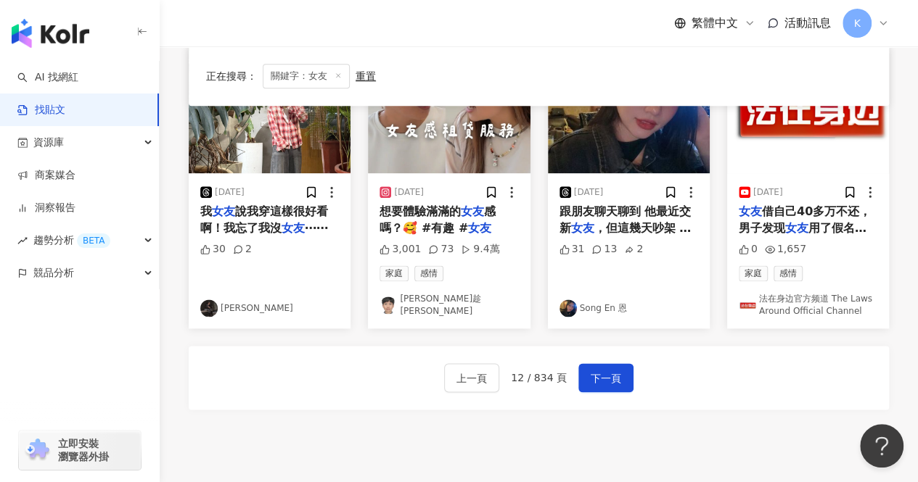
scroll to position [870, 0]
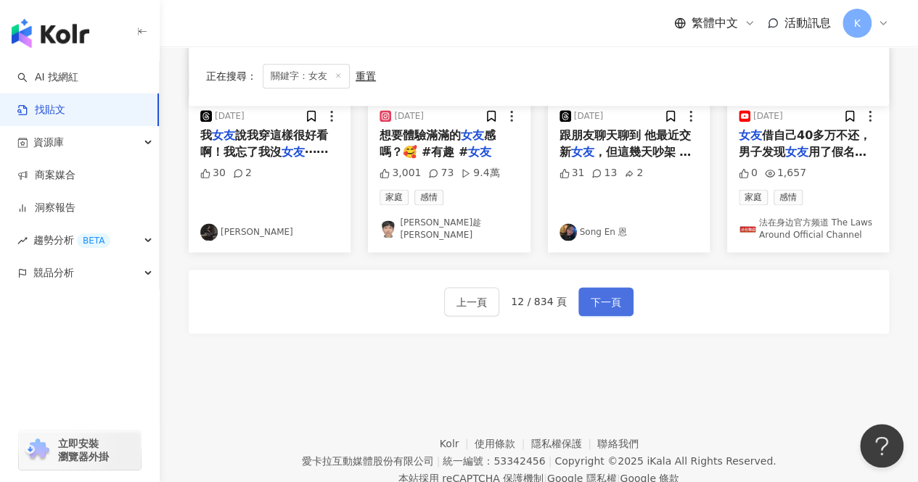
click at [602, 295] on span "下一頁" at bounding box center [605, 302] width 30 height 17
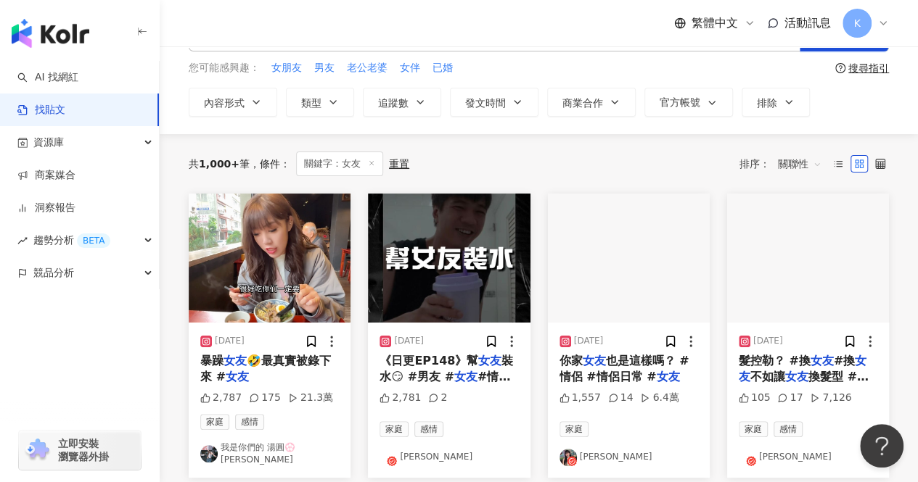
scroll to position [0, 0]
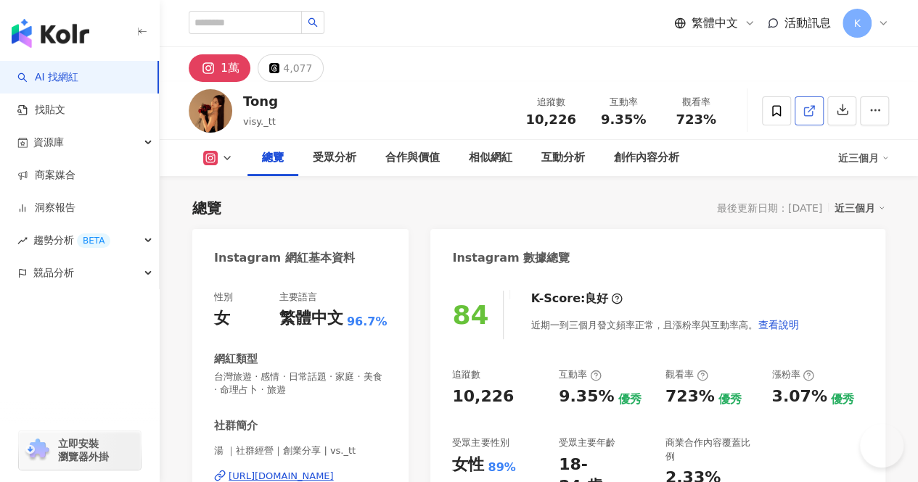
click at [810, 109] on line at bounding box center [811, 109] width 6 height 6
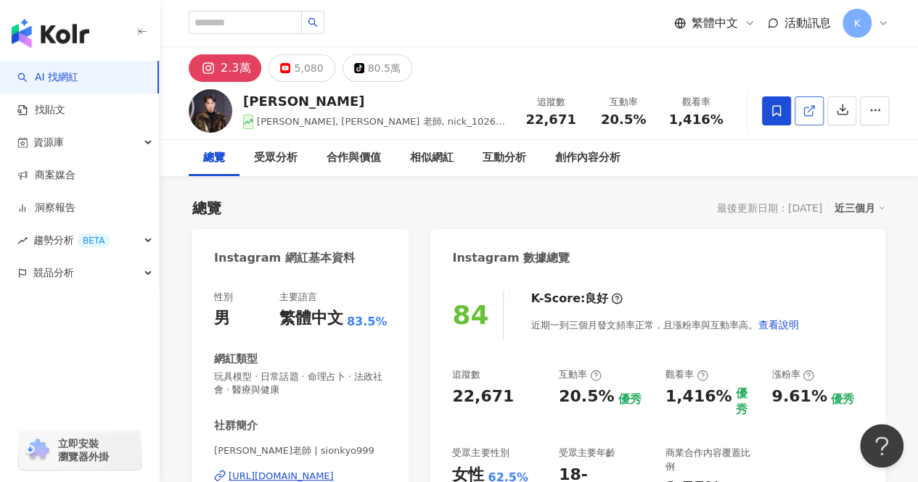
click at [810, 111] on icon at bounding box center [808, 110] width 13 height 13
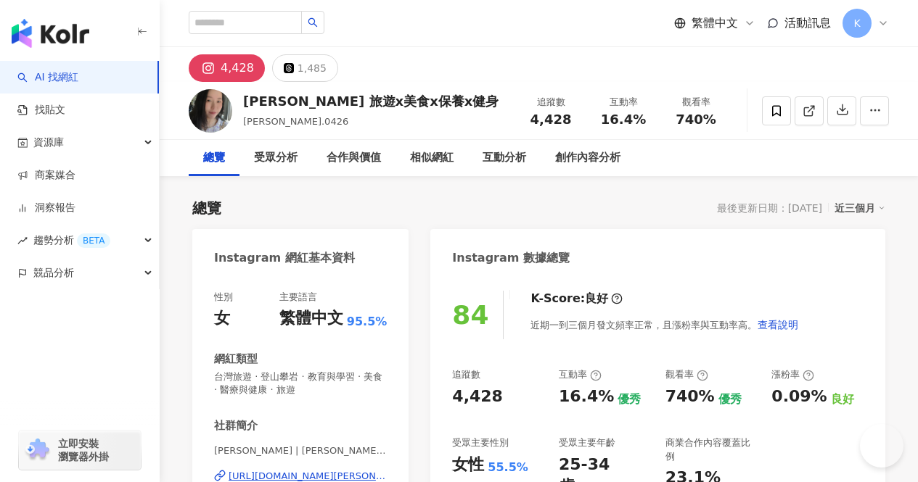
scroll to position [73, 0]
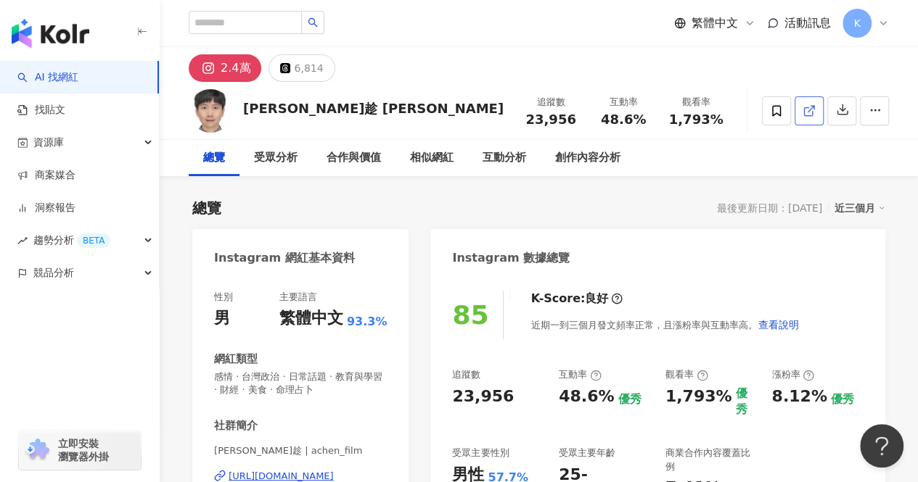
click at [811, 108] on line at bounding box center [811, 109] width 6 height 6
